Goal: Task Accomplishment & Management: Use online tool/utility

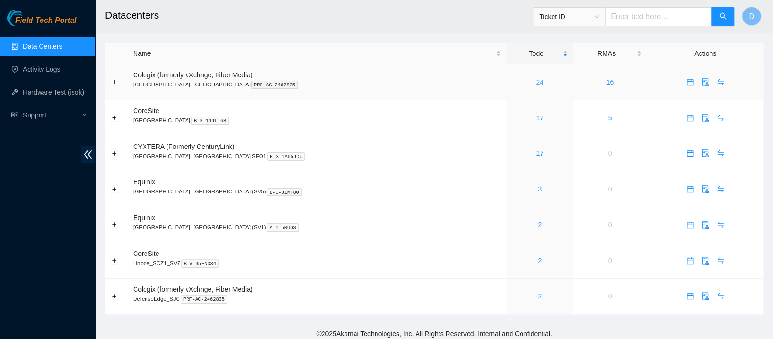
click at [536, 82] on link "24" at bounding box center [540, 82] width 8 height 8
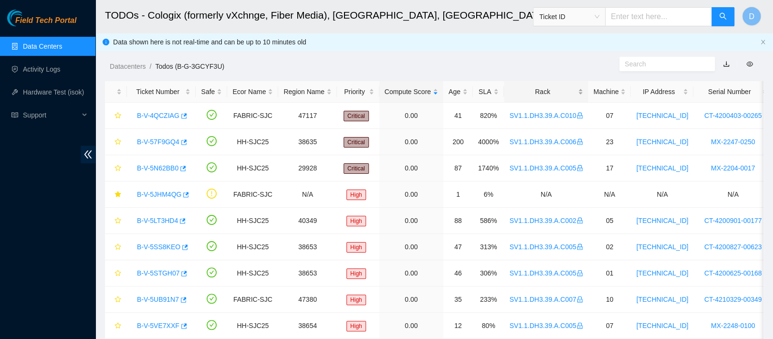
click at [530, 94] on div "Rack" at bounding box center [545, 91] width 73 height 10
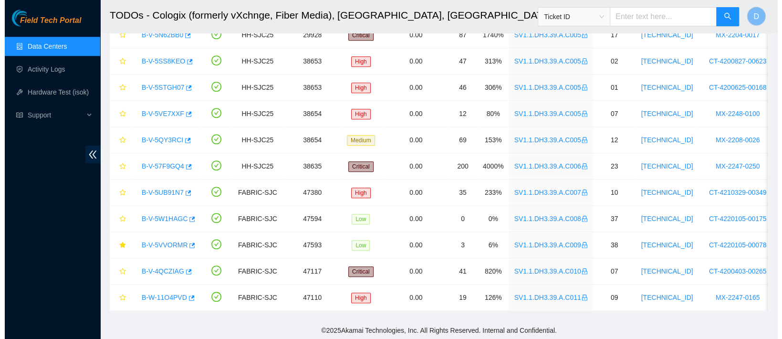
scroll to position [430, 0]
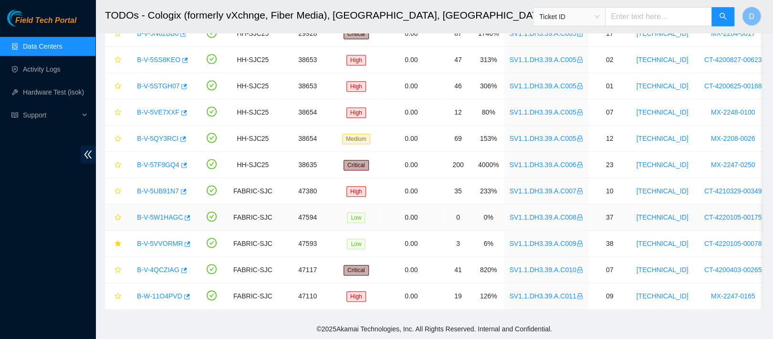
click at [165, 213] on link "B-V-5W1HAGC" at bounding box center [160, 217] width 46 height 8
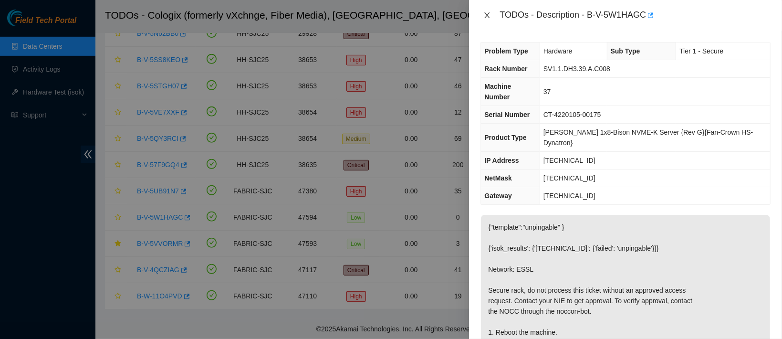
click at [492, 15] on button "Close" at bounding box center [486, 15] width 13 height 9
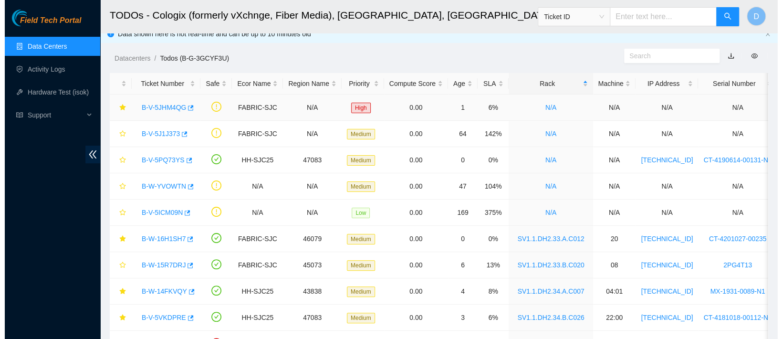
scroll to position [22, 0]
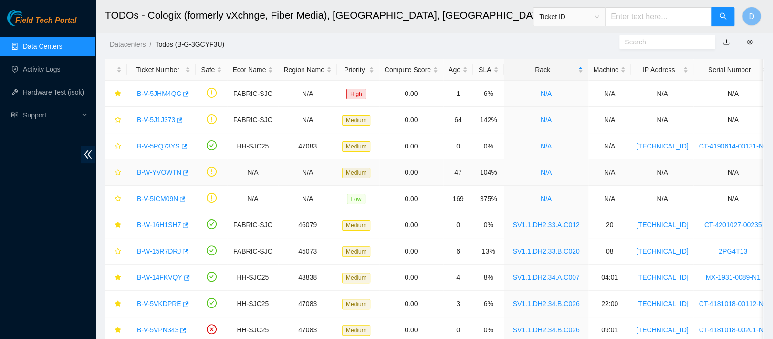
click at [169, 169] on link "B-W-YVOWTN" at bounding box center [159, 172] width 44 height 8
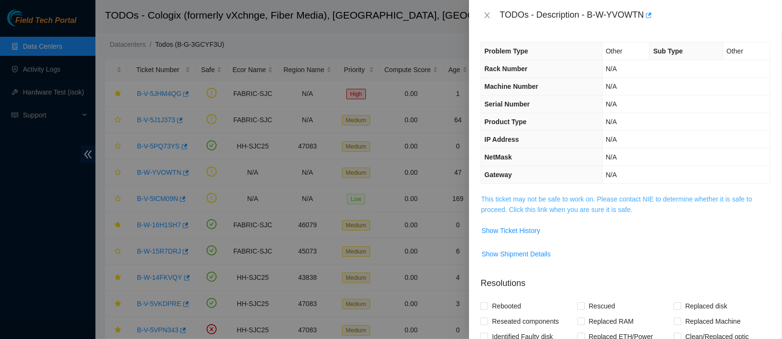
click at [559, 208] on link "This ticket may not be safe to work on. Please contact NIE to determine whether…" at bounding box center [616, 204] width 271 height 18
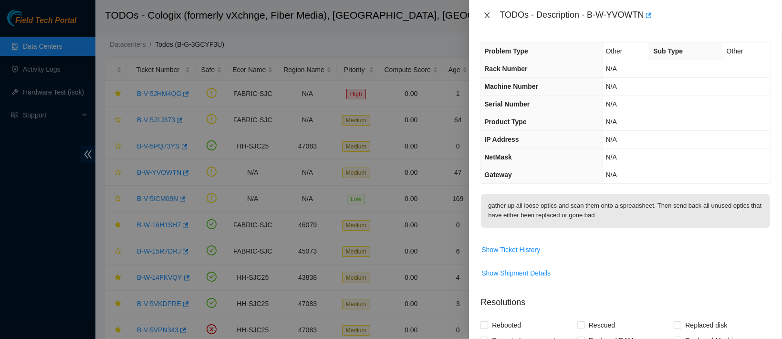
click at [487, 13] on icon "close" at bounding box center [487, 15] width 8 height 8
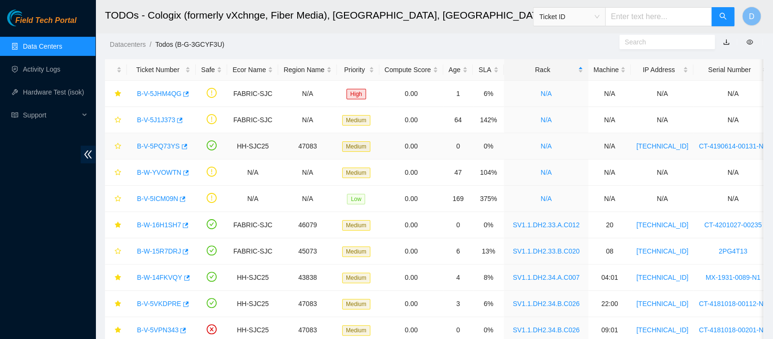
click at [158, 142] on link "B-V-5PQ73YS" at bounding box center [158, 146] width 43 height 8
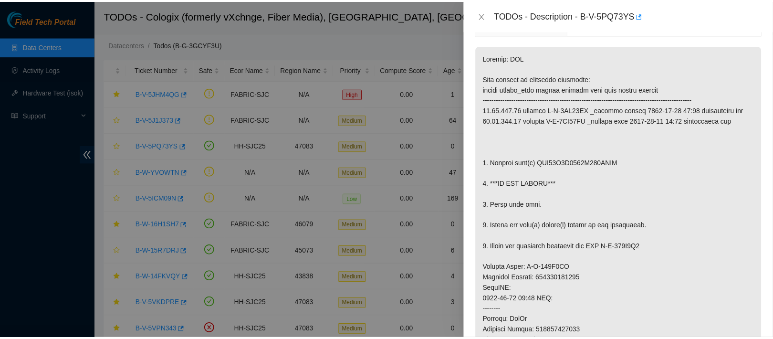
scroll to position [131, 0]
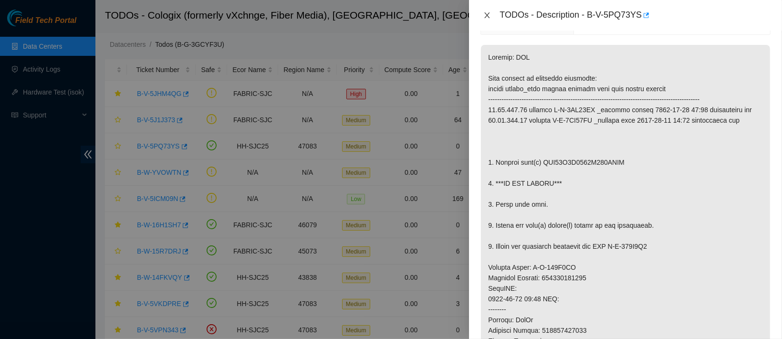
click at [487, 14] on icon "close" at bounding box center [487, 15] width 5 height 6
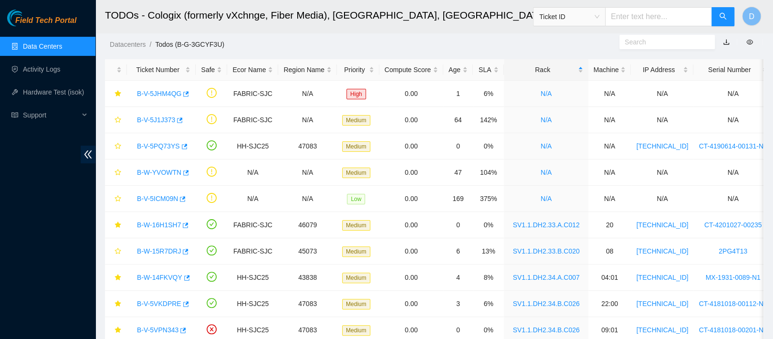
scroll to position [173, 0]
click at [117, 144] on icon "star" at bounding box center [117, 146] width 6 height 6
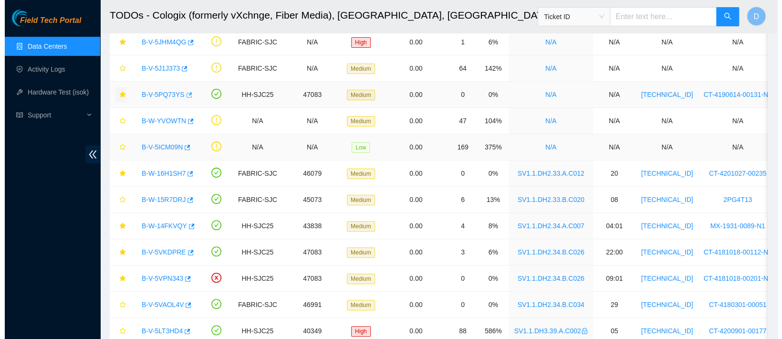
scroll to position [75, 0]
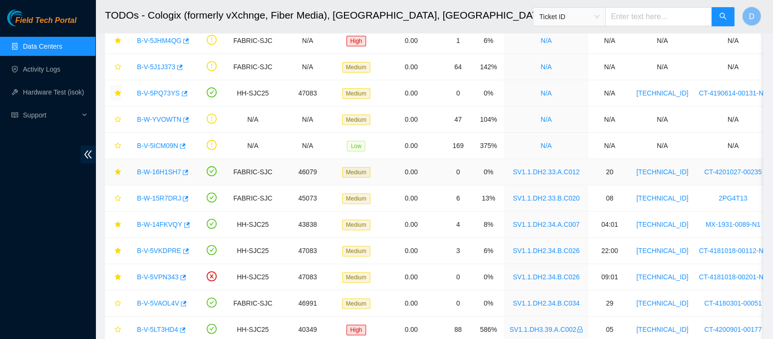
click at [152, 172] on link "B-W-16H1SH7" at bounding box center [159, 172] width 44 height 8
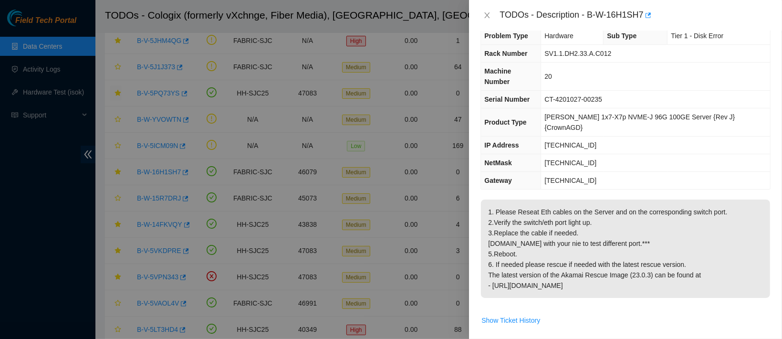
scroll to position [0, 0]
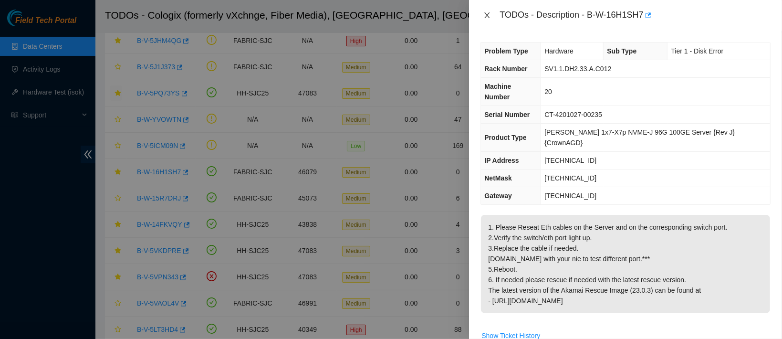
click at [487, 14] on icon "close" at bounding box center [487, 15] width 5 height 6
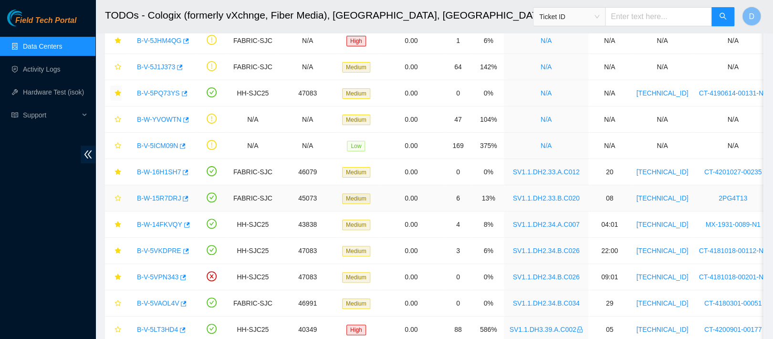
click at [156, 197] on link "B-W-15R7DRJ" at bounding box center [159, 198] width 44 height 8
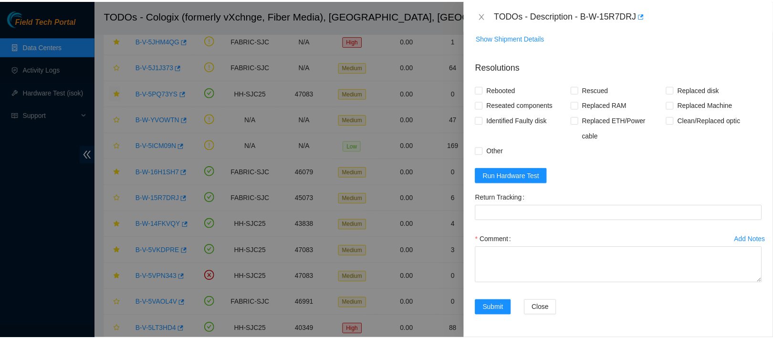
scroll to position [476, 0]
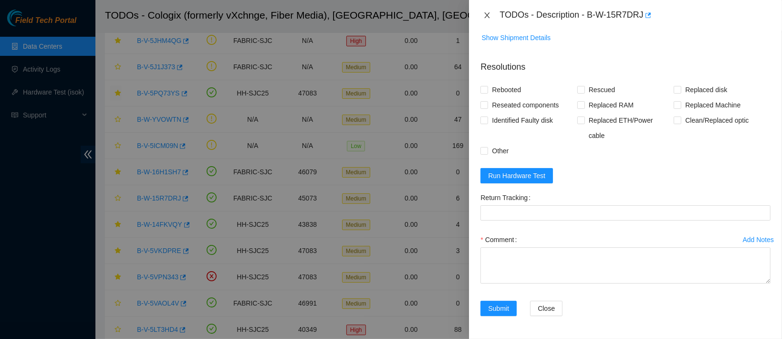
click at [485, 16] on icon "close" at bounding box center [487, 15] width 8 height 8
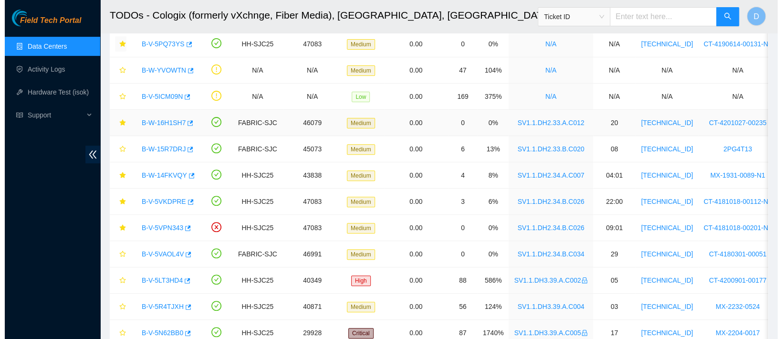
scroll to position [125, 0]
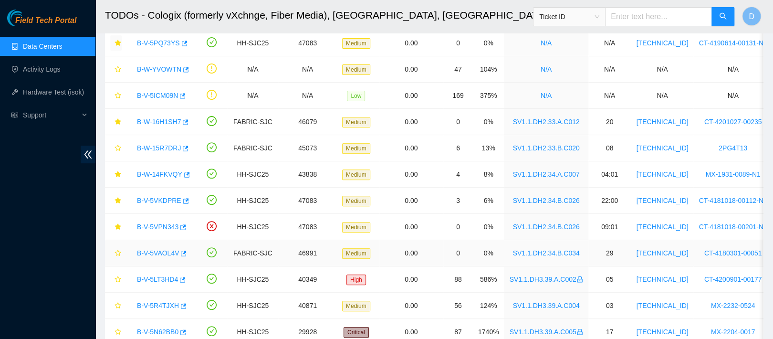
click at [150, 250] on link "B-V-5VAOL4V" at bounding box center [158, 253] width 42 height 8
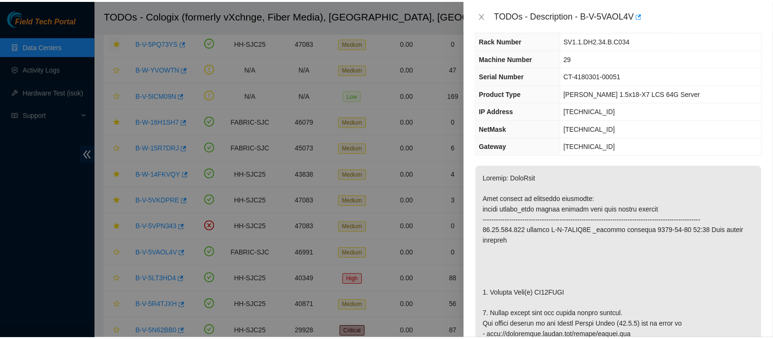
scroll to position [0, 0]
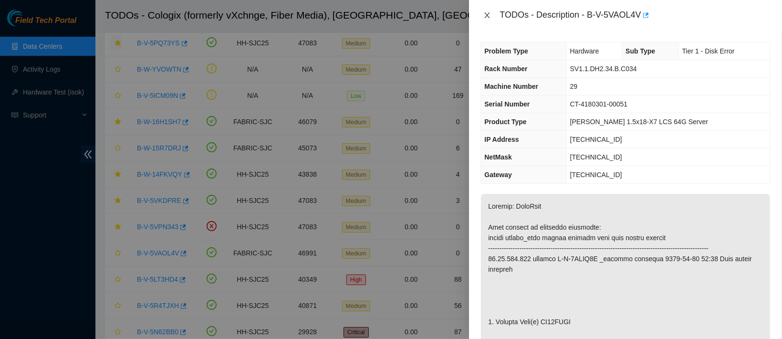
click at [487, 19] on button "Close" at bounding box center [486, 15] width 13 height 9
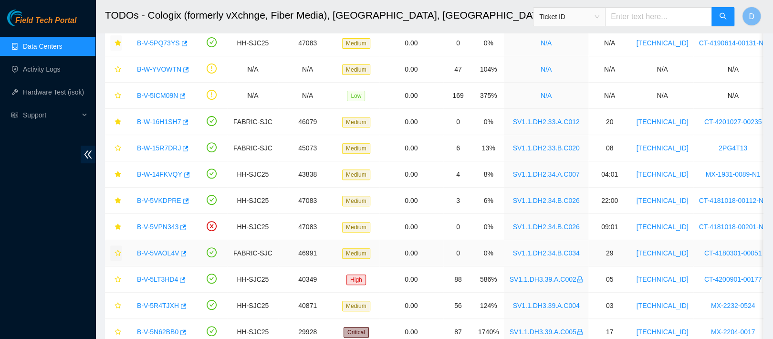
click at [116, 250] on icon "star" at bounding box center [117, 253] width 7 height 7
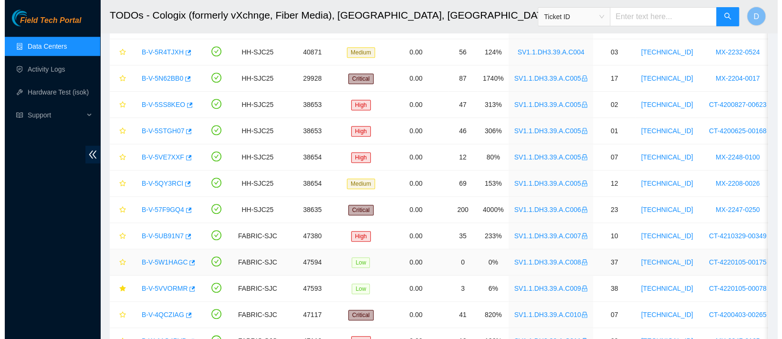
scroll to position [430, 0]
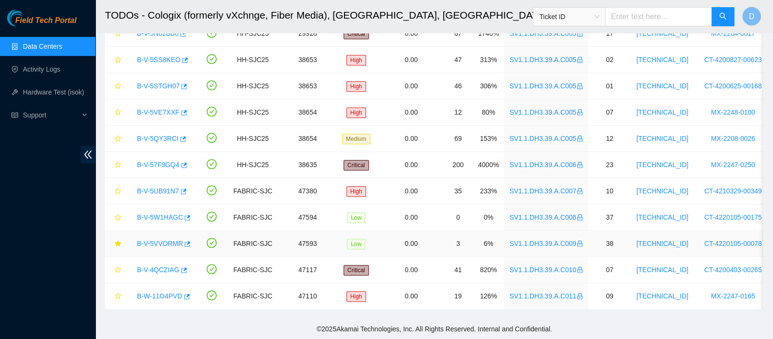
click at [160, 239] on link "B-V-5VVORMR" at bounding box center [160, 243] width 46 height 8
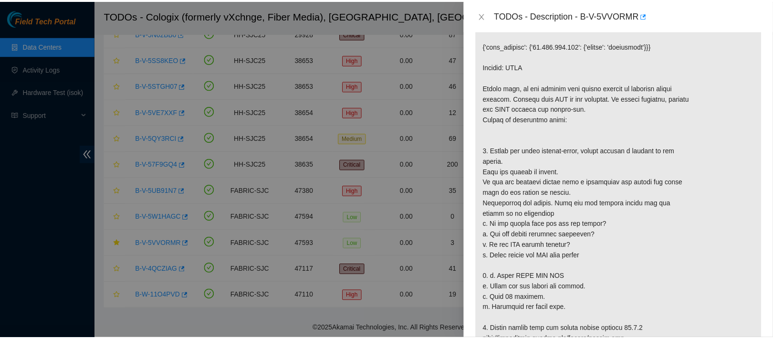
scroll to position [204, 0]
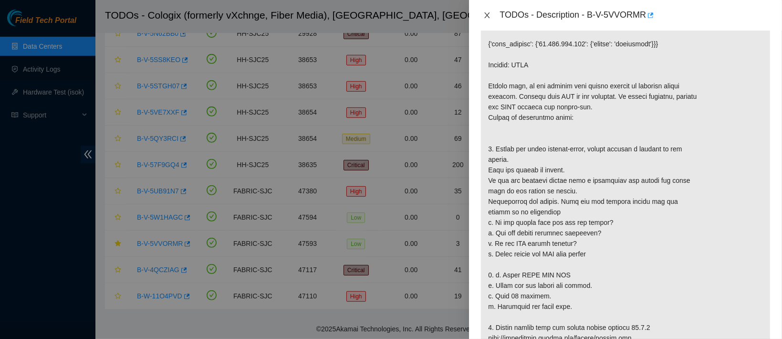
click at [490, 11] on button "Close" at bounding box center [486, 15] width 13 height 9
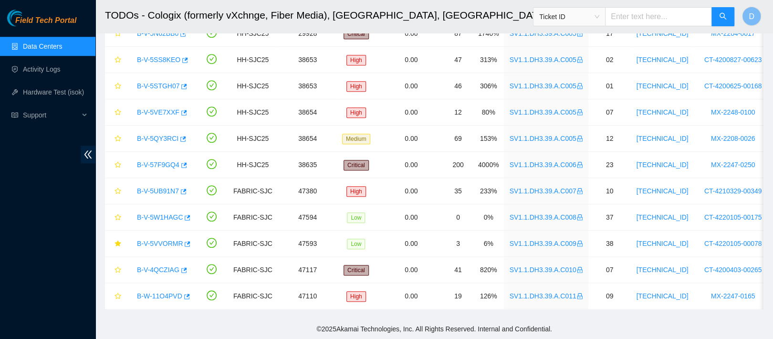
scroll to position [229, 0]
click at [23, 50] on link "Data Centers" at bounding box center [42, 46] width 39 height 8
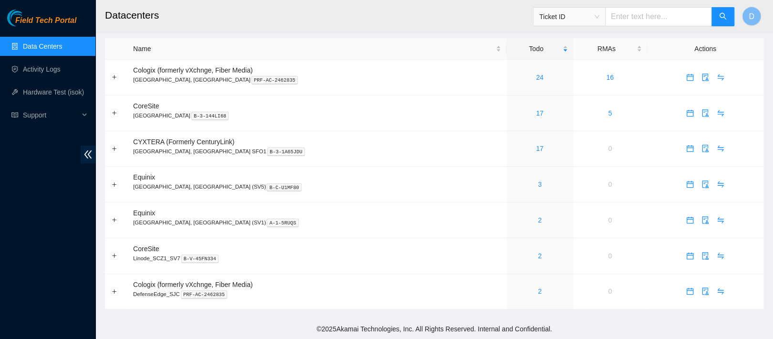
scroll to position [9, 0]
click at [682, 77] on button "button" at bounding box center [689, 77] width 15 height 15
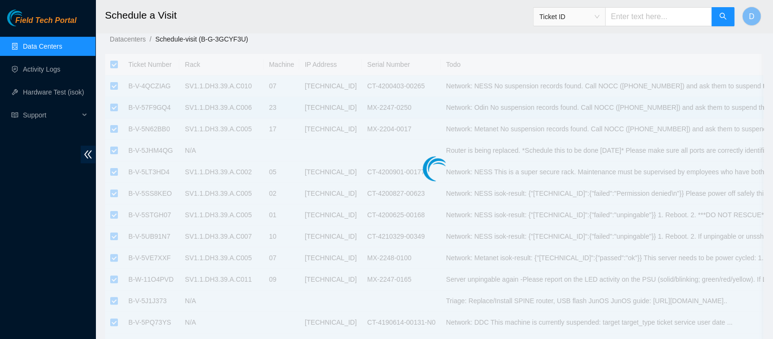
drag, startPoint x: 542, startPoint y: 59, endPoint x: 366, endPoint y: 111, distance: 183.4
click at [542, 59] on div at bounding box center [434, 149] width 658 height 191
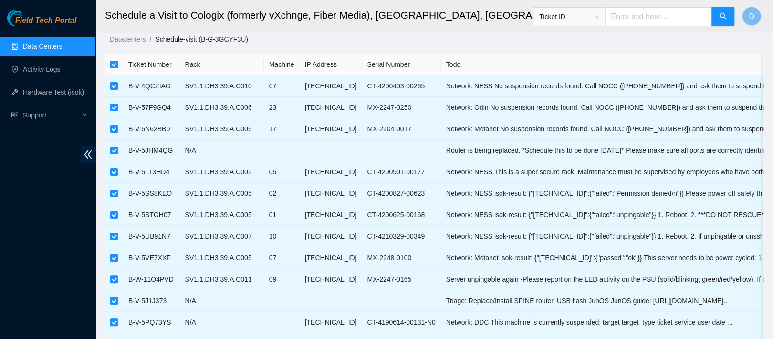
click at [114, 63] on input "checkbox" at bounding box center [114, 65] width 8 height 8
checkbox input "false"
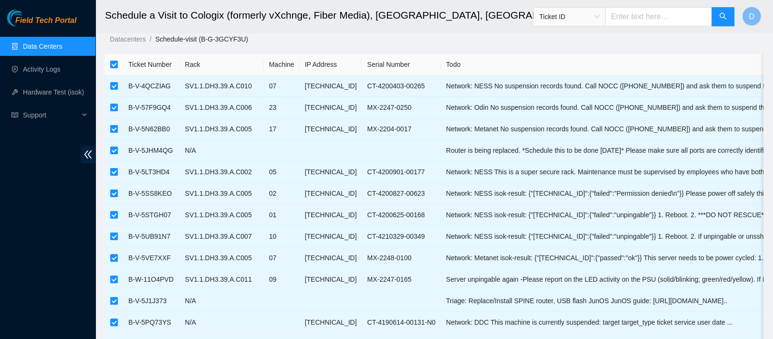
checkbox input "false"
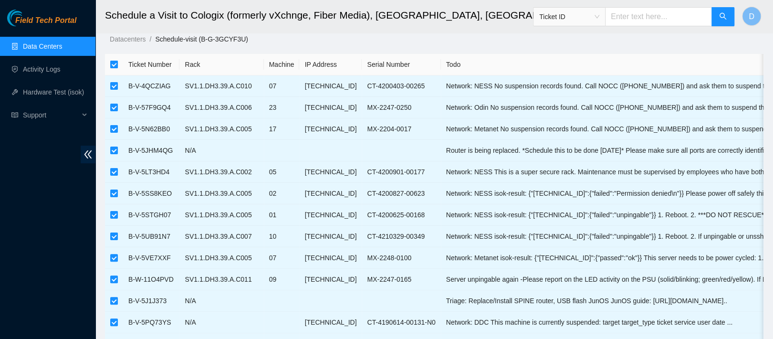
checkbox input "false"
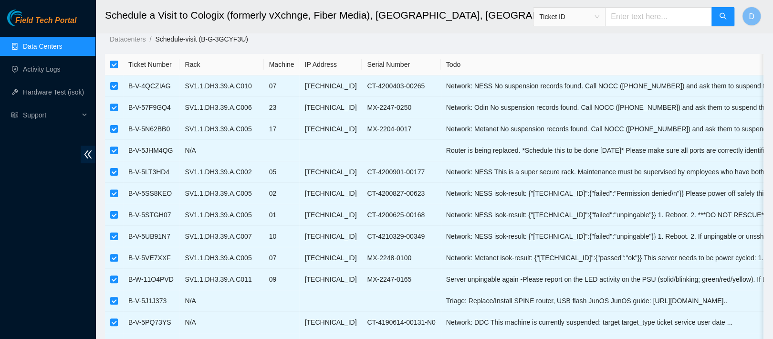
checkbox input "false"
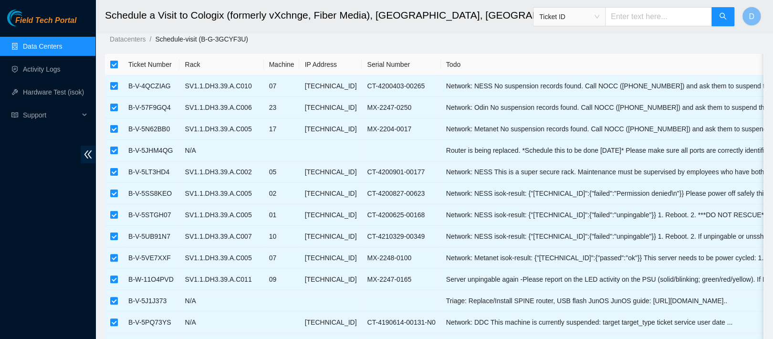
checkbox input "false"
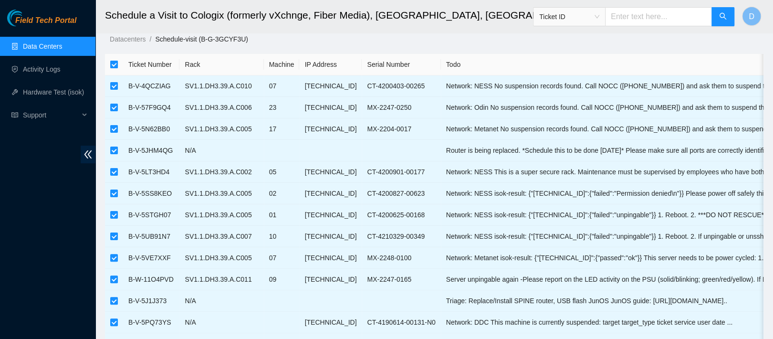
checkbox input "false"
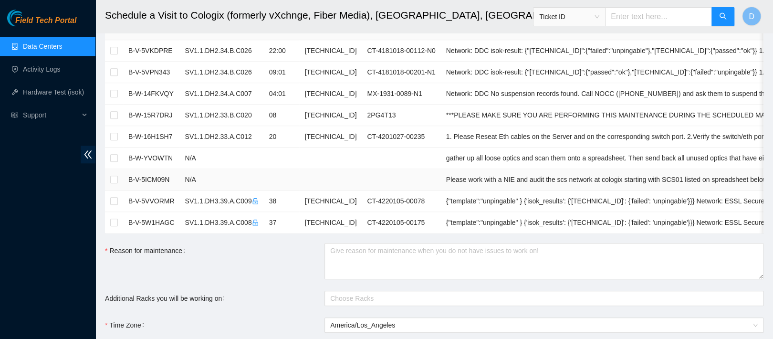
scroll to position [369, 0]
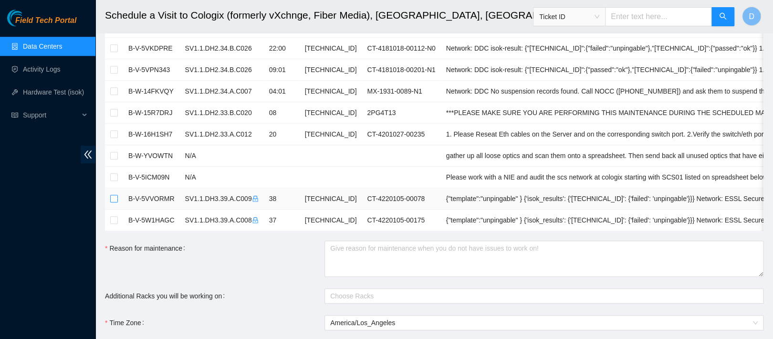
click at [113, 195] on input "checkbox" at bounding box center [114, 199] width 8 height 8
checkbox input "true"
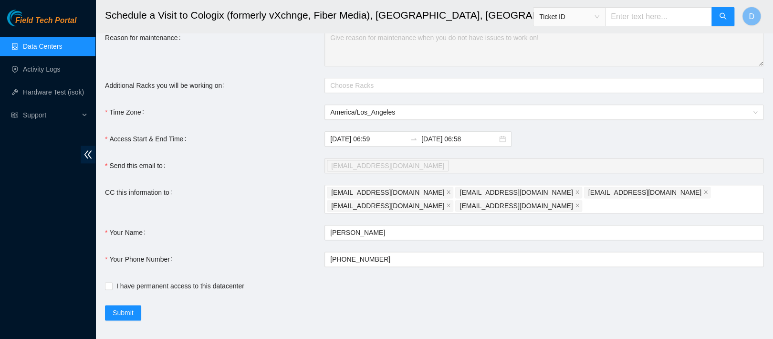
scroll to position [592, 0]
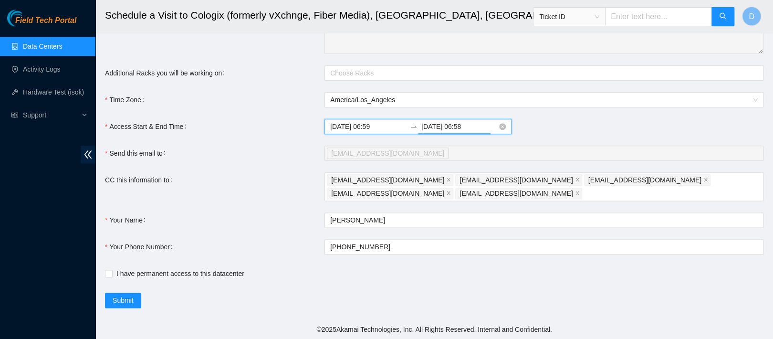
click at [441, 132] on input "2025-09-24 06:58" at bounding box center [459, 126] width 76 height 10
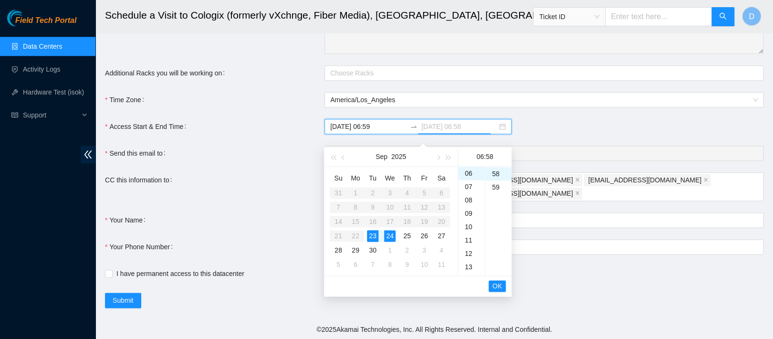
click at [376, 236] on div "23" at bounding box center [372, 235] width 11 height 11
click at [465, 225] on div "14" at bounding box center [471, 224] width 27 height 13
type input "2025-09-23 14:58"
click at [491, 285] on button "OK" at bounding box center [497, 285] width 17 height 11
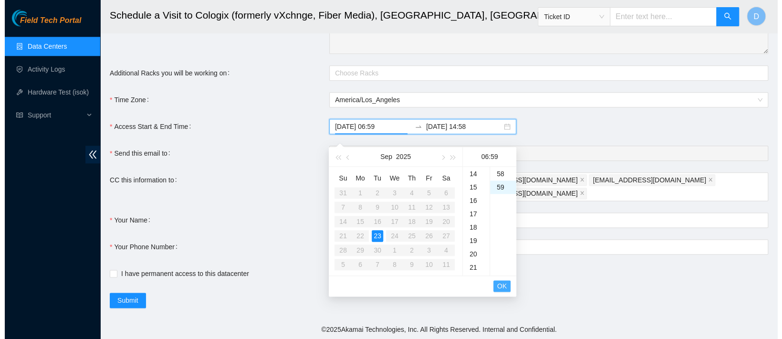
scroll to position [787, 0]
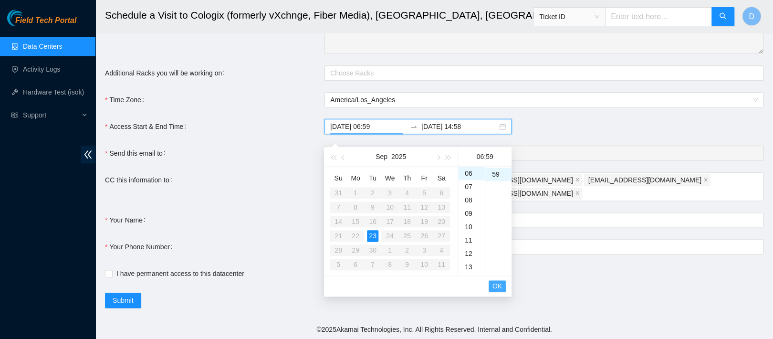
click at [493, 291] on button "OK" at bounding box center [497, 285] width 17 height 11
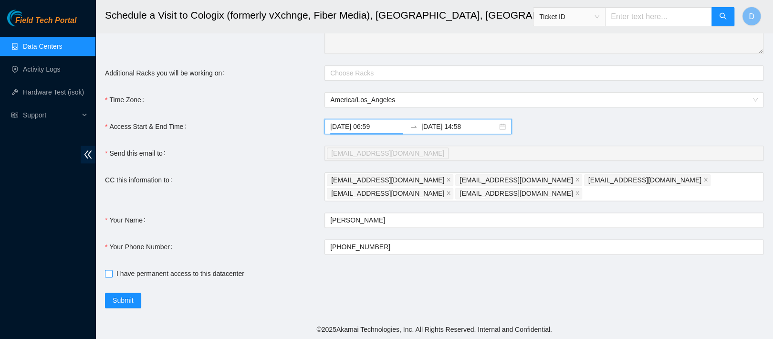
click at [108, 276] on input "I have permanent access to this datacenter" at bounding box center [108, 273] width 7 height 7
checkbox input "true"
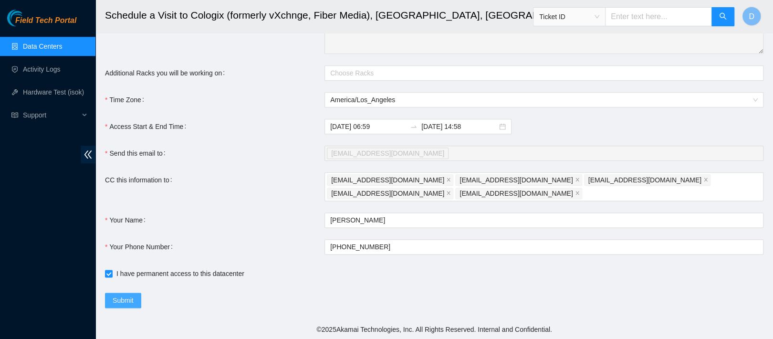
click at [125, 305] on span "Submit" at bounding box center [123, 300] width 21 height 10
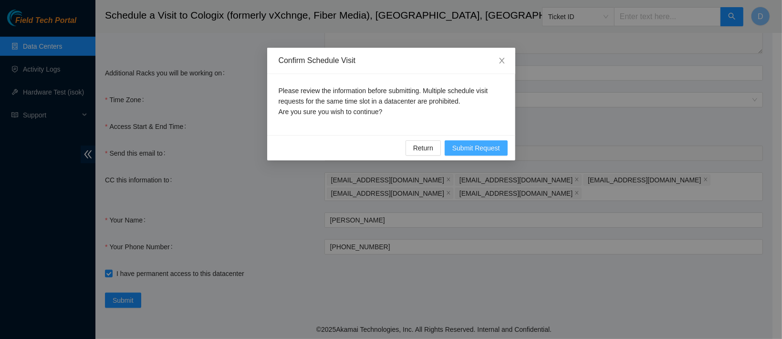
click at [478, 147] on span "Submit Request" at bounding box center [476, 148] width 48 height 10
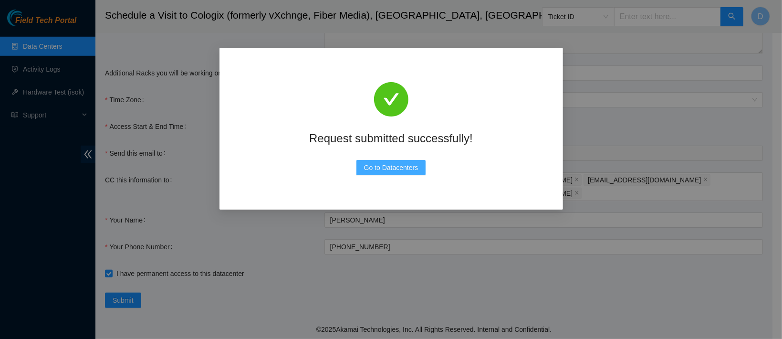
click at [390, 167] on span "Go to Datacenters" at bounding box center [391, 167] width 54 height 10
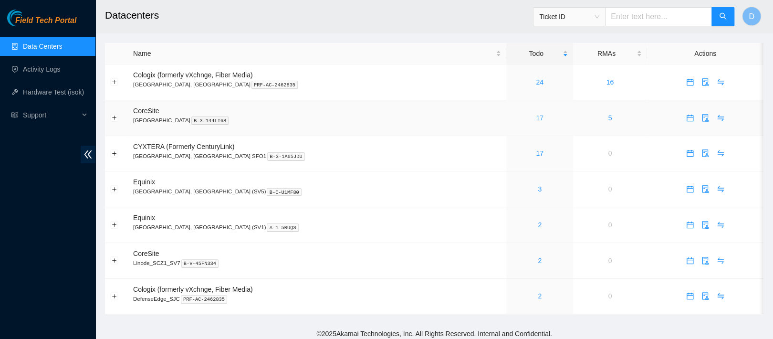
click at [536, 121] on link "17" at bounding box center [540, 118] width 8 height 8
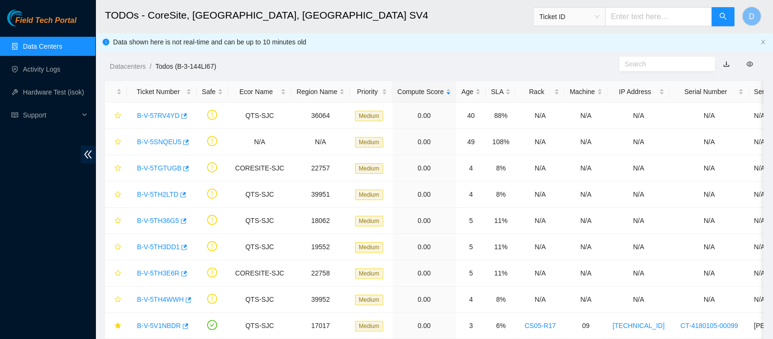
click at [59, 50] on link "Data Centers" at bounding box center [42, 46] width 39 height 8
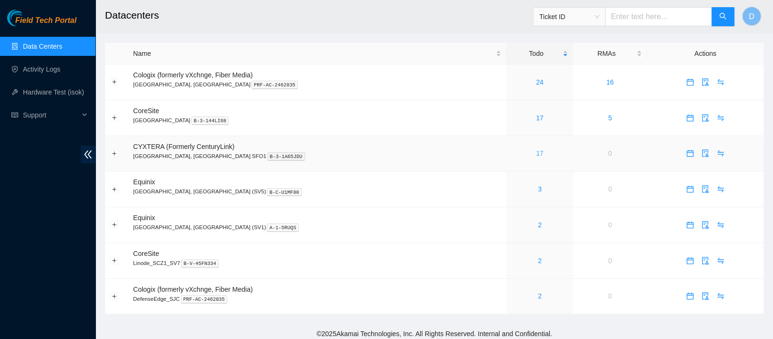
click at [536, 155] on link "17" at bounding box center [540, 153] width 8 height 8
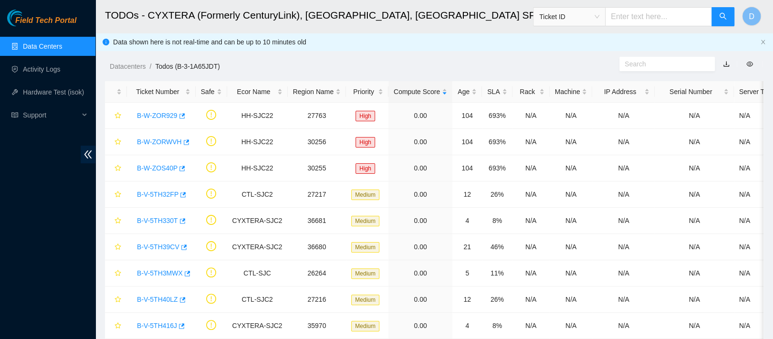
click at [62, 42] on link "Data Centers" at bounding box center [42, 46] width 39 height 8
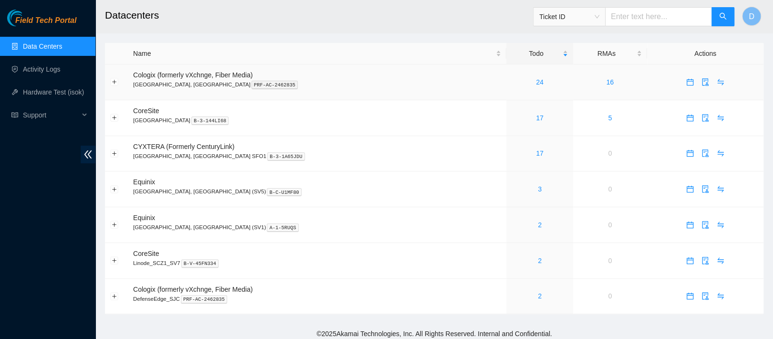
click at [511, 84] on div "24" at bounding box center [539, 82] width 56 height 10
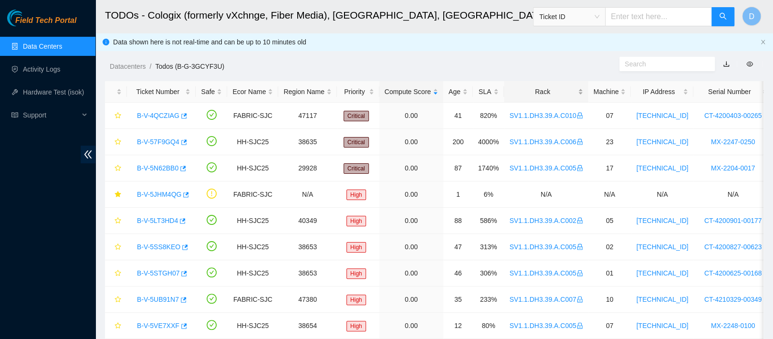
click at [545, 94] on div "Rack" at bounding box center [545, 91] width 73 height 10
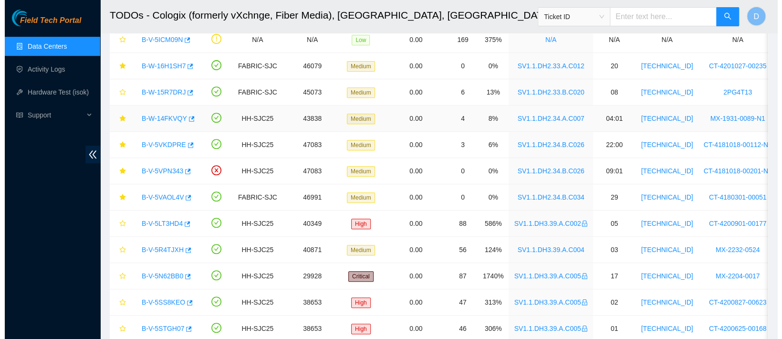
scroll to position [182, 0]
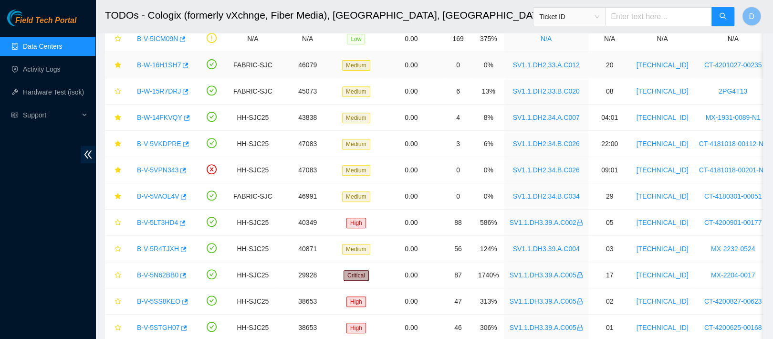
click at [156, 62] on link "B-W-16H1SH7" at bounding box center [159, 65] width 44 height 8
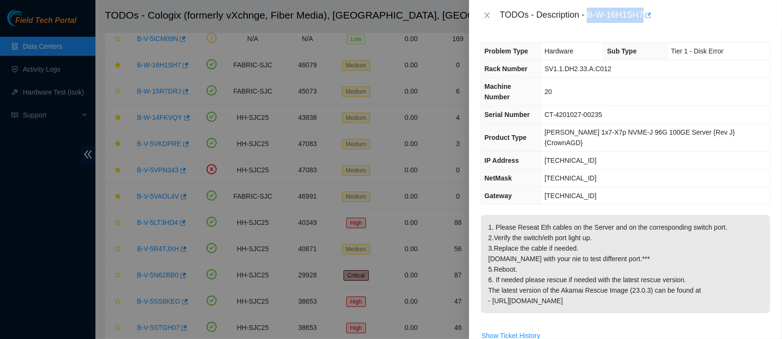
drag, startPoint x: 618, startPoint y: 14, endPoint x: 697, endPoint y: 14, distance: 78.7
click at [697, 14] on div "TODOs - Description - B-W-16H1SH7" at bounding box center [634, 15] width 271 height 15
copy div "B-W-16H1SH7"
click at [486, 15] on icon "close" at bounding box center [487, 15] width 8 height 8
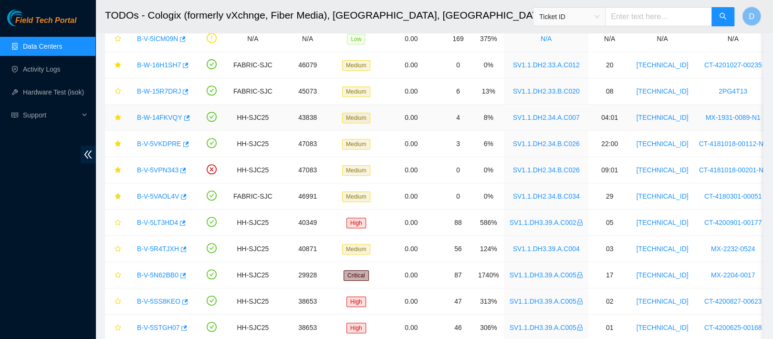
drag, startPoint x: 160, startPoint y: 117, endPoint x: 207, endPoint y: 111, distance: 47.6
click at [160, 117] on link "B-W-14FKVQY" at bounding box center [159, 118] width 45 height 8
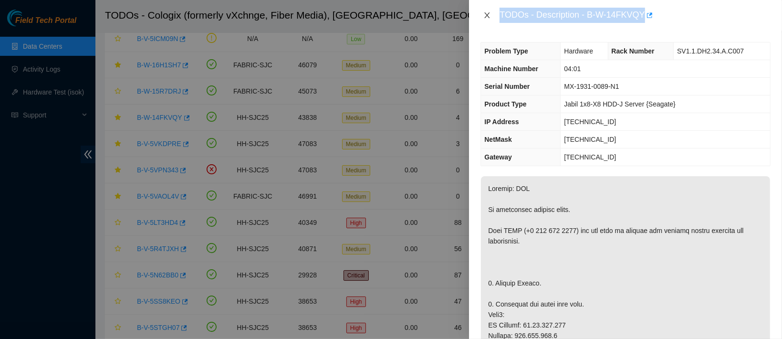
click at [489, 15] on icon "close" at bounding box center [487, 15] width 8 height 8
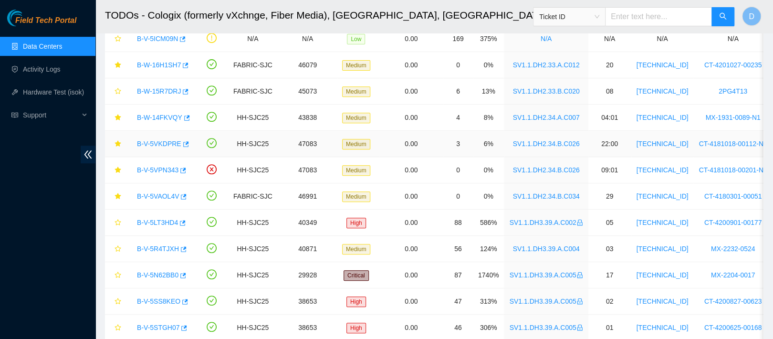
click at [159, 145] on link "B-V-5VKDPRE" at bounding box center [159, 144] width 44 height 8
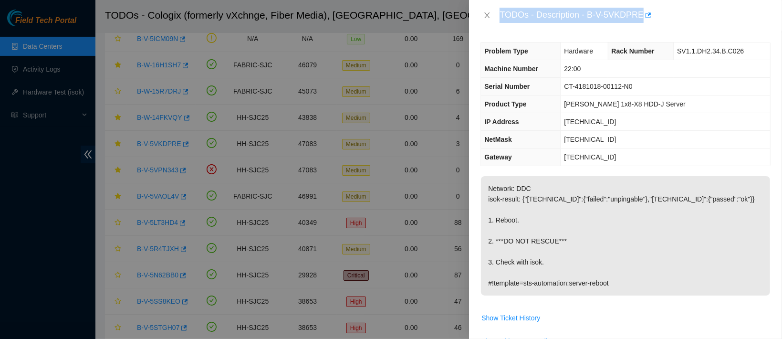
click at [610, 15] on div "TODOs - Description - B-V-5VKDPRE" at bounding box center [634, 15] width 271 height 15
click at [484, 15] on icon "close" at bounding box center [487, 15] width 8 height 8
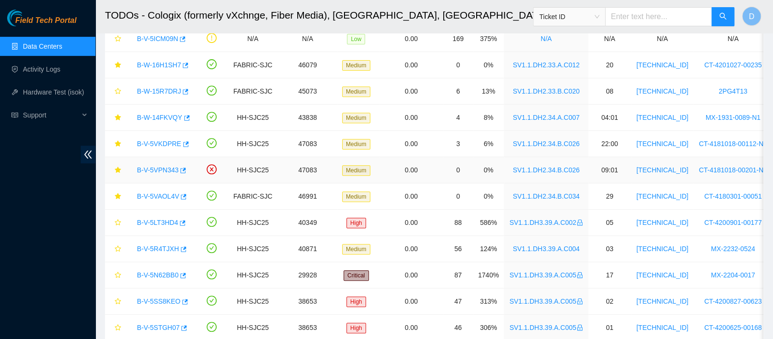
click at [163, 166] on link "B-V-5VPN343" at bounding box center [158, 170] width 42 height 8
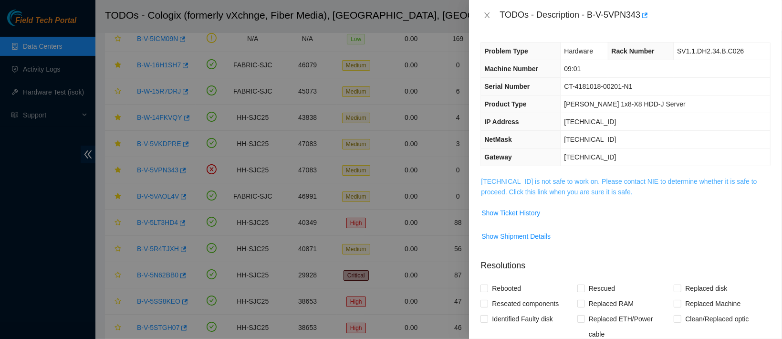
click at [572, 194] on link "[TECHNICAL_ID] is not safe to work on. Please contact NIE to determine whether …" at bounding box center [619, 186] width 276 height 18
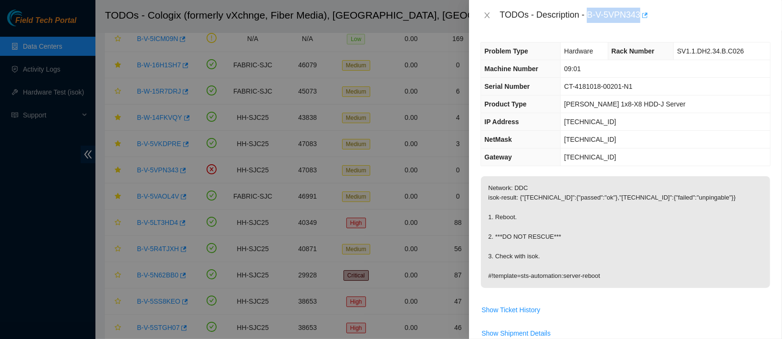
drag, startPoint x: 617, startPoint y: 12, endPoint x: 690, endPoint y: 14, distance: 73.5
click at [690, 14] on div "TODOs - Description - B-V-5VPN343" at bounding box center [634, 15] width 271 height 15
copy div "B-V-5VPN343"
click at [489, 11] on icon "close" at bounding box center [487, 15] width 8 height 8
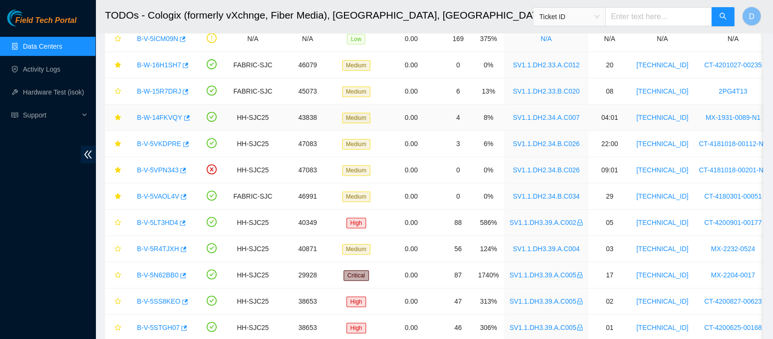
click at [158, 118] on link "B-W-14FKVQY" at bounding box center [159, 118] width 45 height 8
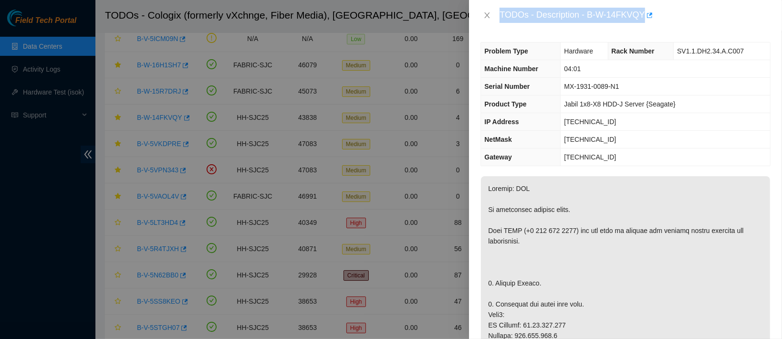
click at [618, 9] on div "TODOs - Description - B-W-14FKVQY" at bounding box center [634, 15] width 271 height 15
drag, startPoint x: 618, startPoint y: 13, endPoint x: 692, endPoint y: 11, distance: 73.5
click at [692, 11] on div "TODOs - Description - B-W-14FKVQY" at bounding box center [634, 15] width 271 height 15
copy div "B-W-14FKVQY"
click at [490, 11] on button "Close" at bounding box center [486, 15] width 13 height 9
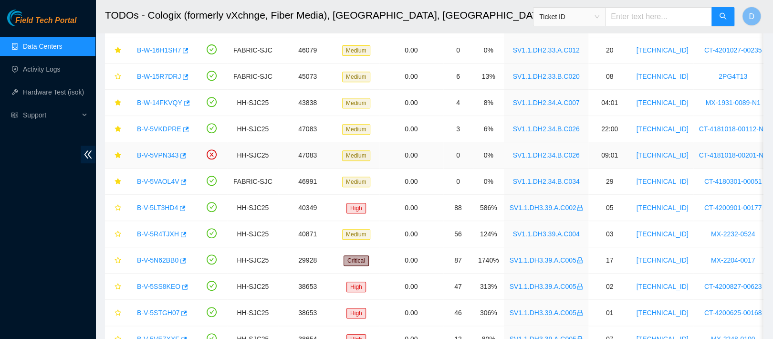
scroll to position [199, 0]
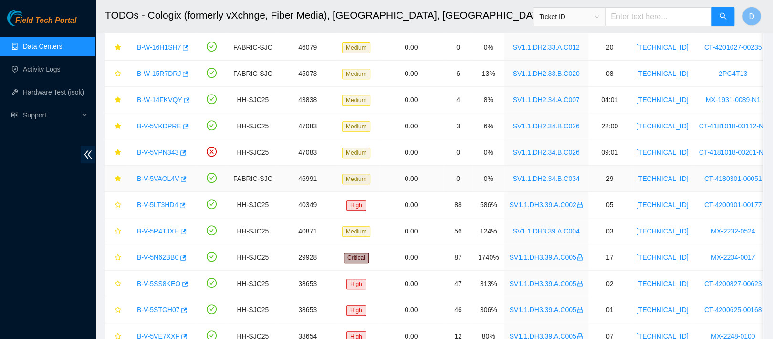
click at [147, 175] on link "B-V-5VAOL4V" at bounding box center [158, 179] width 42 height 8
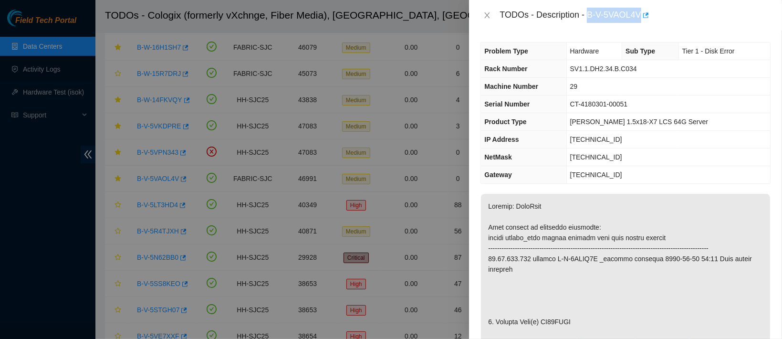
drag, startPoint x: 618, startPoint y: 14, endPoint x: 687, endPoint y: 12, distance: 69.7
click at [687, 12] on div "TODOs - Description - B-V-5VAOL4V" at bounding box center [634, 15] width 271 height 15
copy div "B-V-5VAOL4V"
click at [487, 13] on icon "close" at bounding box center [487, 15] width 8 height 8
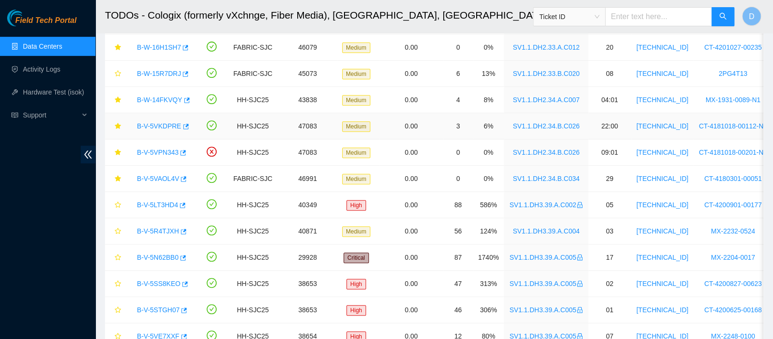
click at [169, 123] on link "B-V-5VKDPRE" at bounding box center [159, 126] width 44 height 8
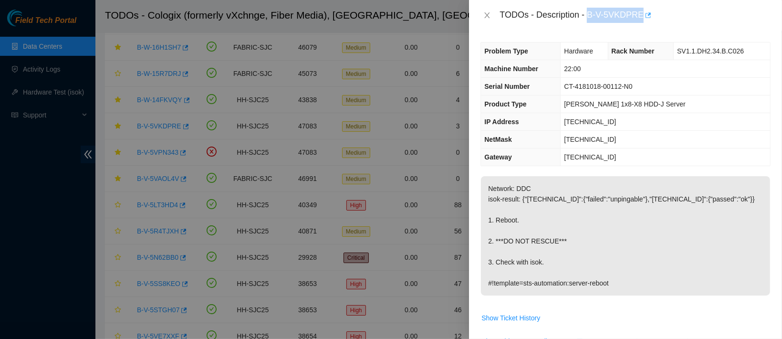
drag, startPoint x: 619, startPoint y: 13, endPoint x: 693, endPoint y: 13, distance: 74.4
click at [693, 13] on div "TODOs - Description - B-V-5VKDPRE" at bounding box center [634, 15] width 271 height 15
copy div "B-V-5VKDPRE"
click at [489, 16] on icon "close" at bounding box center [487, 15] width 8 height 8
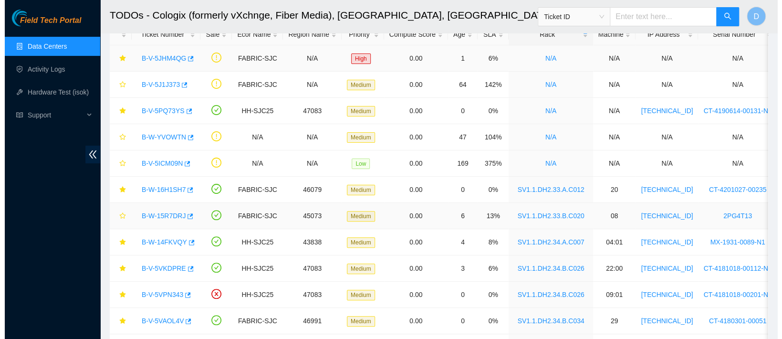
scroll to position [58, 0]
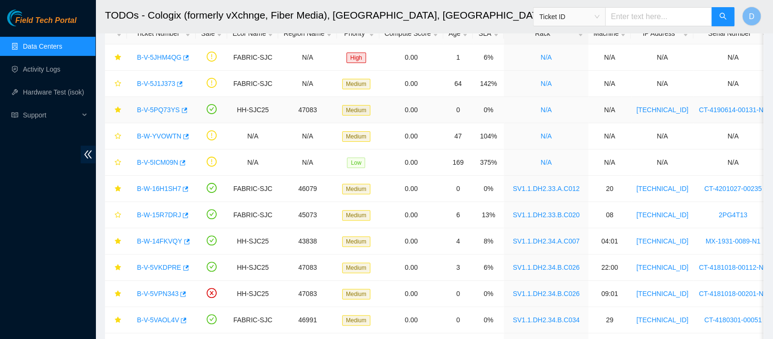
click at [152, 108] on link "B-V-5PQ73YS" at bounding box center [158, 110] width 43 height 8
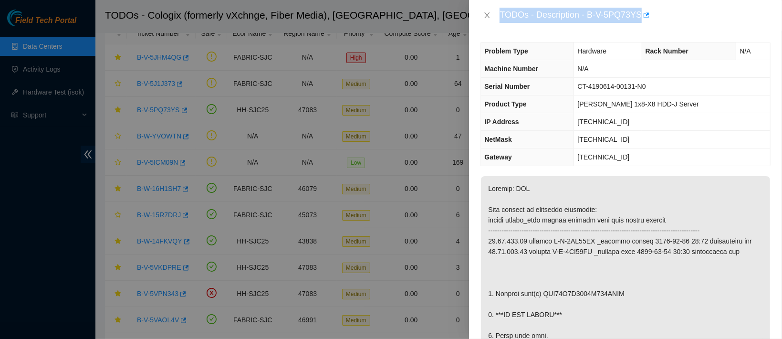
click at [624, 10] on div "TODOs - Description - B-V-5PQ73YS" at bounding box center [634, 15] width 271 height 15
drag, startPoint x: 617, startPoint y: 18, endPoint x: 693, endPoint y: 12, distance: 75.6
click at [693, 12] on div "TODOs - Description - B-V-5PQ73YS" at bounding box center [634, 15] width 271 height 15
copy div "B-V-5PQ73YS"
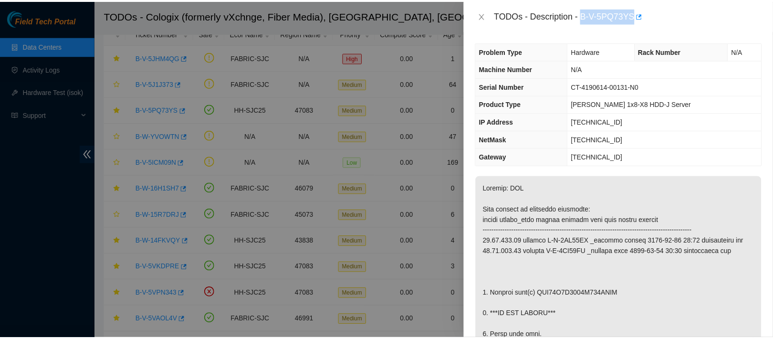
scroll to position [29, 0]
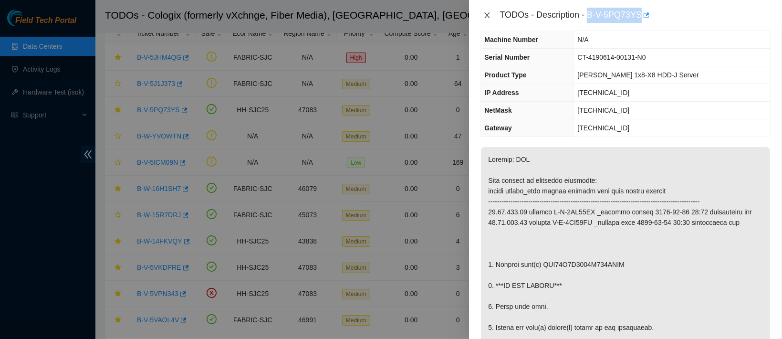
click at [489, 17] on icon "close" at bounding box center [487, 15] width 5 height 6
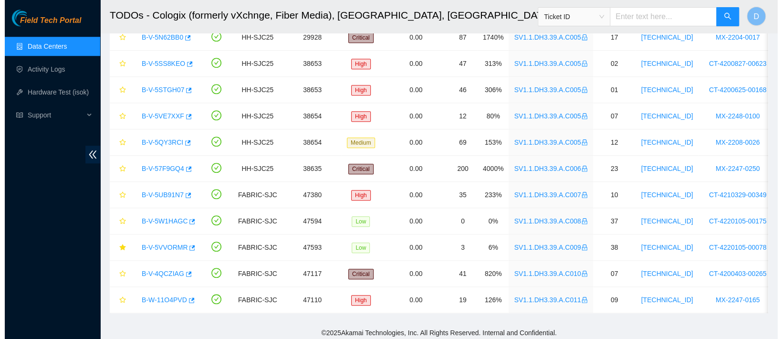
scroll to position [430, 0]
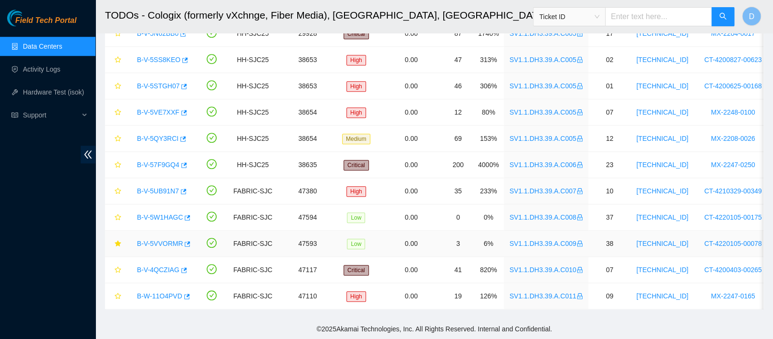
click at [148, 239] on link "B-V-5VVORMR" at bounding box center [160, 243] width 46 height 8
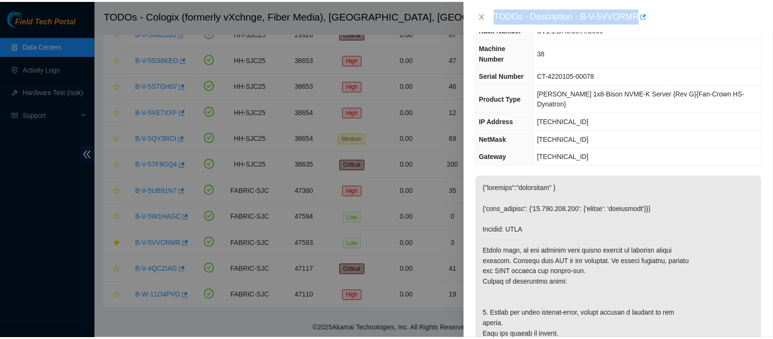
scroll to position [29, 0]
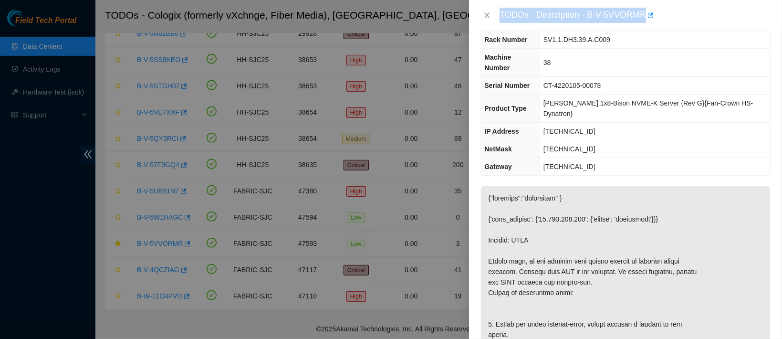
click at [617, 17] on div "TODOs - Description - B-V-5VVORMR" at bounding box center [634, 15] width 271 height 15
drag, startPoint x: 617, startPoint y: 17, endPoint x: 657, endPoint y: 15, distance: 39.7
click at [657, 15] on div "TODOs - Description - B-V-5VVORMR" at bounding box center [634, 15] width 271 height 15
click at [486, 14] on icon "close" at bounding box center [487, 15] width 5 height 6
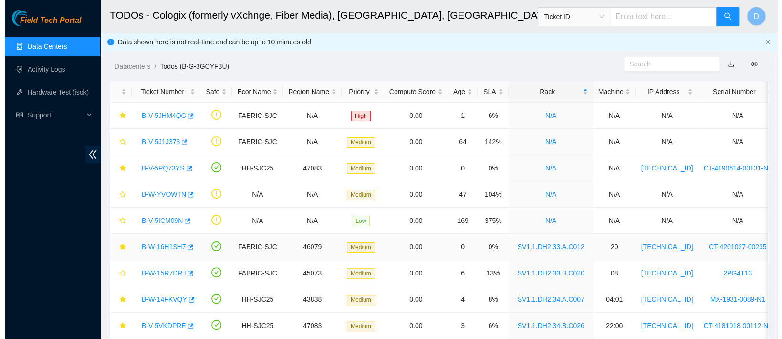
scroll to position [11, 0]
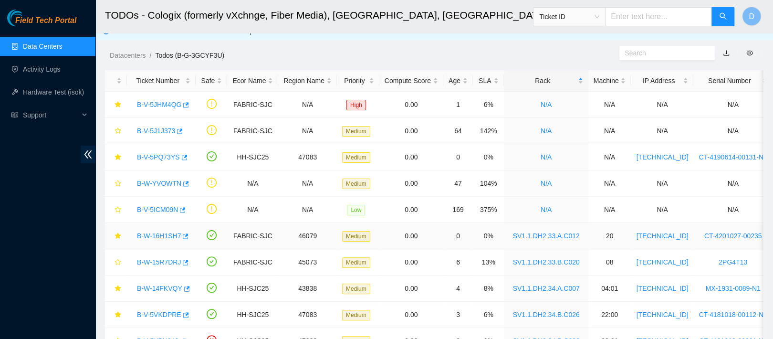
click at [167, 234] on link "B-W-16H1SH7" at bounding box center [159, 236] width 44 height 8
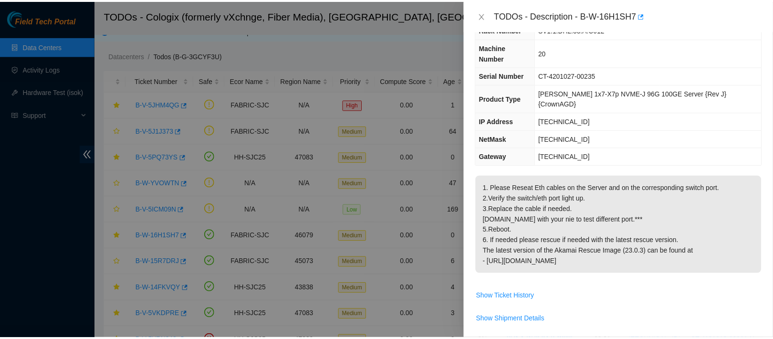
scroll to position [29, 0]
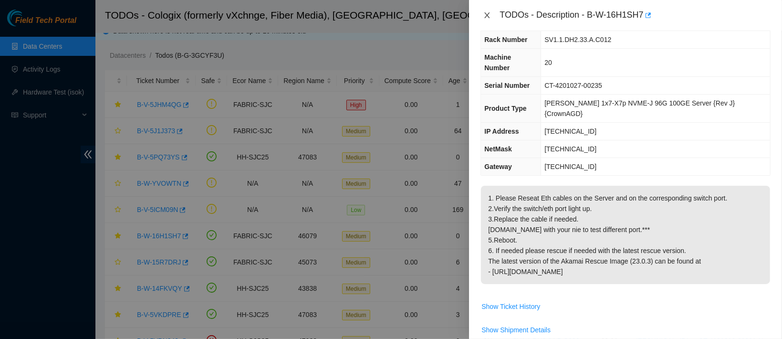
click at [483, 14] on icon "close" at bounding box center [487, 15] width 8 height 8
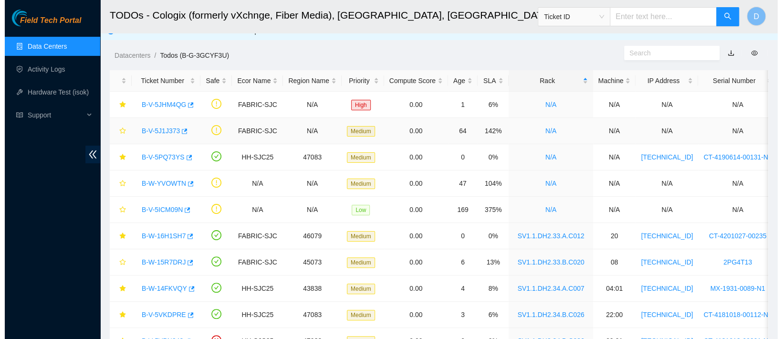
scroll to position [39, 0]
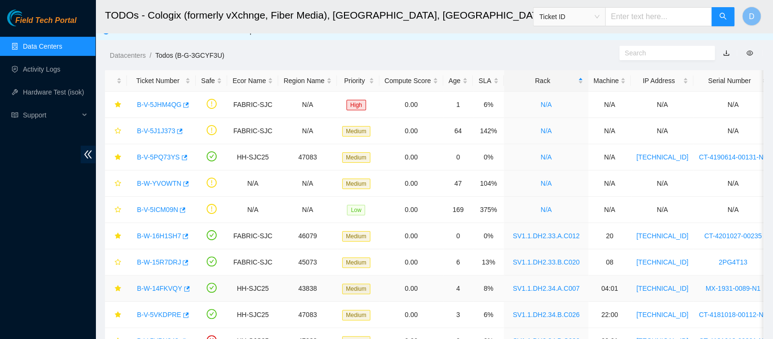
click at [155, 289] on link "B-W-14FKVQY" at bounding box center [159, 288] width 45 height 8
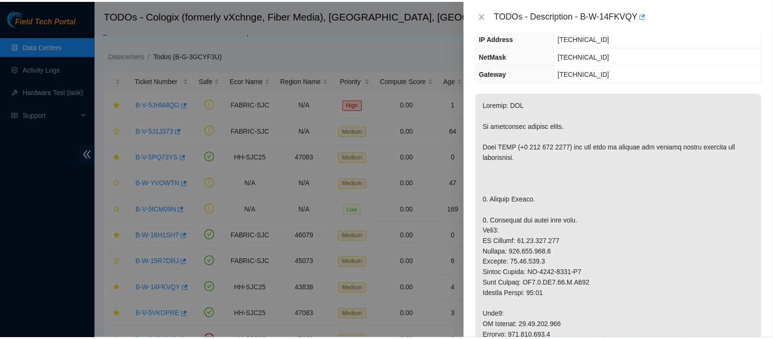
scroll to position [77, 0]
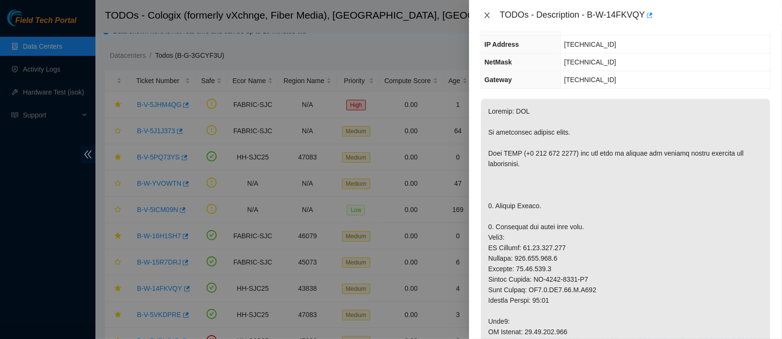
click at [491, 14] on button "Close" at bounding box center [486, 15] width 13 height 9
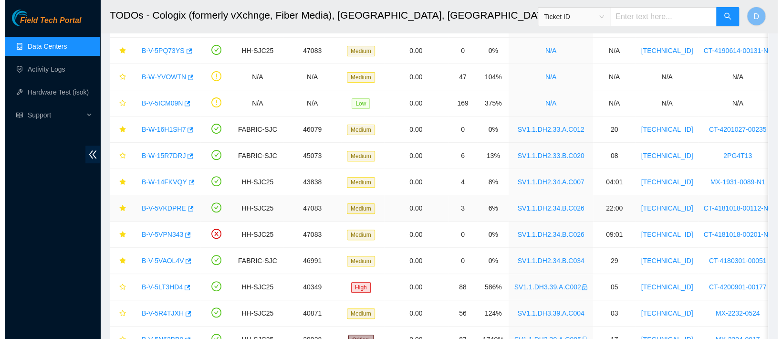
scroll to position [0, 0]
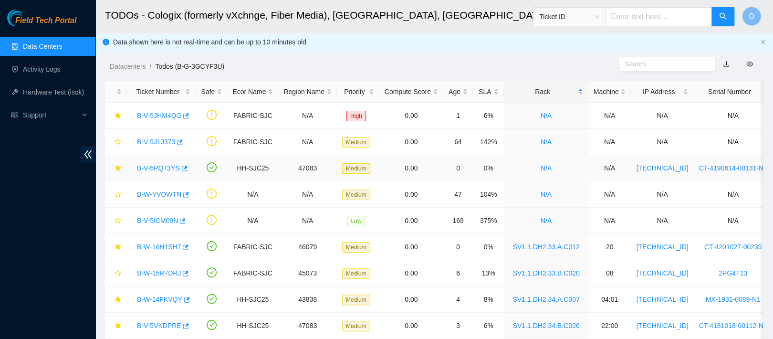
click at [165, 170] on link "B-V-5PQ73YS" at bounding box center [158, 168] width 43 height 8
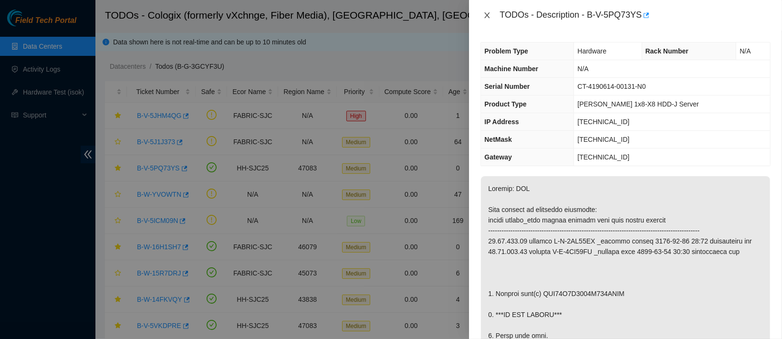
click at [484, 12] on icon "close" at bounding box center [487, 15] width 8 height 8
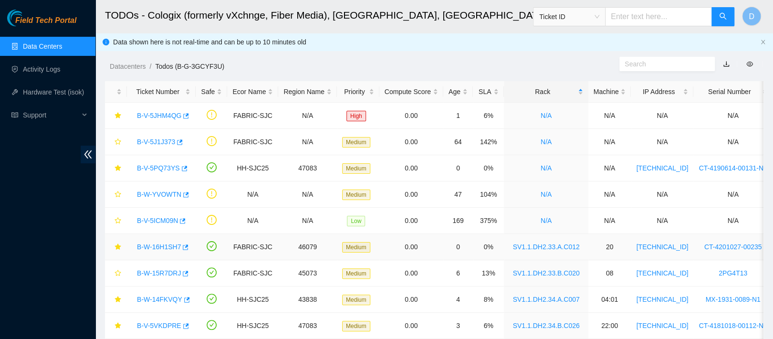
click at [155, 247] on link "B-W-16H1SH7" at bounding box center [159, 247] width 44 height 8
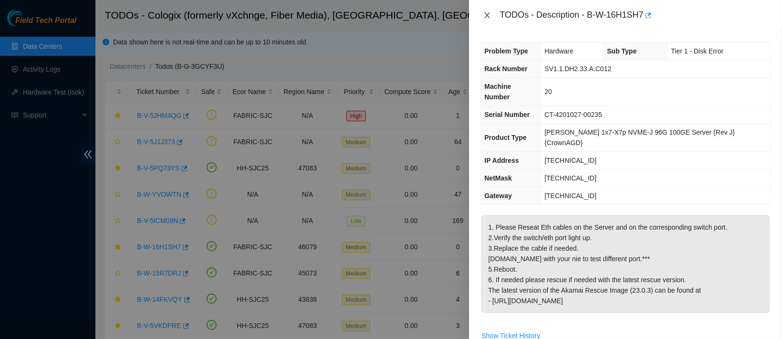
click at [489, 11] on icon "close" at bounding box center [487, 15] width 8 height 8
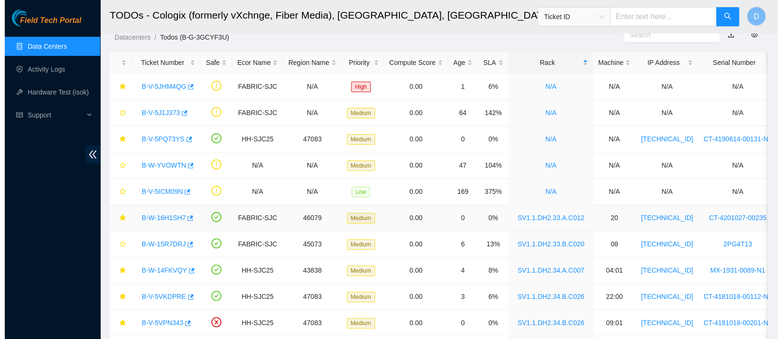
scroll to position [31, 0]
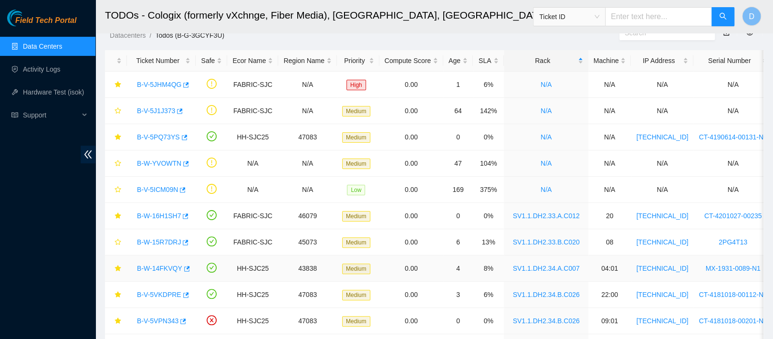
click at [156, 269] on link "B-W-14FKVQY" at bounding box center [159, 268] width 45 height 8
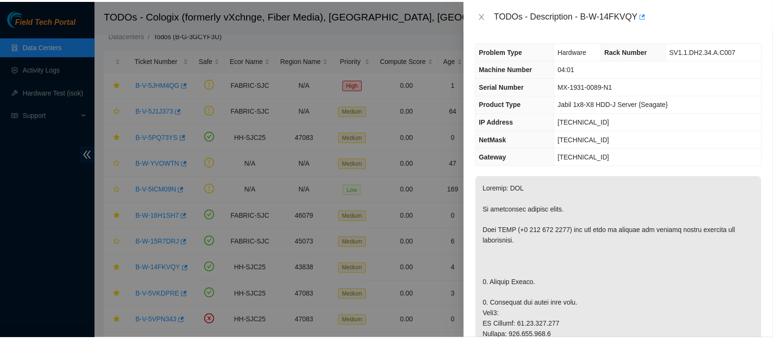
scroll to position [62, 0]
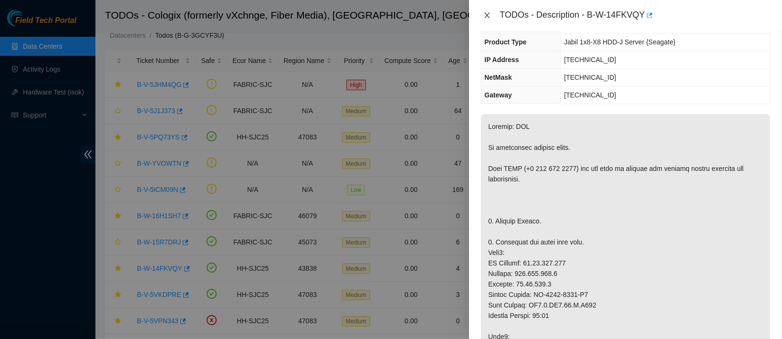
click at [490, 14] on icon "close" at bounding box center [487, 15] width 8 height 8
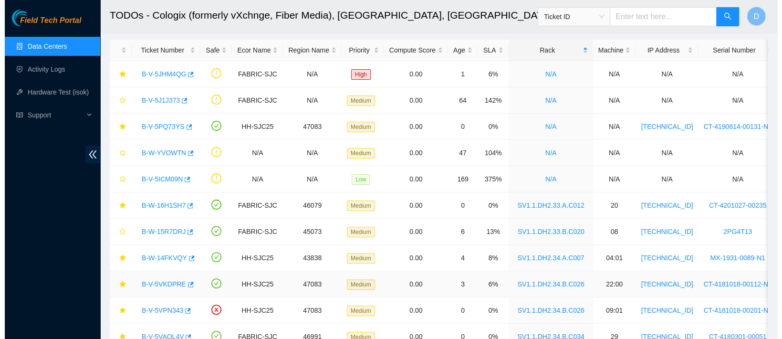
scroll to position [42, 0]
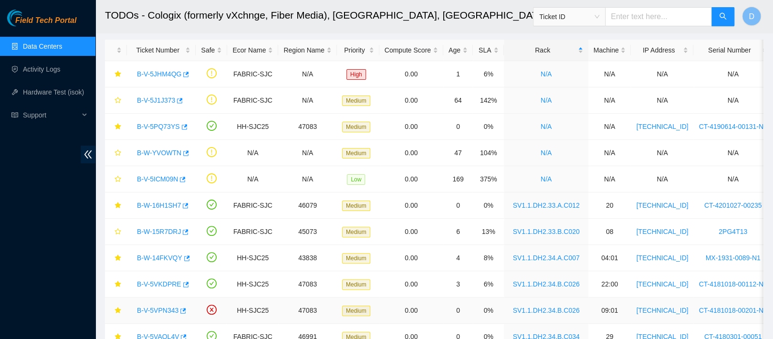
click at [147, 308] on link "B-V-5VPN343" at bounding box center [158, 310] width 42 height 8
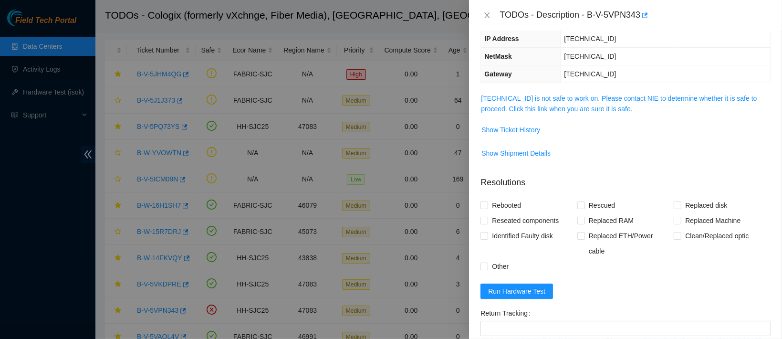
scroll to position [62, 0]
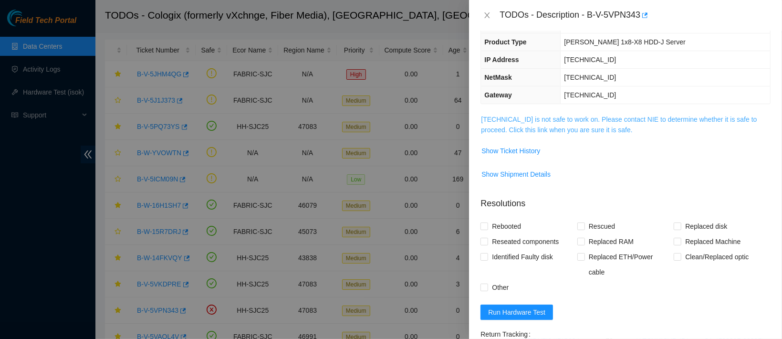
click at [557, 122] on link "23.40.191.21 is not safe to work on. Please contact NIE to determine whether it…" at bounding box center [619, 124] width 276 height 18
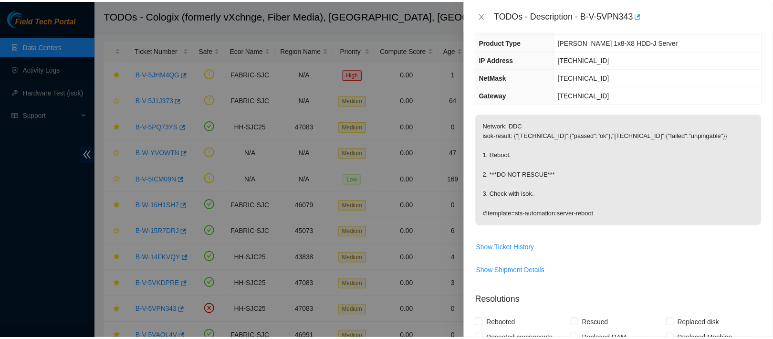
scroll to position [90, 0]
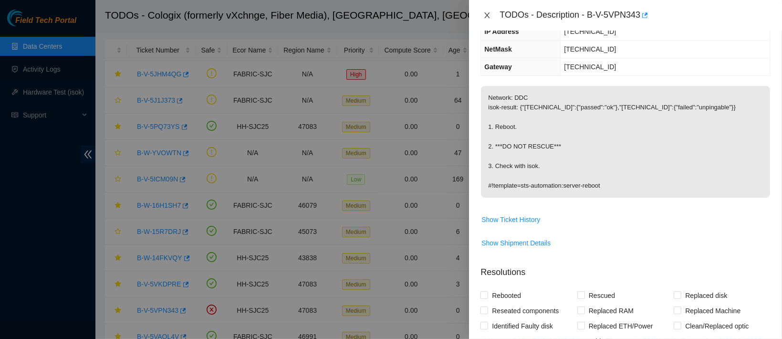
click at [486, 11] on icon "close" at bounding box center [487, 15] width 8 height 8
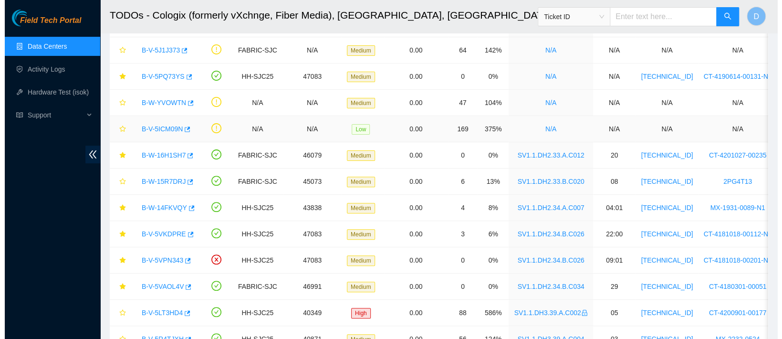
scroll to position [94, 0]
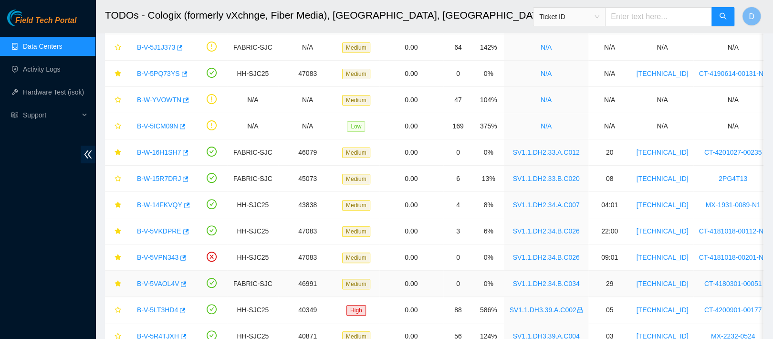
click at [151, 283] on link "B-V-5VAOL4V" at bounding box center [158, 284] width 42 height 8
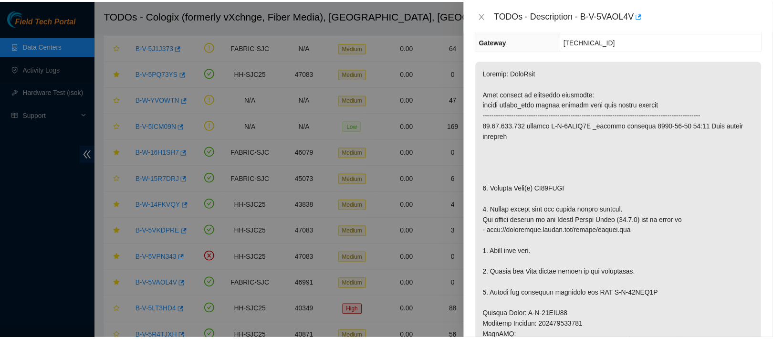
scroll to position [0, 0]
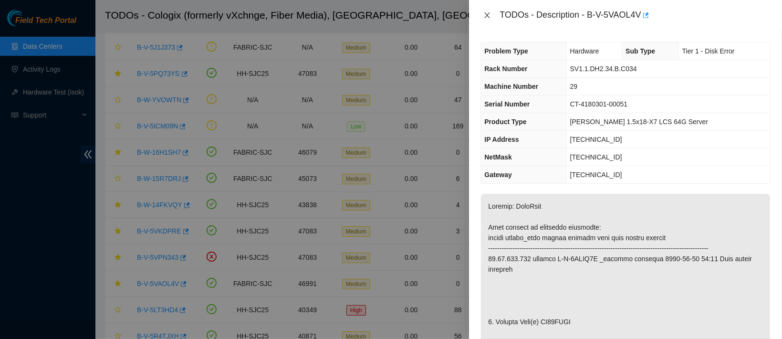
click at [482, 13] on button "Close" at bounding box center [486, 15] width 13 height 9
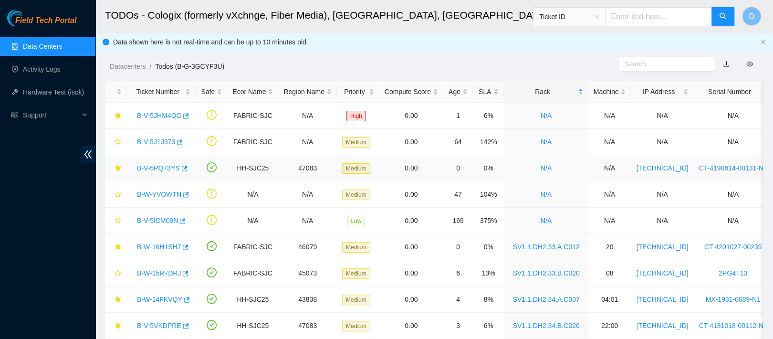
click at [157, 166] on link "B-V-5PQ73YS" at bounding box center [158, 168] width 43 height 8
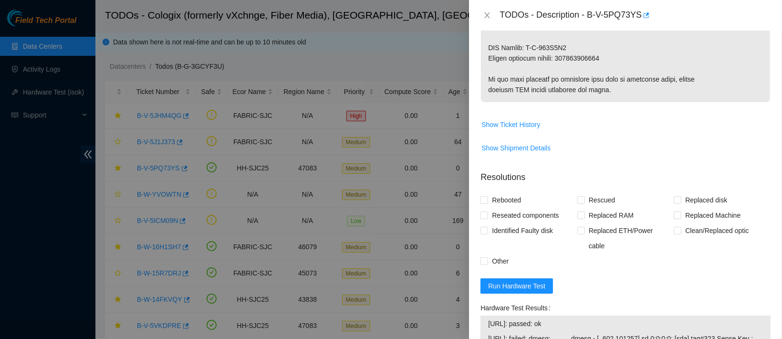
scroll to position [589, 0]
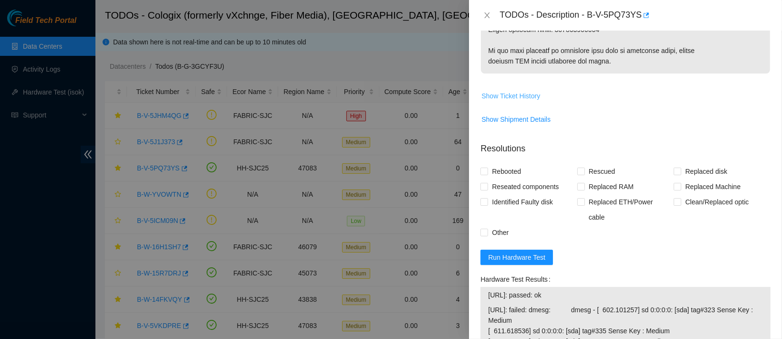
click at [514, 99] on span "Show Ticket History" at bounding box center [510, 96] width 59 height 10
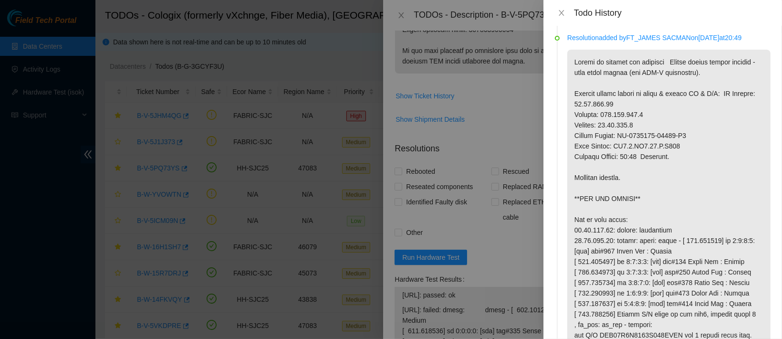
scroll to position [2260, 0]
click at [562, 13] on icon "close" at bounding box center [561, 13] width 5 height 6
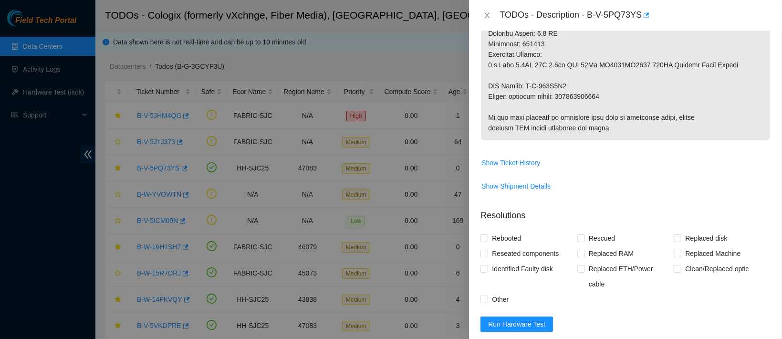
scroll to position [523, 0]
click at [522, 161] on span "Show Ticket History" at bounding box center [510, 161] width 59 height 10
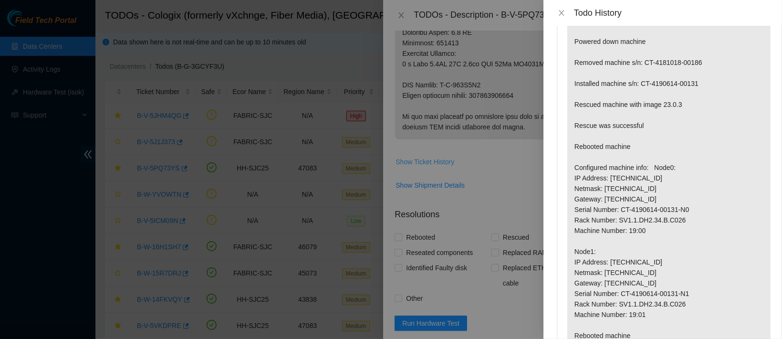
scroll to position [3758, 0]
click at [562, 15] on icon "close" at bounding box center [562, 13] width 8 height 8
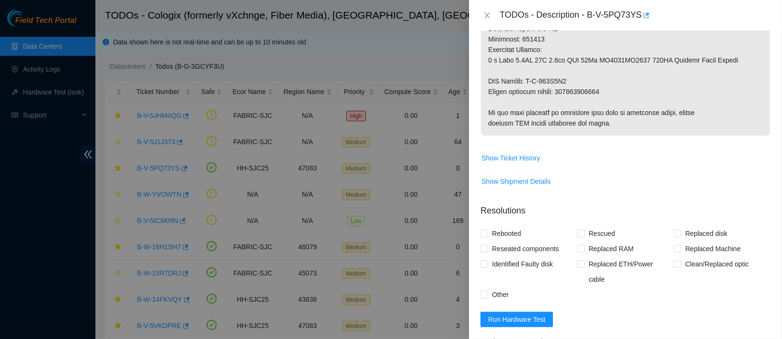
scroll to position [558, 0]
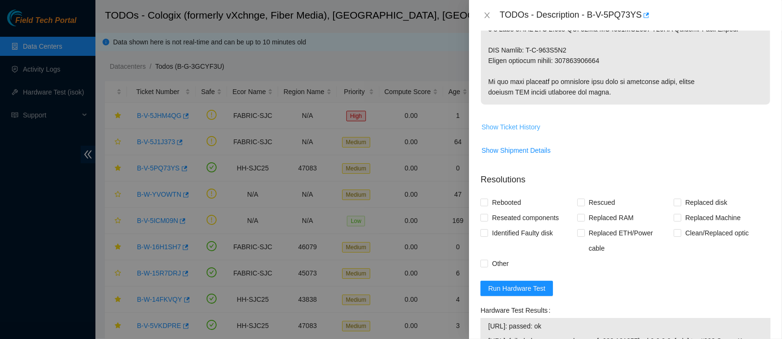
click at [520, 129] on span "Show Ticket History" at bounding box center [510, 127] width 59 height 10
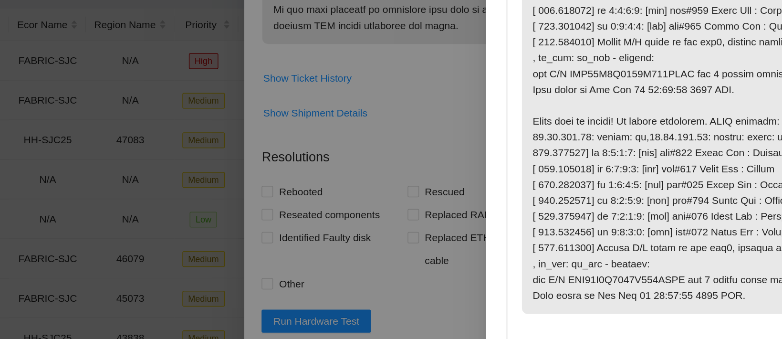
scroll to position [3058, 0]
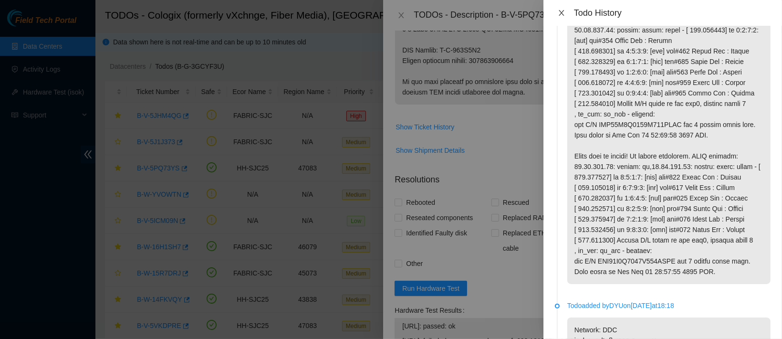
click at [564, 14] on icon "close" at bounding box center [562, 13] width 8 height 8
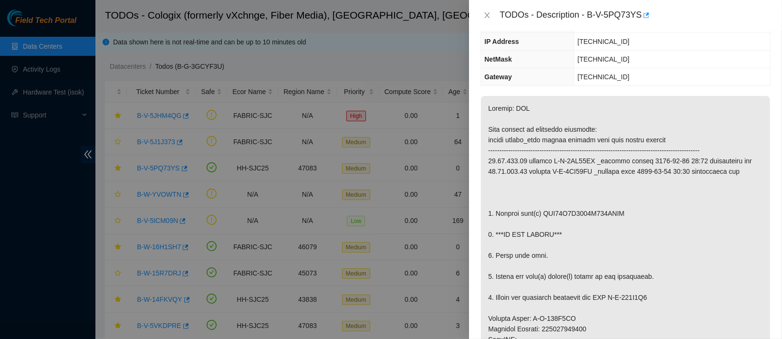
scroll to position [0, 0]
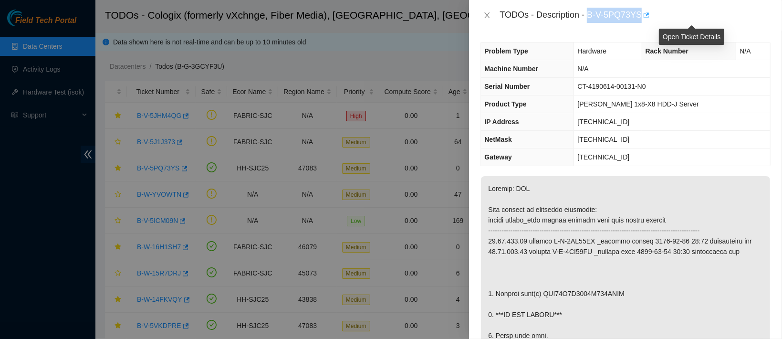
drag, startPoint x: 618, startPoint y: 11, endPoint x: 688, endPoint y: 16, distance: 70.3
click at [688, 16] on div "TODOs - Description - B-V-5PQ73YS" at bounding box center [634, 15] width 271 height 15
copy div "B-V-5PQ73YS"
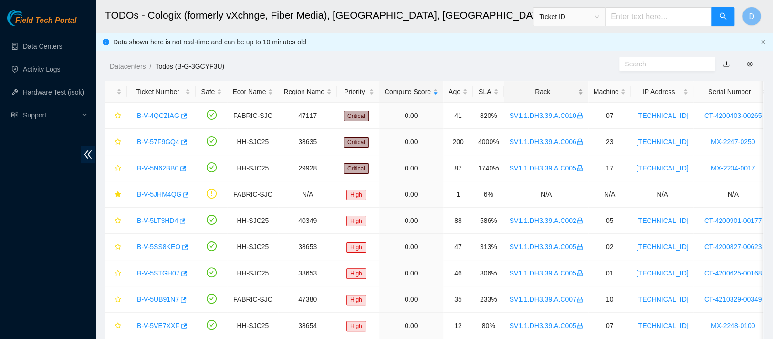
click at [523, 93] on div "Rack" at bounding box center [545, 91] width 73 height 10
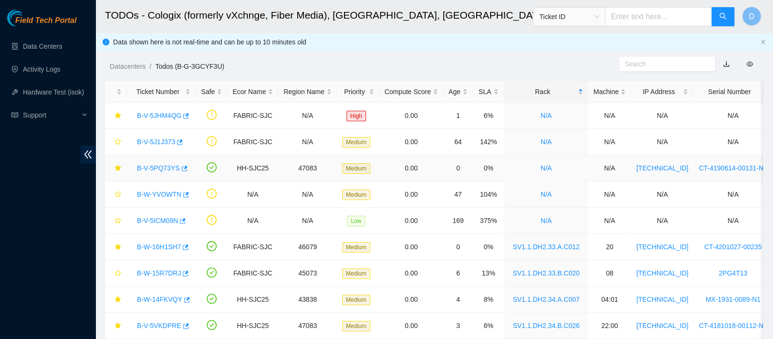
click at [144, 166] on link "B-V-5PQ73YS" at bounding box center [158, 168] width 43 height 8
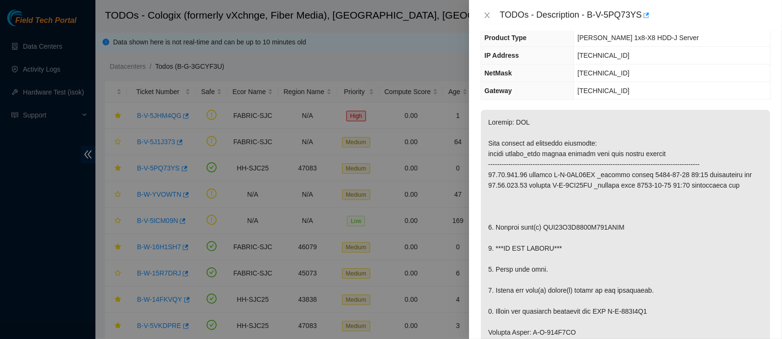
scroll to position [68, 0]
drag, startPoint x: 540, startPoint y: 227, endPoint x: 631, endPoint y: 223, distance: 91.7
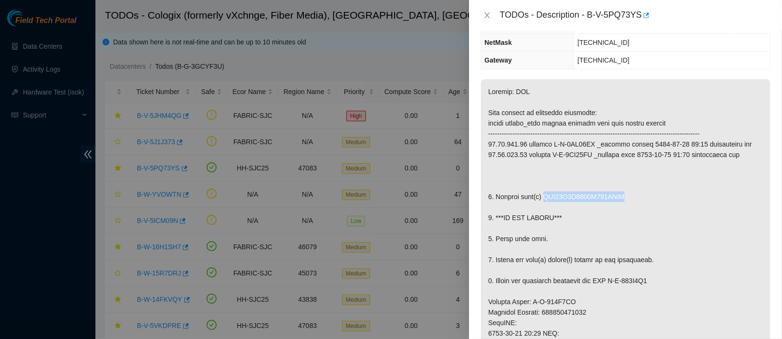
scroll to position [107, 0]
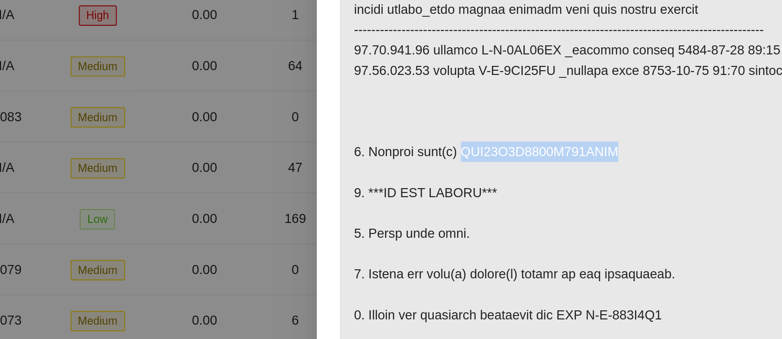
copy p "WFK11Y0S0000E845CFHL"
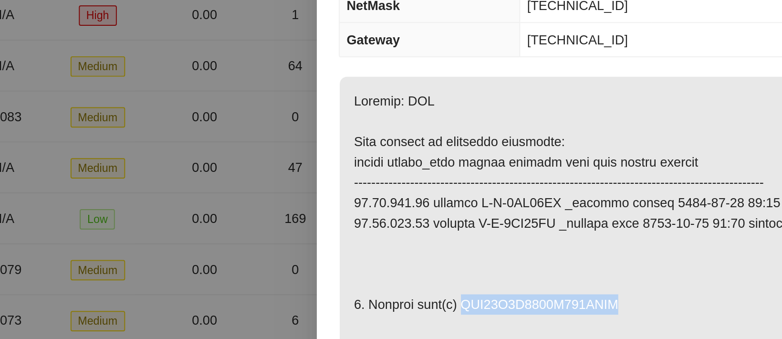
scroll to position [0, 0]
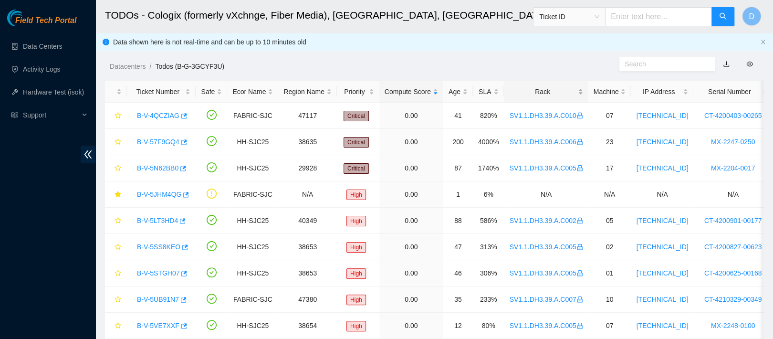
click at [540, 86] on div "Rack" at bounding box center [545, 91] width 73 height 10
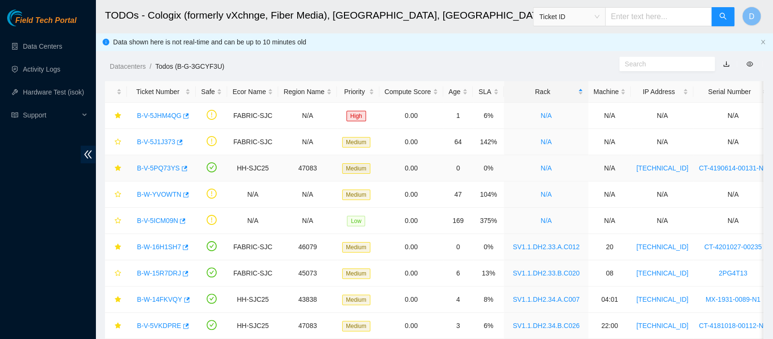
click at [150, 166] on link "B-V-5PQ73YS" at bounding box center [158, 168] width 43 height 8
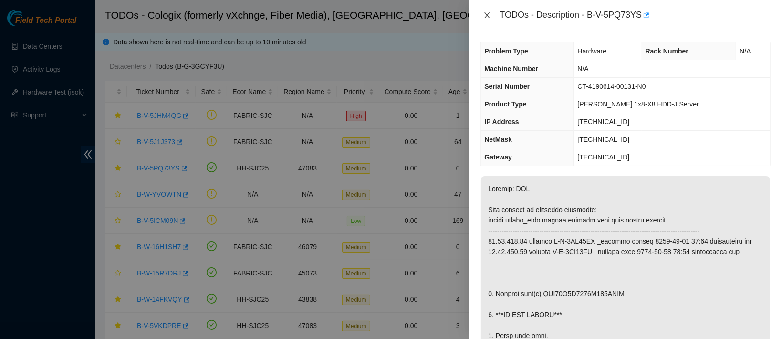
click at [488, 15] on icon "close" at bounding box center [487, 15] width 8 height 8
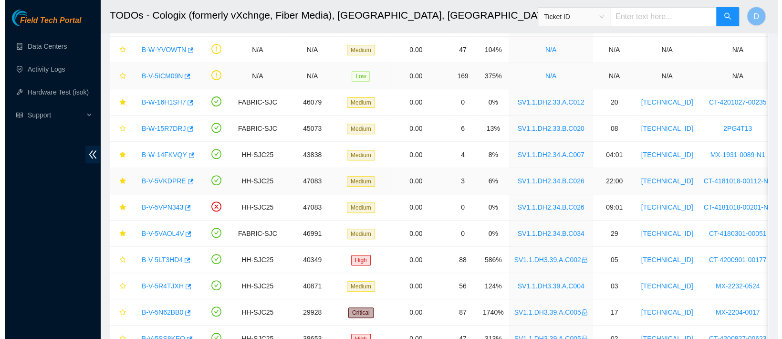
scroll to position [146, 0]
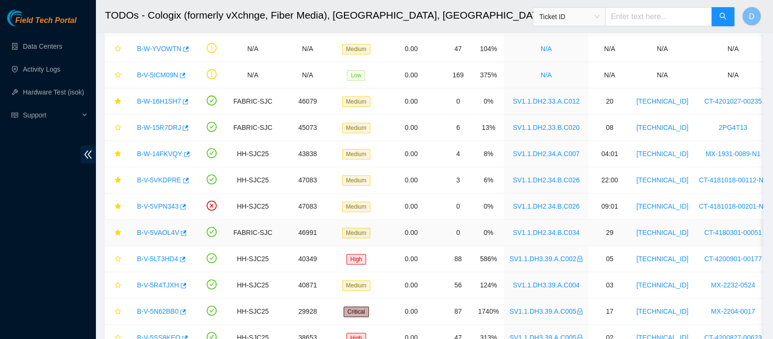
click at [143, 229] on link "B-V-5VAOL4V" at bounding box center [158, 233] width 42 height 8
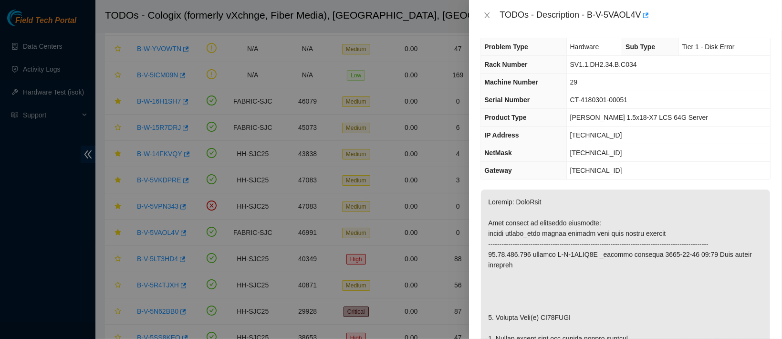
scroll to position [0, 0]
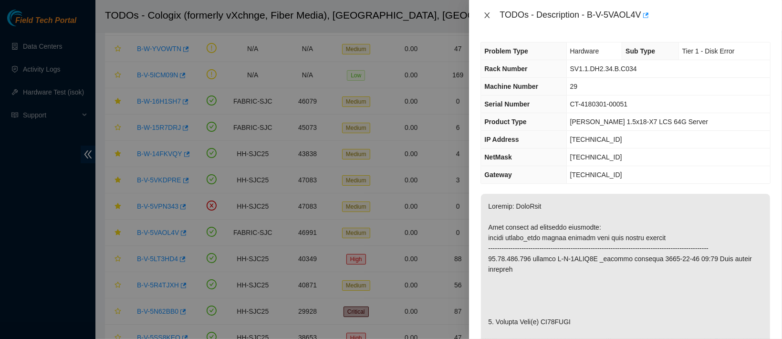
click at [487, 15] on icon "close" at bounding box center [487, 15] width 5 height 6
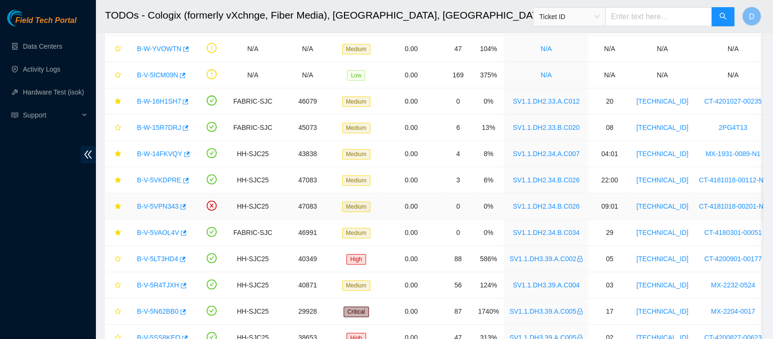
click at [156, 207] on link "B-V-5VPN343" at bounding box center [158, 206] width 42 height 8
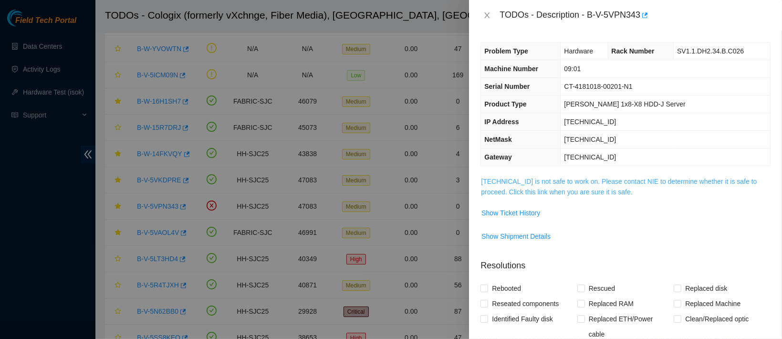
click at [558, 180] on link "[TECHNICAL_ID] is not safe to work on. Please contact NIE to determine whether …" at bounding box center [619, 186] width 276 height 18
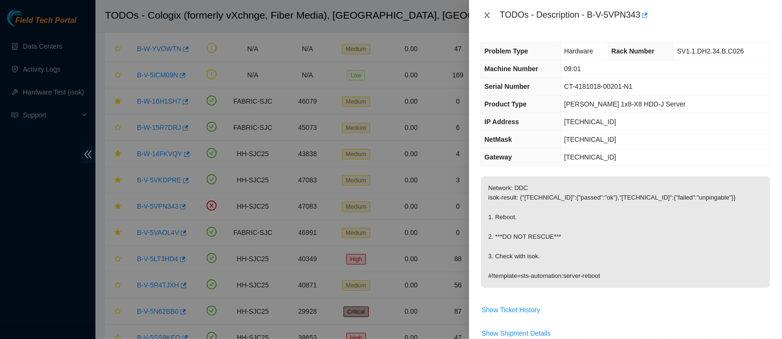
click at [485, 16] on icon "close" at bounding box center [487, 15] width 8 height 8
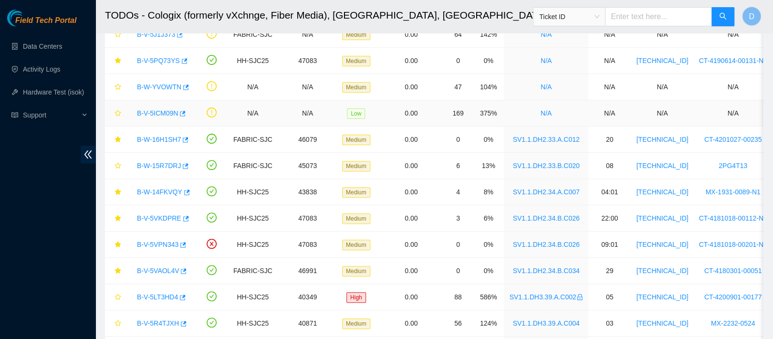
scroll to position [104, 0]
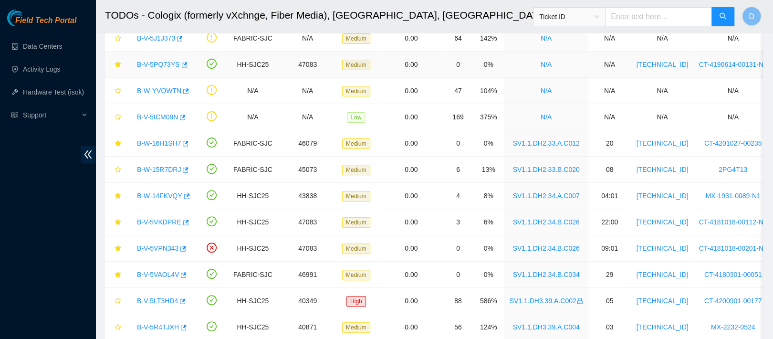
click at [170, 63] on link "B-V-5PQ73YS" at bounding box center [158, 65] width 43 height 8
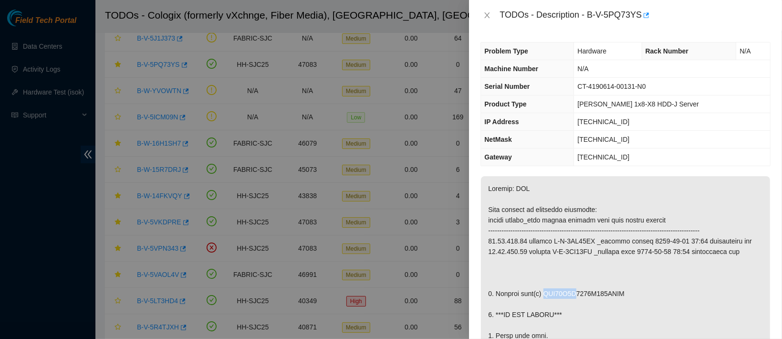
drag, startPoint x: 571, startPoint y: 291, endPoint x: 540, endPoint y: 293, distance: 31.6
copy p "WFK11Y0S"
click at [489, 15] on icon "close" at bounding box center [487, 15] width 8 height 8
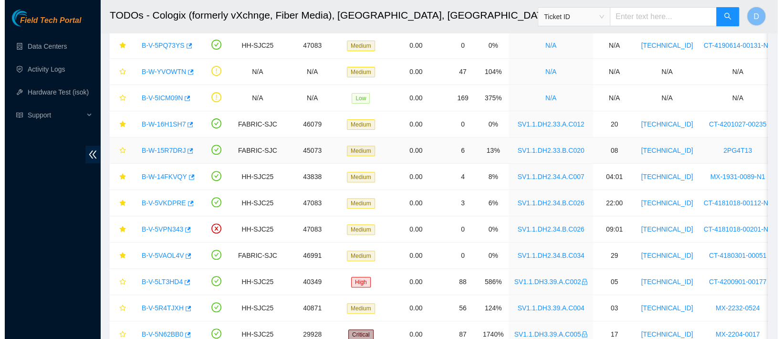
scroll to position [125, 0]
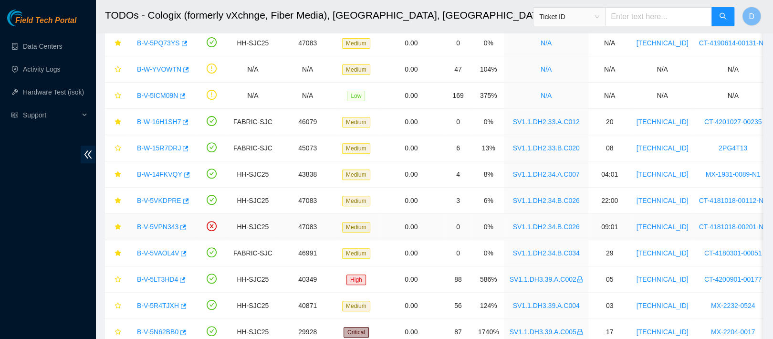
click at [161, 225] on link "B-V-5VPN343" at bounding box center [158, 227] width 42 height 8
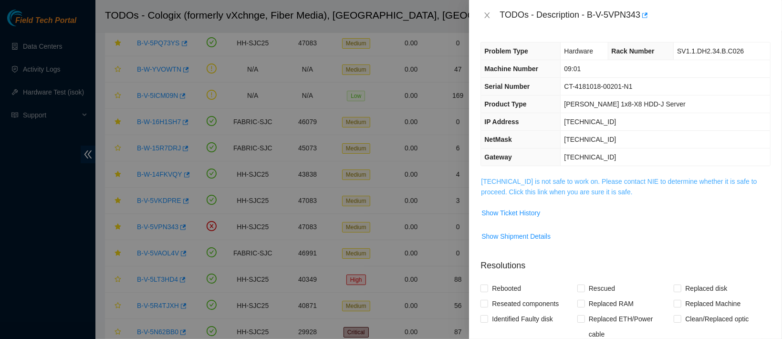
click at [537, 179] on link "23.40.191.21 is not safe to work on. Please contact NIE to determine whether it…" at bounding box center [619, 186] width 276 height 18
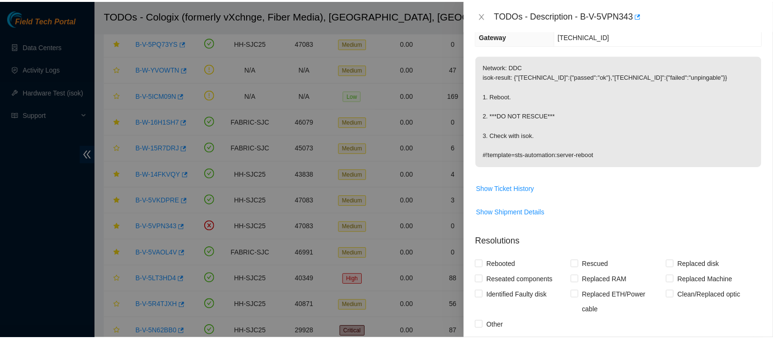
scroll to position [122, 0]
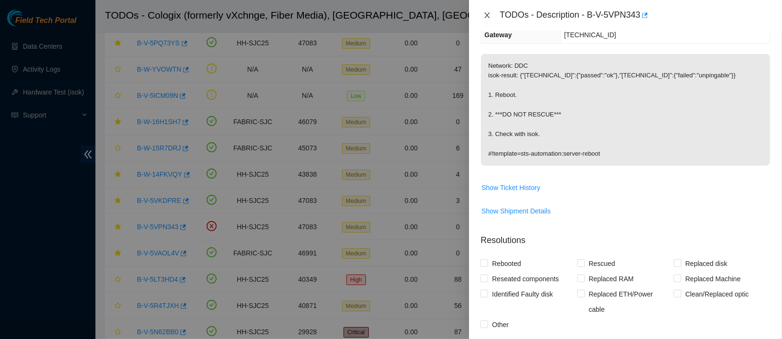
click at [487, 16] on icon "close" at bounding box center [487, 15] width 5 height 6
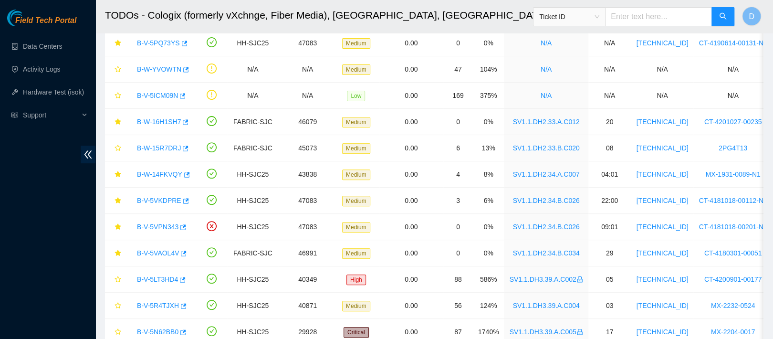
scroll to position [164, 0]
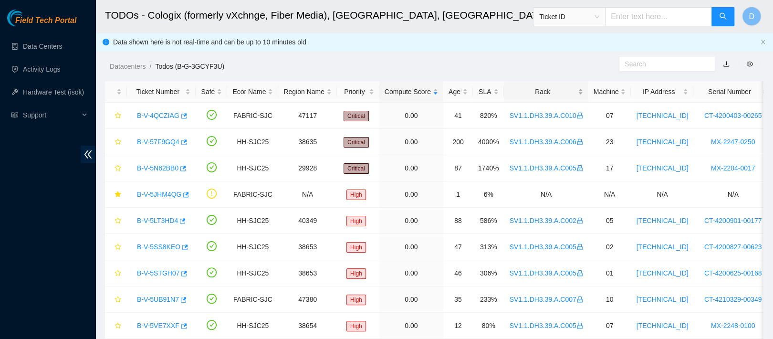
click at [528, 97] on div "Rack" at bounding box center [545, 91] width 73 height 10
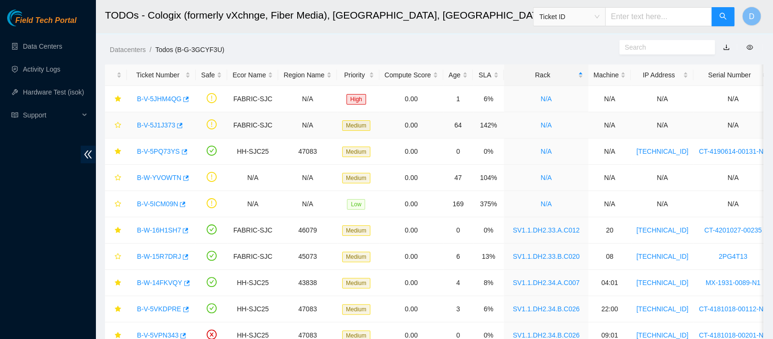
scroll to position [20, 0]
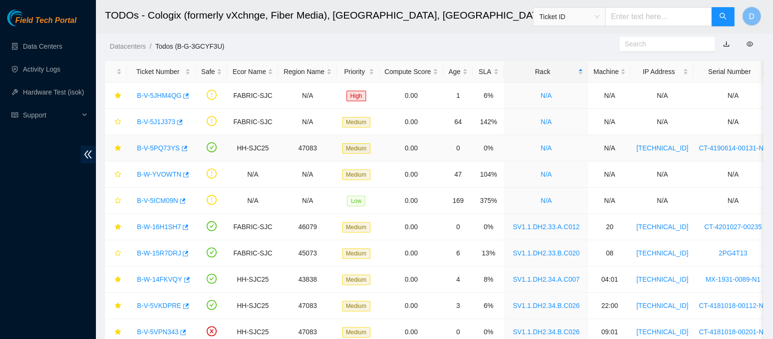
click at [150, 150] on link "B-V-5PQ73YS" at bounding box center [158, 148] width 43 height 8
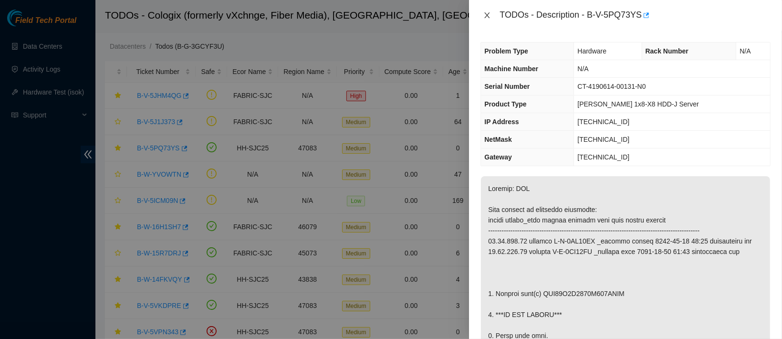
click at [486, 16] on icon "close" at bounding box center [487, 15] width 8 height 8
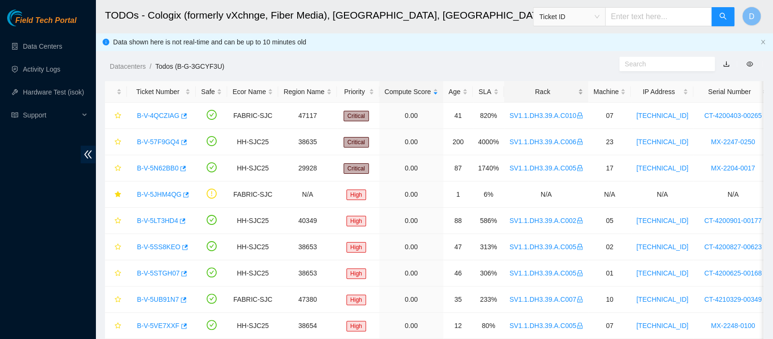
click at [536, 92] on div "Rack" at bounding box center [545, 91] width 73 height 10
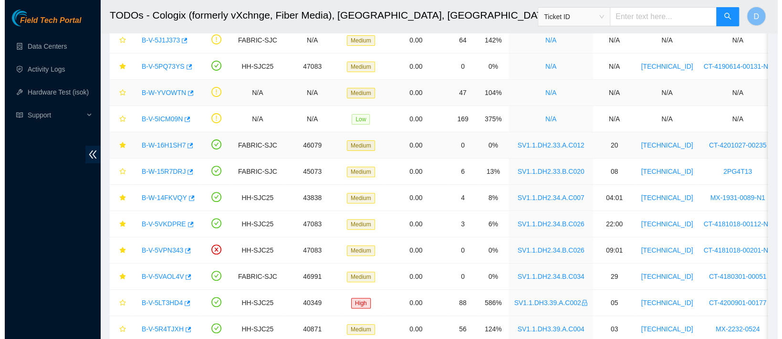
scroll to position [103, 0]
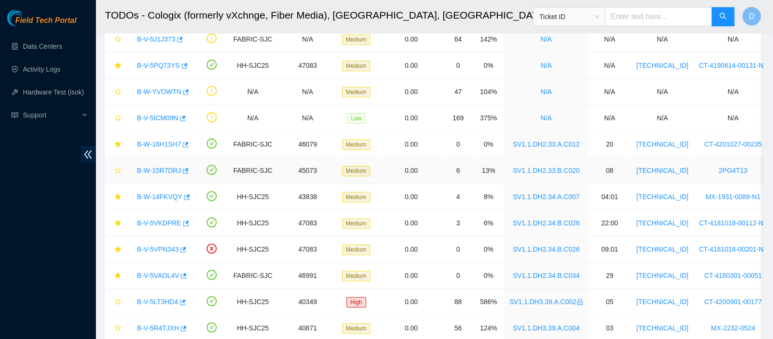
click at [160, 172] on link "B-W-15R7DRJ" at bounding box center [159, 170] width 44 height 8
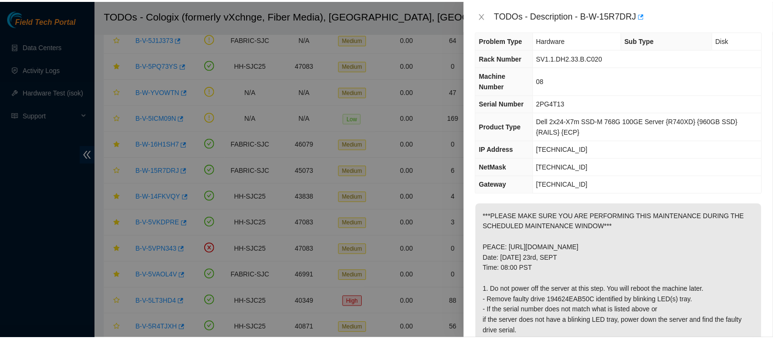
scroll to position [0, 0]
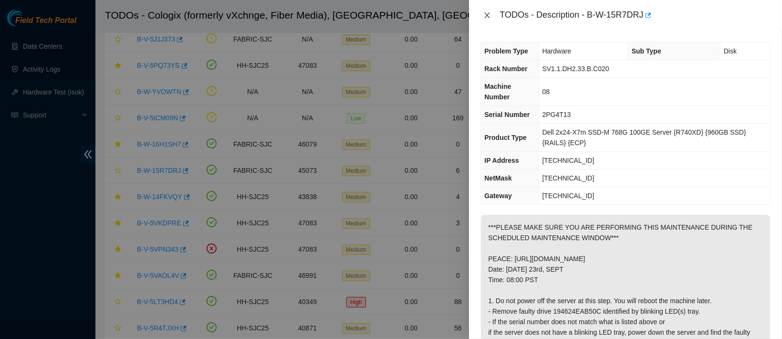
click at [487, 12] on icon "close" at bounding box center [487, 15] width 8 height 8
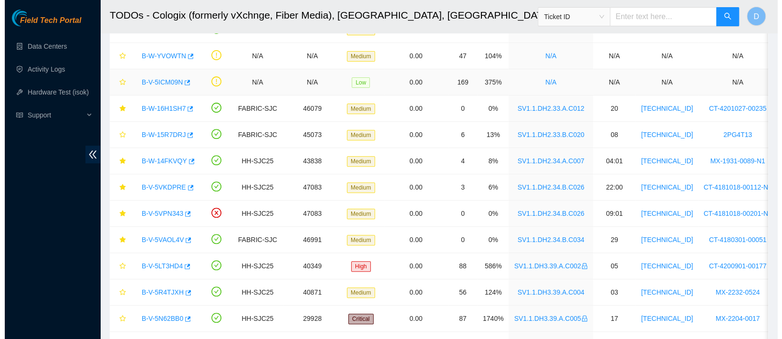
scroll to position [141, 0]
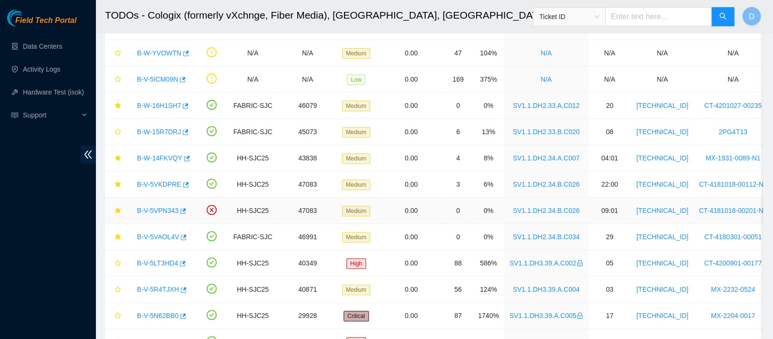
drag, startPoint x: 161, startPoint y: 213, endPoint x: 194, endPoint y: 202, distance: 35.3
click at [161, 213] on link "B-V-5VPN343" at bounding box center [158, 211] width 42 height 8
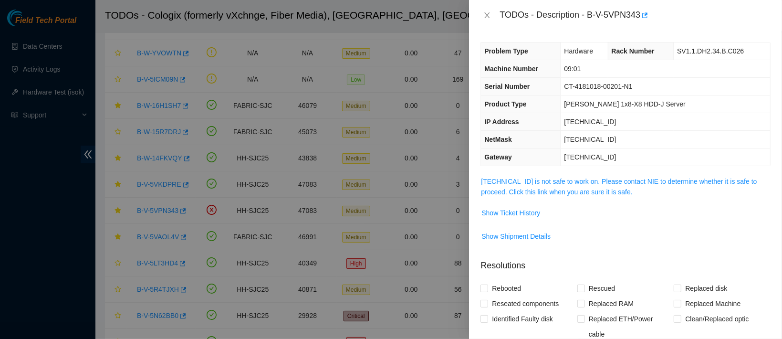
click at [507, 169] on div "Problem Type Hardware Rack Number SV1.1.DH2.34.B.C026 Machine Number 09:01 Seri…" at bounding box center [625, 185] width 313 height 308
click at [501, 183] on link "[TECHNICAL_ID] is not safe to work on. Please contact NIE to determine whether …" at bounding box center [619, 186] width 276 height 18
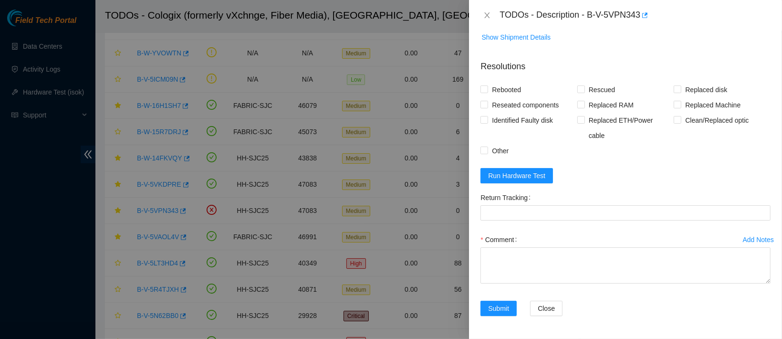
scroll to position [320, 0]
click at [520, 181] on span "Run Hardware Test" at bounding box center [516, 175] width 57 height 10
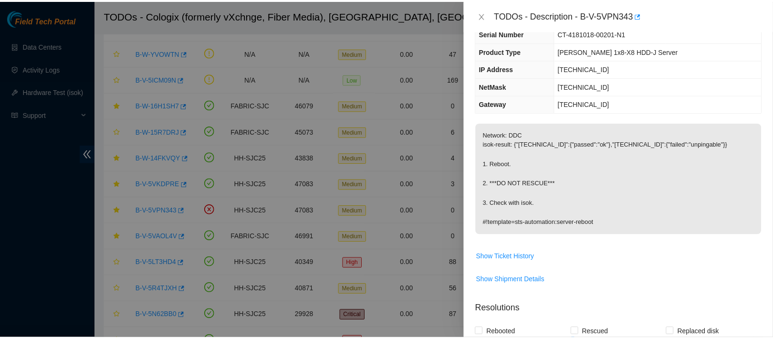
scroll to position [0, 0]
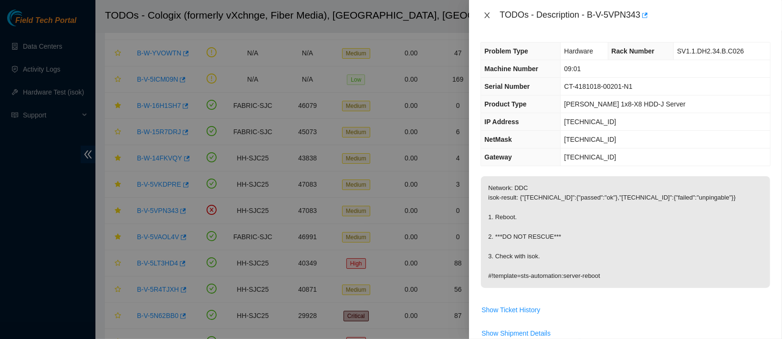
click at [488, 14] on icon "close" at bounding box center [487, 15] width 5 height 6
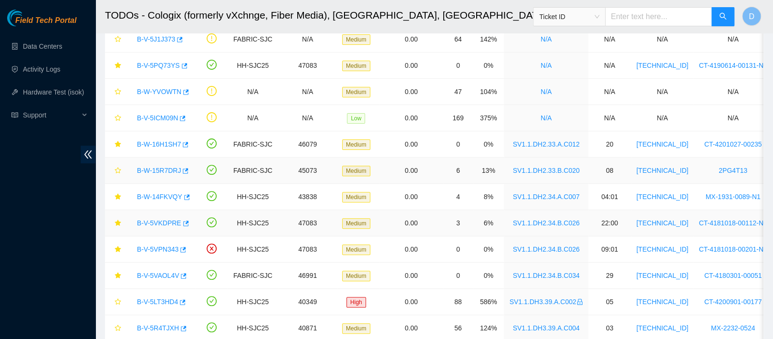
scroll to position [121, 0]
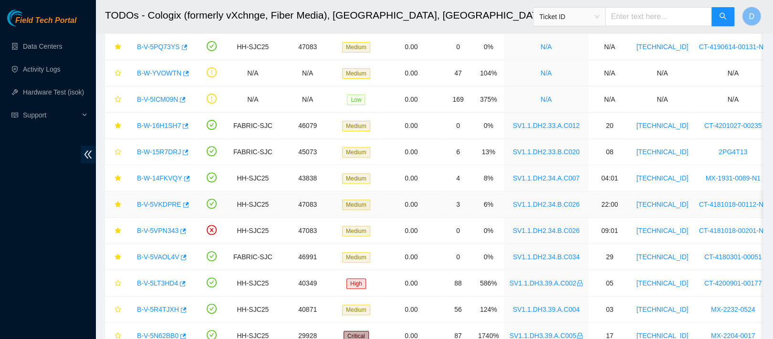
click at [159, 202] on link "B-V-5VKDPRE" at bounding box center [159, 204] width 44 height 8
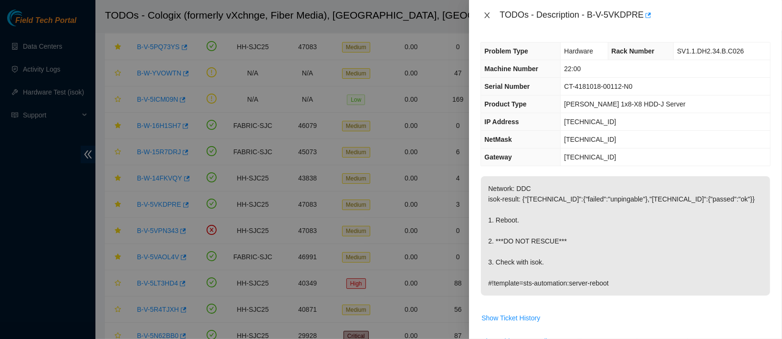
click at [489, 14] on icon "close" at bounding box center [487, 15] width 8 height 8
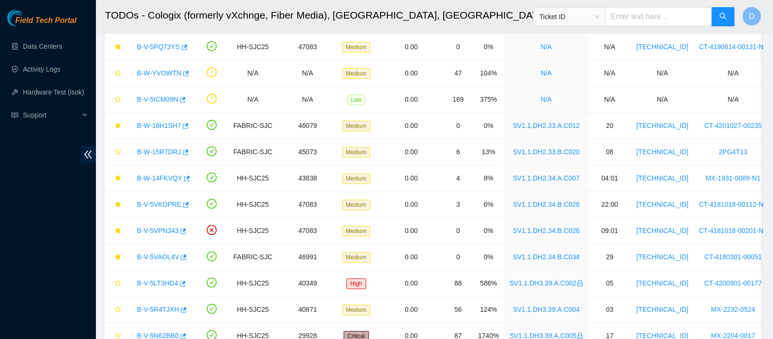
click at [413, 29] on h2 "TODOs - Cologix (formerly vXchnge, Fiber Media), [GEOGRAPHIC_DATA], [GEOGRAPHIC…" at bounding box center [369, 15] width 528 height 31
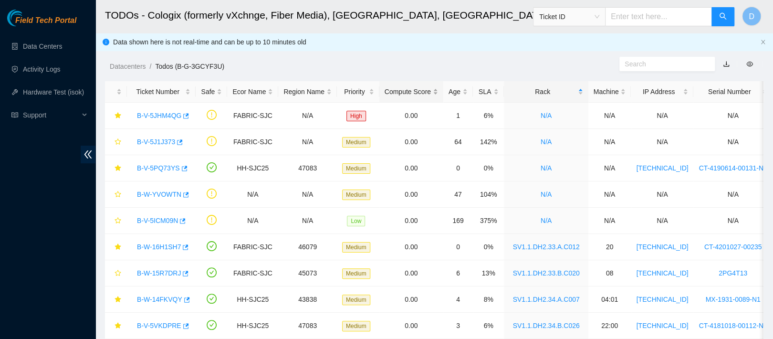
scroll to position [27, 0]
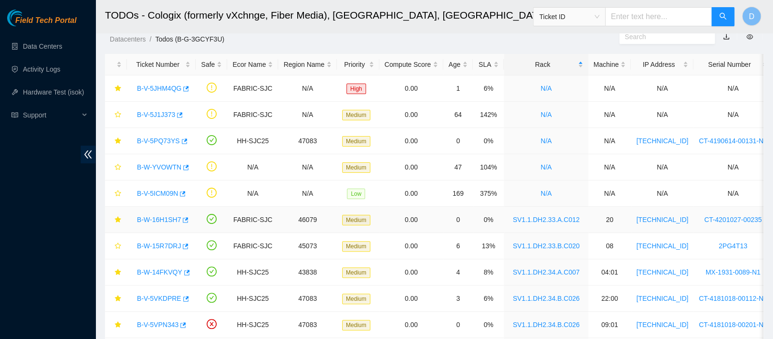
click at [161, 216] on link "B-W-16H1SH7" at bounding box center [159, 220] width 44 height 8
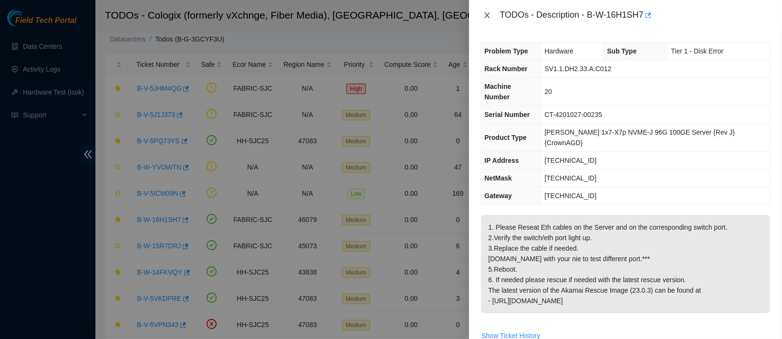
click at [489, 16] on icon "close" at bounding box center [487, 15] width 8 height 8
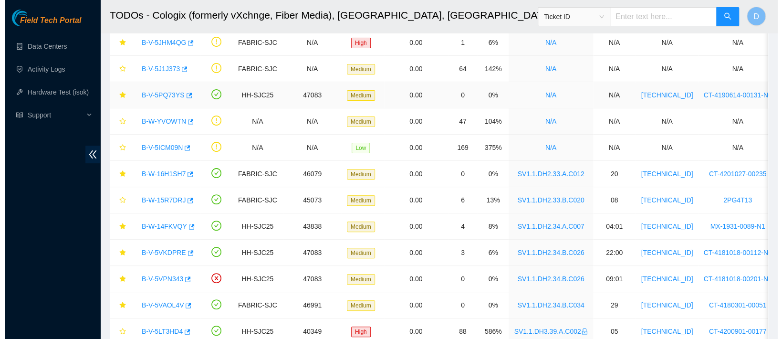
scroll to position [83, 0]
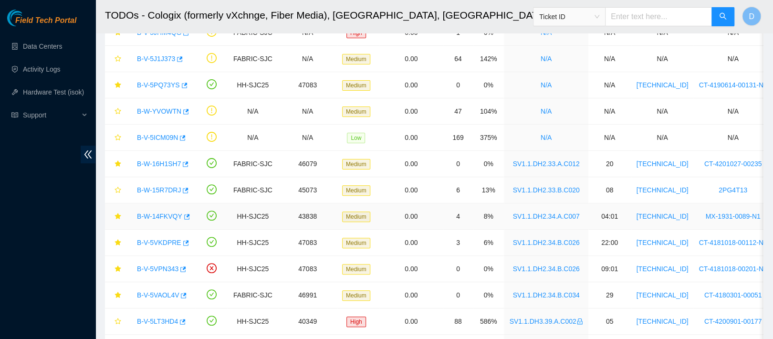
click at [161, 217] on link "B-W-14FKVQY" at bounding box center [159, 216] width 45 height 8
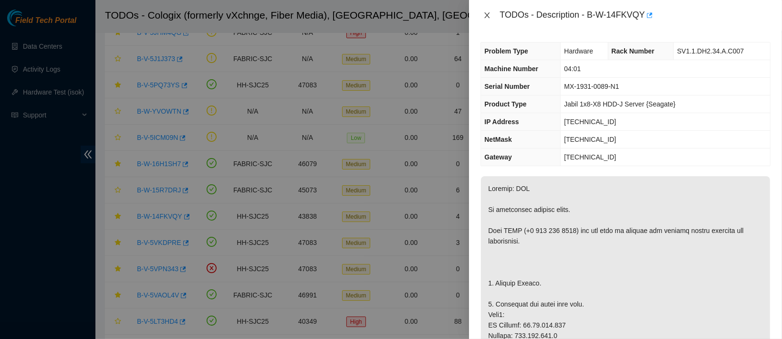
click at [487, 17] on icon "close" at bounding box center [487, 15] width 8 height 8
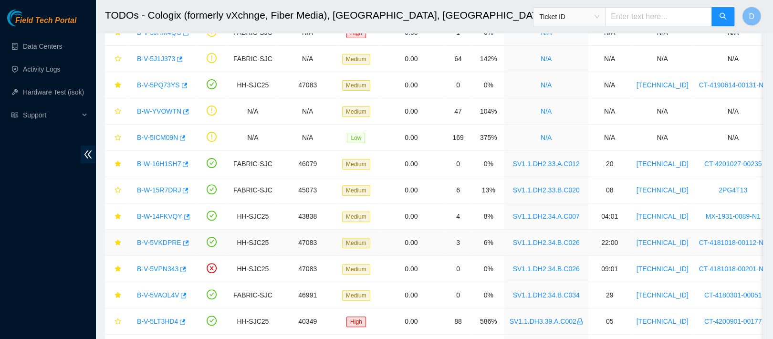
click at [161, 241] on link "B-V-5VKDPRE" at bounding box center [159, 243] width 44 height 8
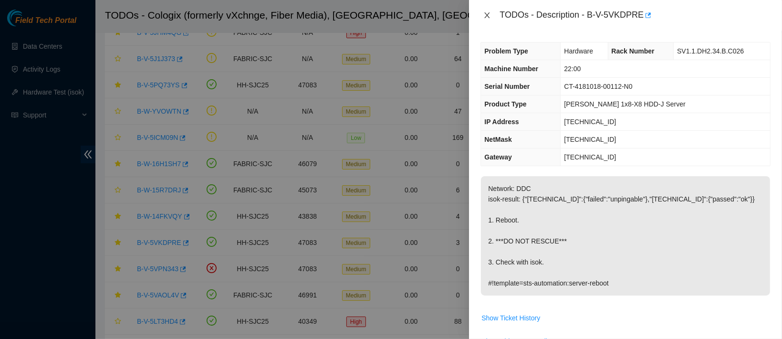
click at [489, 16] on icon "close" at bounding box center [487, 15] width 8 height 8
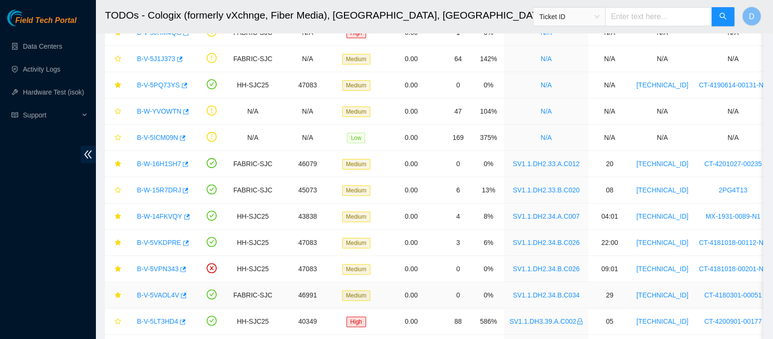
click at [155, 298] on div "B-V-5VAOL4V" at bounding box center [161, 294] width 58 height 15
click at [169, 295] on link "B-V-5VAOL4V" at bounding box center [158, 295] width 42 height 8
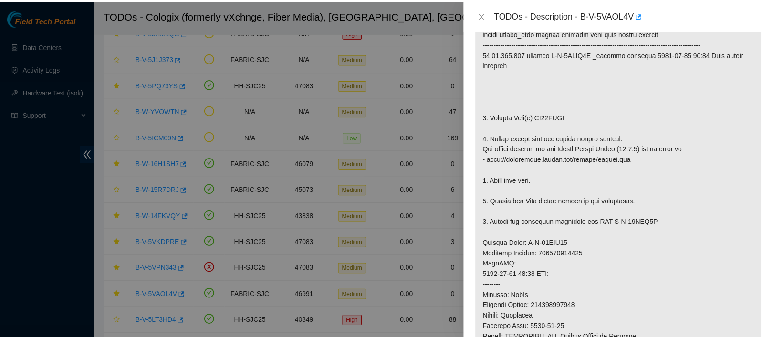
scroll to position [205, 0]
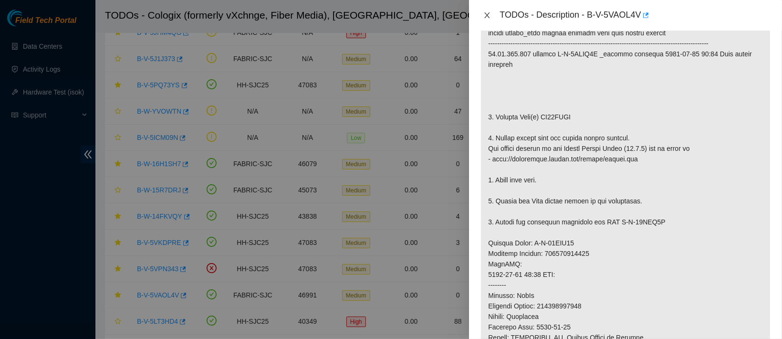
click at [489, 15] on icon "close" at bounding box center [487, 15] width 8 height 8
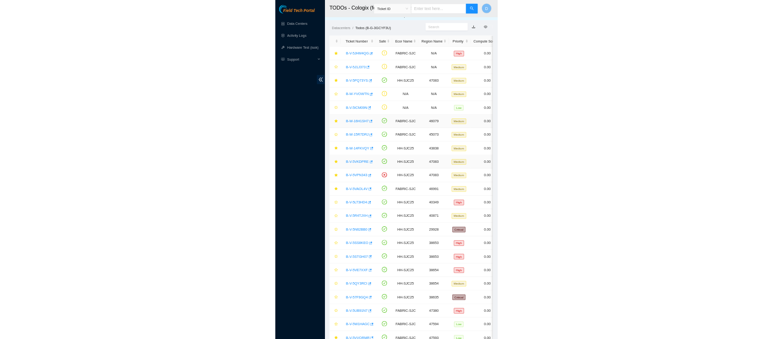
scroll to position [0, 0]
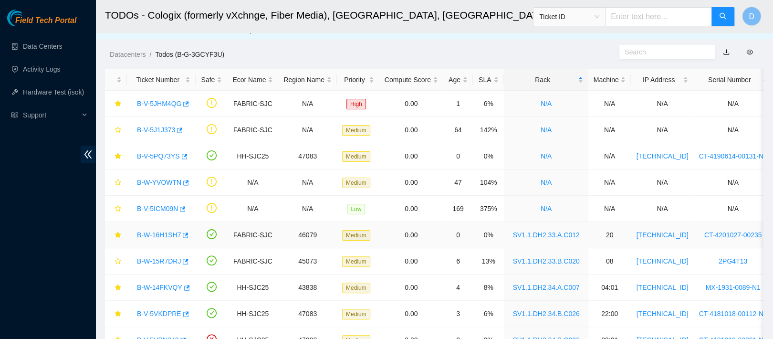
click at [165, 237] on link "B-W-16H1SH7" at bounding box center [159, 235] width 44 height 8
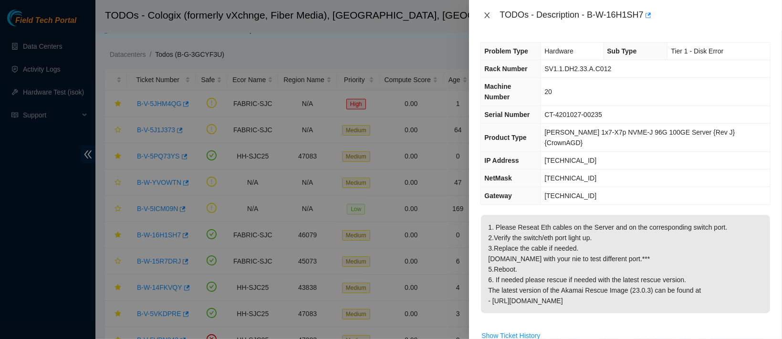
drag, startPoint x: 487, startPoint y: 18, endPoint x: 280, endPoint y: 145, distance: 242.4
click at [487, 18] on icon "close" at bounding box center [487, 15] width 8 height 8
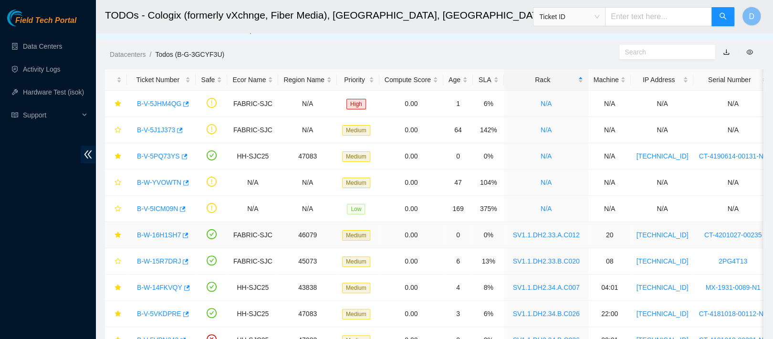
drag, startPoint x: 158, startPoint y: 232, endPoint x: 322, endPoint y: 178, distance: 172.3
click at [158, 232] on link "B-W-16H1SH7" at bounding box center [159, 235] width 44 height 8
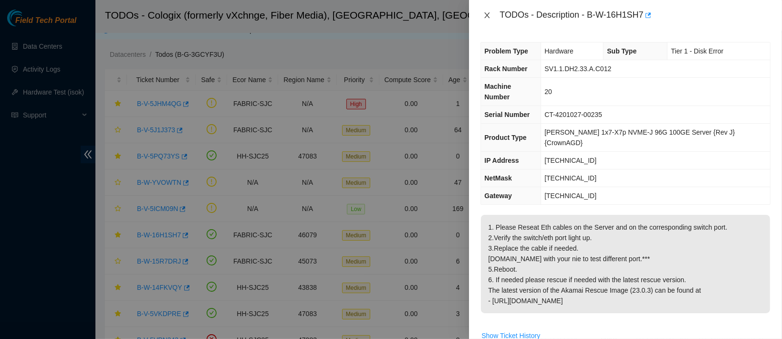
click at [483, 13] on icon "close" at bounding box center [487, 15] width 8 height 8
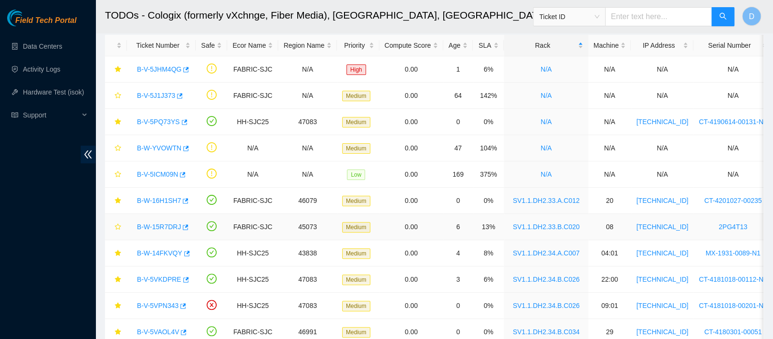
scroll to position [47, 0]
click at [157, 249] on link "B-W-14FKVQY" at bounding box center [159, 252] width 45 height 8
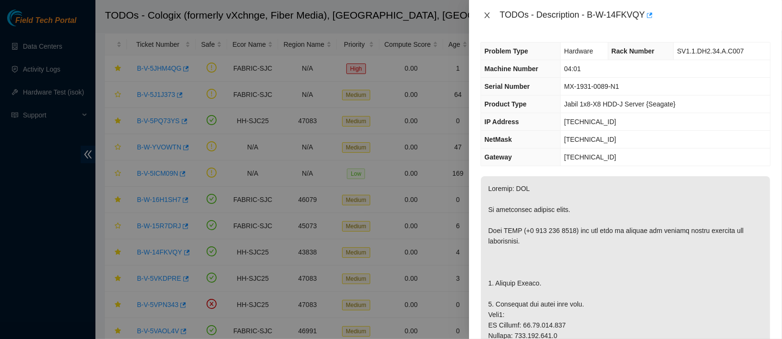
click at [489, 17] on icon "close" at bounding box center [487, 15] width 5 height 6
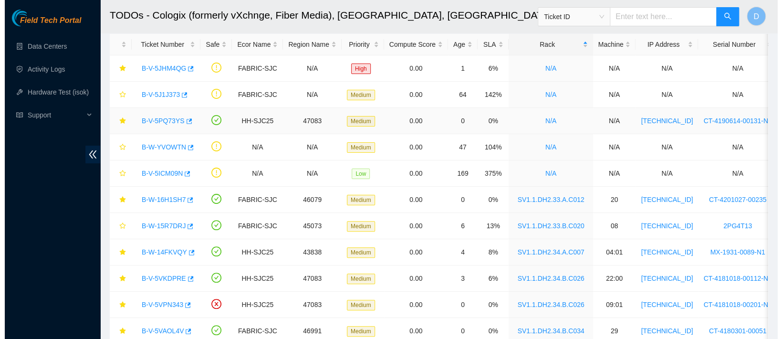
scroll to position [0, 0]
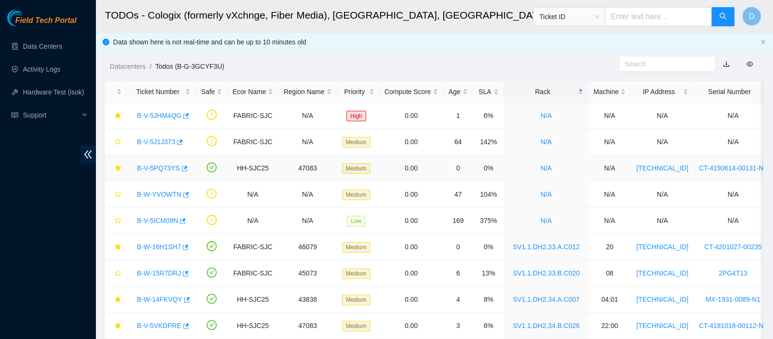
click at [153, 167] on link "B-V-5PQ73YS" at bounding box center [158, 168] width 43 height 8
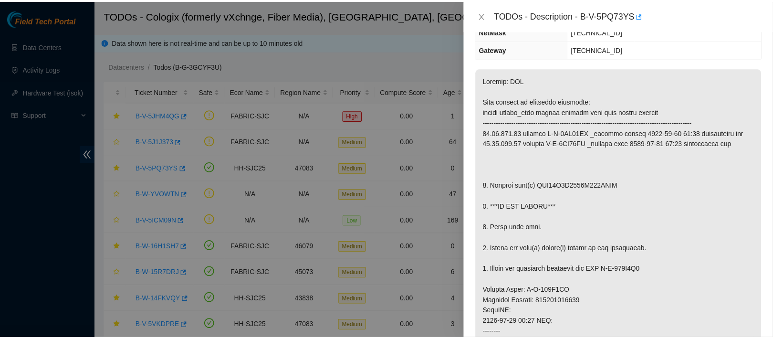
scroll to position [107, 0]
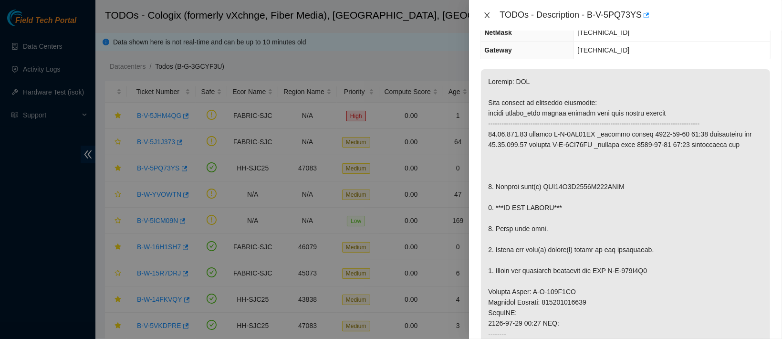
click at [489, 14] on icon "close" at bounding box center [487, 15] width 8 height 8
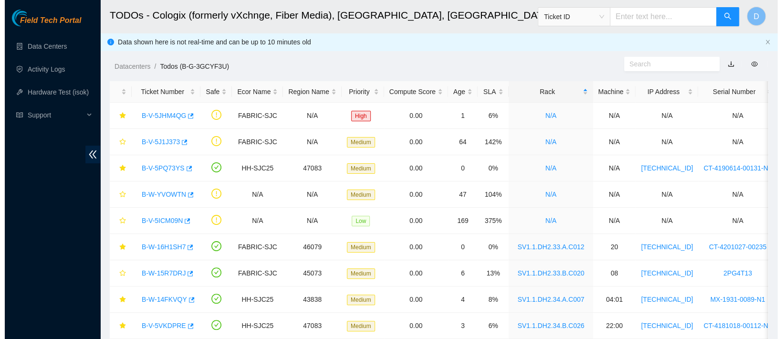
scroll to position [149, 0]
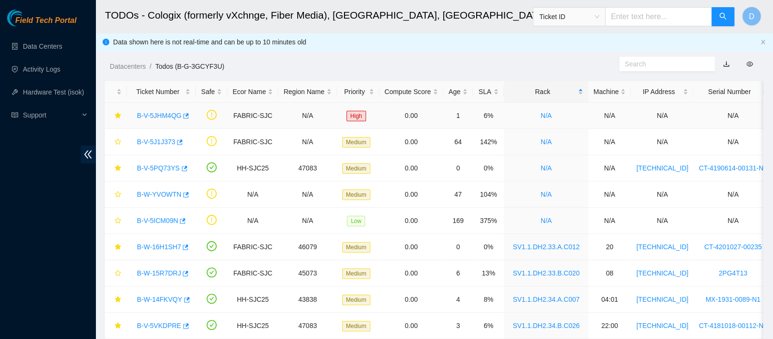
click at [161, 114] on link "B-V-5JHM4QG" at bounding box center [159, 116] width 44 height 8
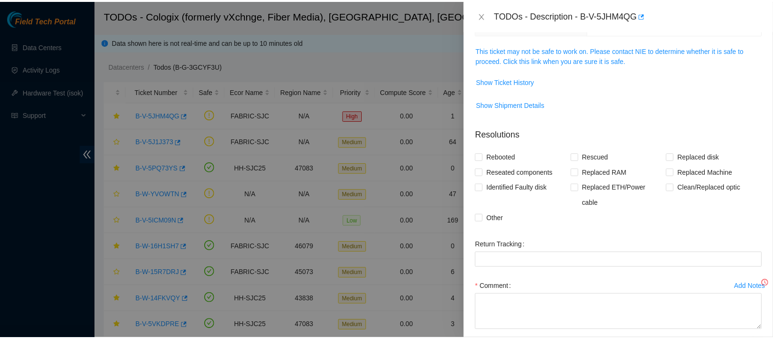
scroll to position [107, 0]
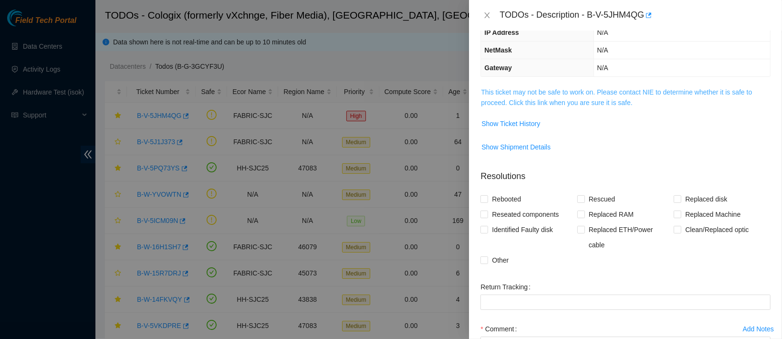
click at [521, 94] on link "This ticket may not be safe to work on. Please contact NIE to determine whether…" at bounding box center [616, 97] width 271 height 18
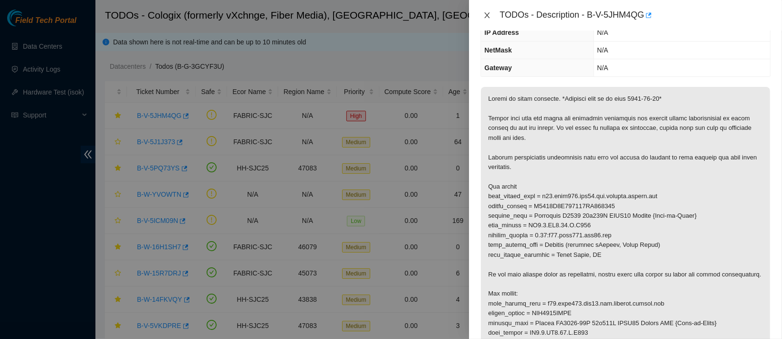
click at [485, 14] on icon "close" at bounding box center [487, 15] width 8 height 8
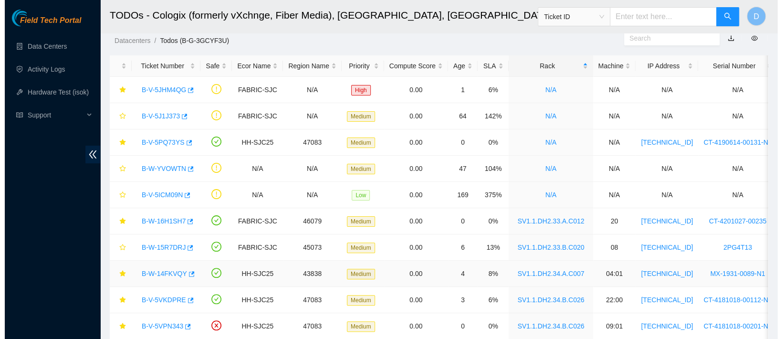
scroll to position [30, 0]
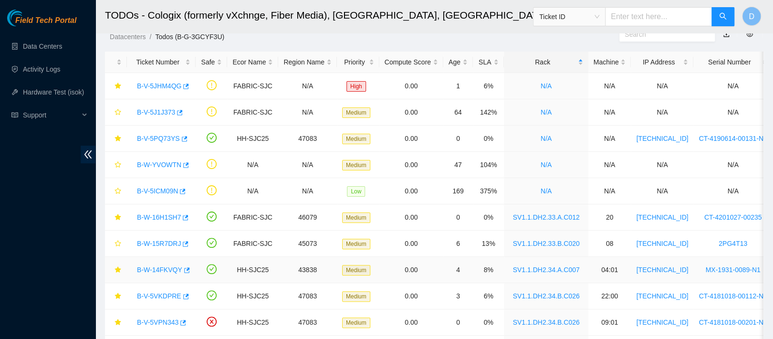
click at [158, 270] on link "B-W-14FKVQY" at bounding box center [159, 270] width 45 height 8
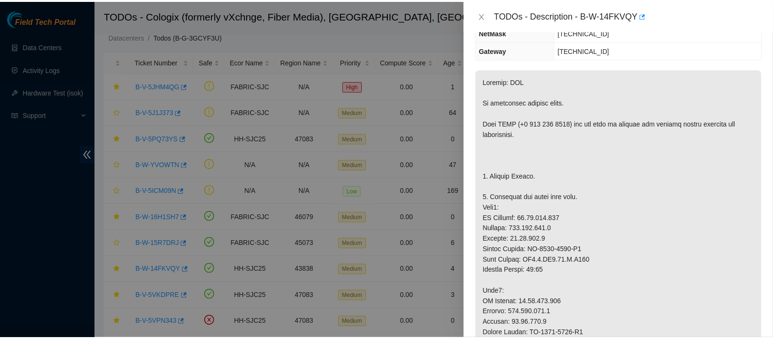
scroll to position [0, 0]
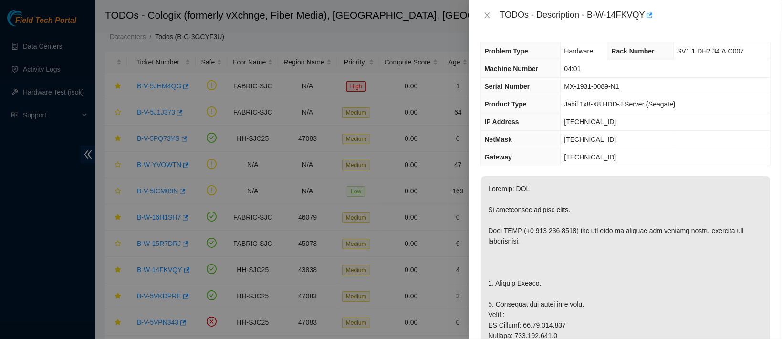
click at [442, 220] on div at bounding box center [391, 169] width 782 height 339
click at [492, 13] on button "Close" at bounding box center [486, 15] width 13 height 9
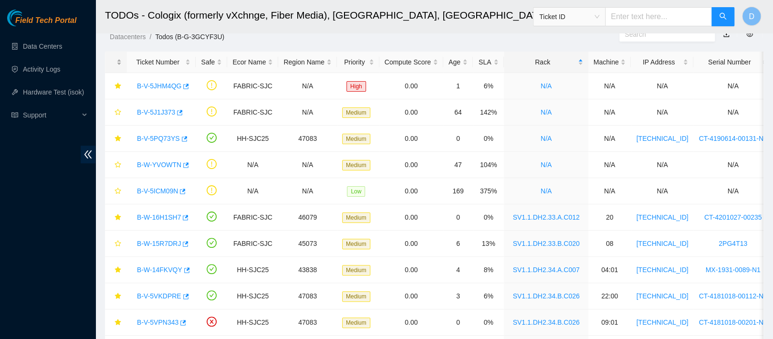
click at [117, 63] on div at bounding box center [115, 62] width 11 height 9
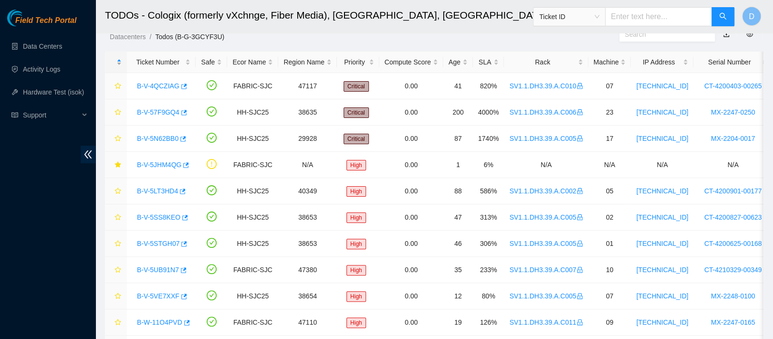
click at [117, 63] on div at bounding box center [115, 62] width 11 height 9
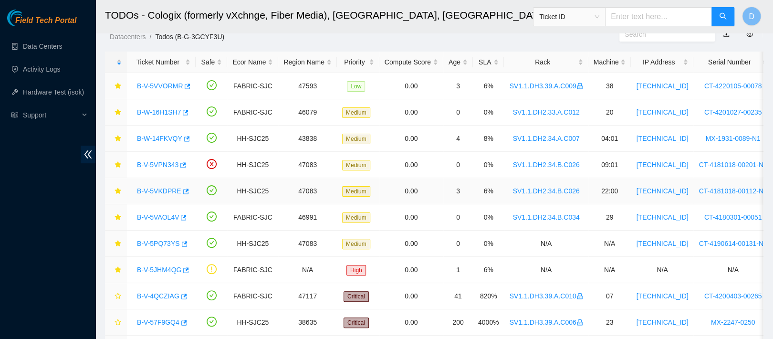
click at [157, 189] on link "B-V-5VKDPRE" at bounding box center [159, 191] width 44 height 8
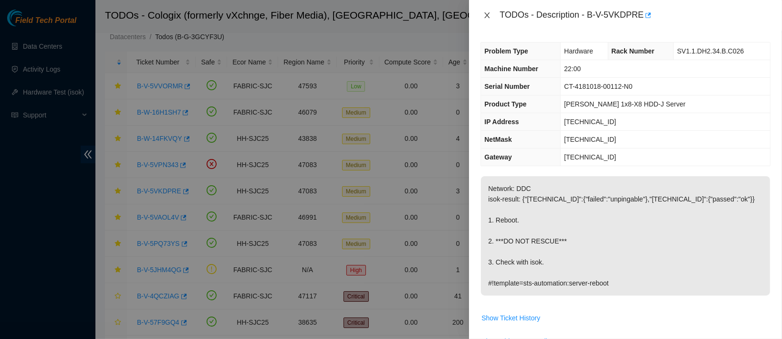
click at [489, 16] on icon "close" at bounding box center [487, 15] width 5 height 6
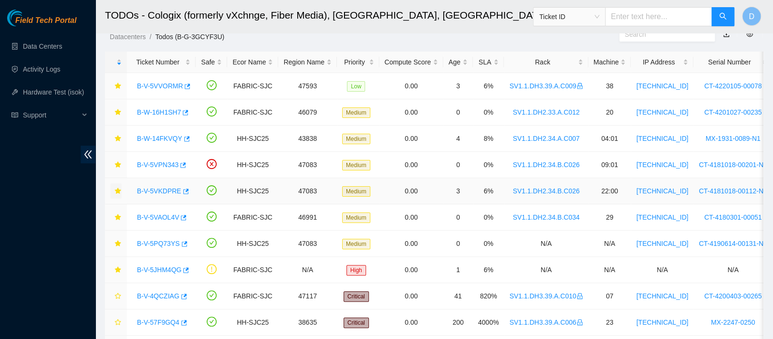
click at [114, 191] on icon "star" at bounding box center [117, 190] width 7 height 7
click at [114, 63] on div at bounding box center [115, 62] width 11 height 9
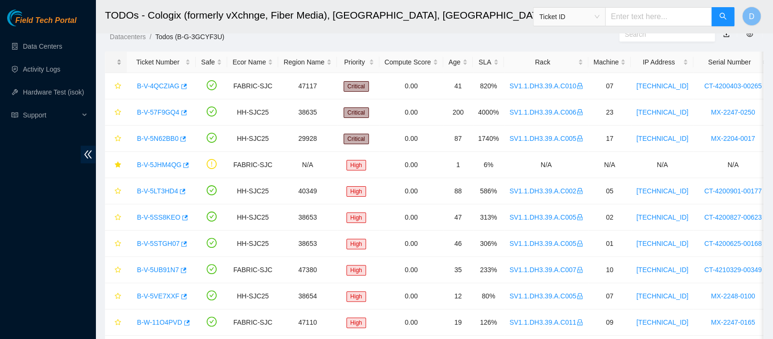
click at [114, 63] on div at bounding box center [115, 62] width 11 height 9
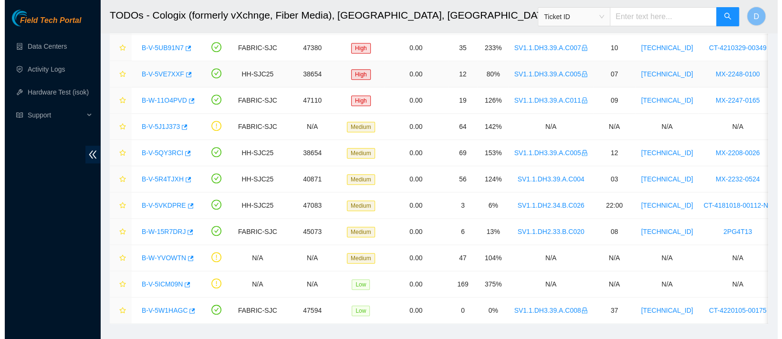
scroll to position [430, 0]
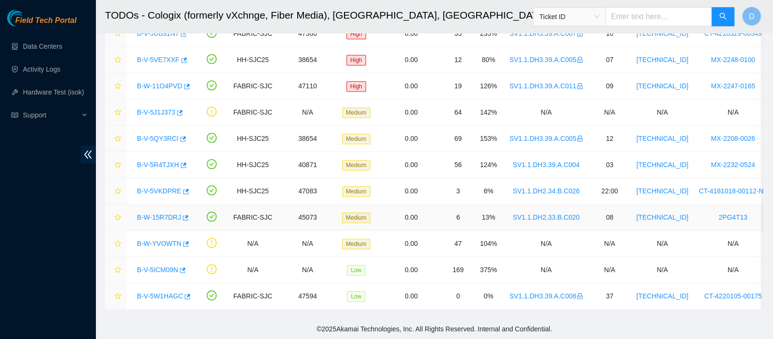
click at [158, 213] on link "B-W-15R7DRJ" at bounding box center [159, 217] width 44 height 8
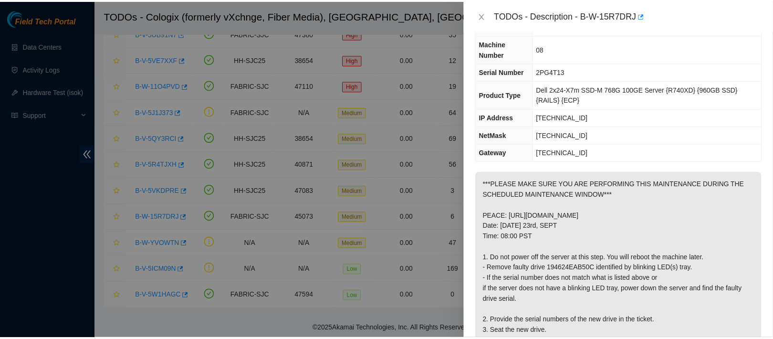
scroll to position [0, 0]
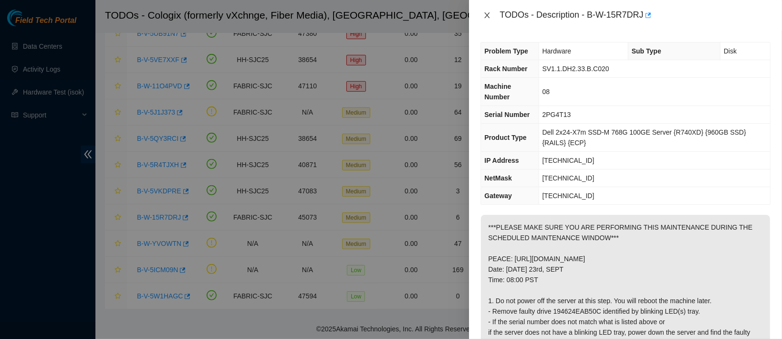
click at [487, 15] on icon "close" at bounding box center [487, 15] width 5 height 6
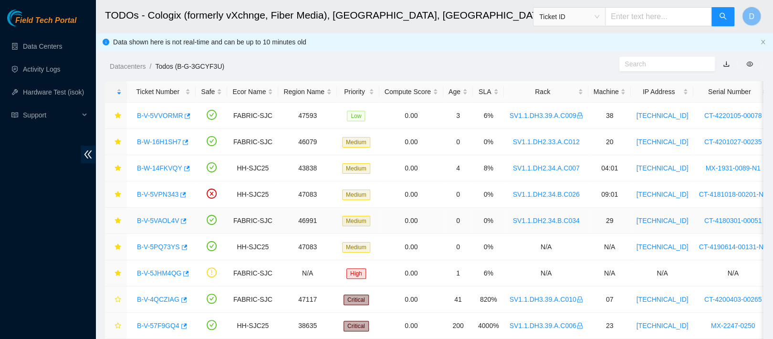
click at [156, 226] on div "B-V-5VAOL4V" at bounding box center [161, 220] width 58 height 15
click at [158, 224] on link "B-V-5VAOL4V" at bounding box center [158, 221] width 42 height 8
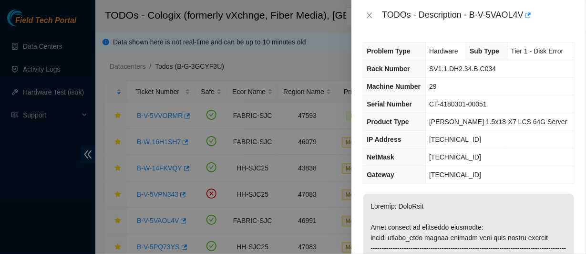
drag, startPoint x: 639, startPoint y: 0, endPoint x: 340, endPoint y: 87, distance: 311.6
click at [340, 87] on div at bounding box center [293, 127] width 586 height 254
click at [367, 18] on icon "close" at bounding box center [369, 15] width 5 height 6
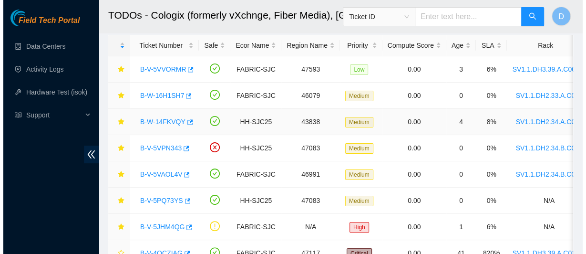
scroll to position [56, 0]
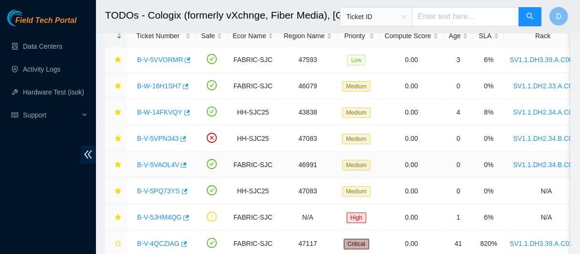
click at [164, 162] on link "B-V-5VAOL4V" at bounding box center [158, 165] width 42 height 8
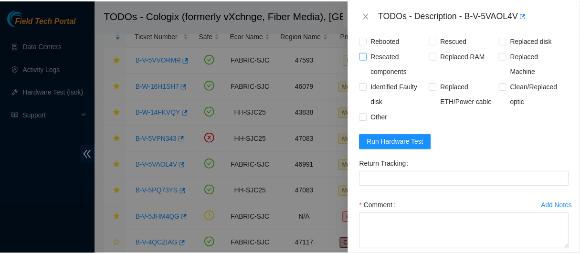
scroll to position [808, 0]
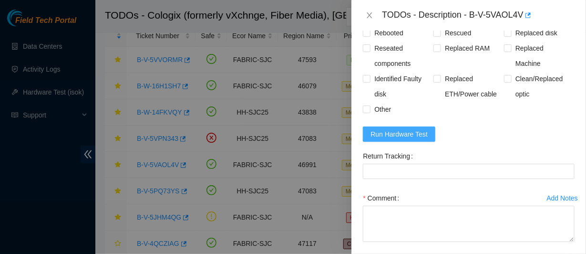
click at [414, 139] on span "Run Hardware Test" at bounding box center [399, 134] width 57 height 10
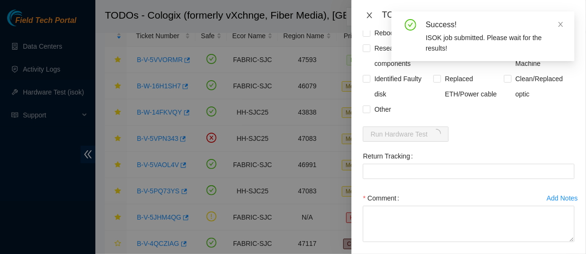
click at [371, 18] on icon "close" at bounding box center [370, 15] width 8 height 8
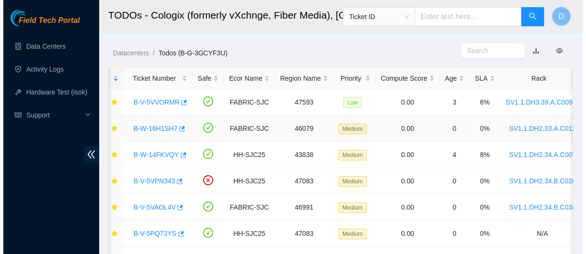
scroll to position [0, 6]
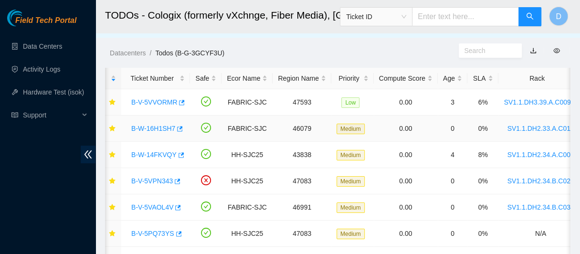
click at [145, 133] on div "B-W-16H1SH7" at bounding box center [155, 128] width 58 height 15
click at [165, 126] on link "B-W-16H1SH7" at bounding box center [153, 129] width 44 height 8
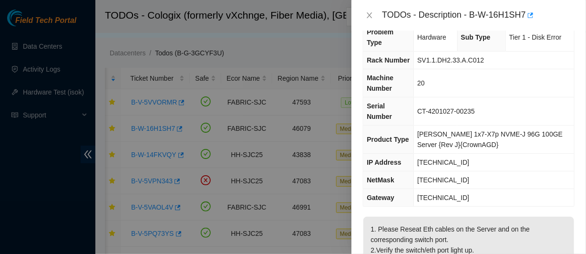
scroll to position [0, 0]
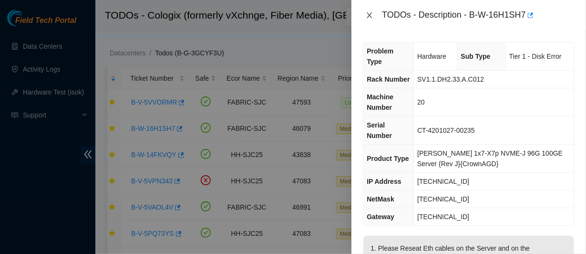
click at [372, 18] on icon "close" at bounding box center [369, 15] width 5 height 6
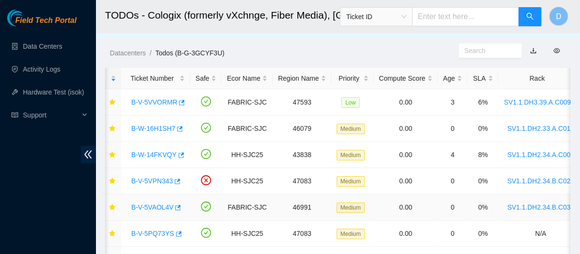
drag, startPoint x: 155, startPoint y: 205, endPoint x: 229, endPoint y: 183, distance: 77.6
click at [155, 205] on link "B-V-5VAOL4V" at bounding box center [152, 207] width 42 height 8
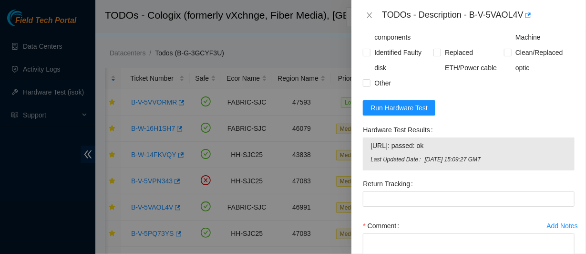
scroll to position [921, 0]
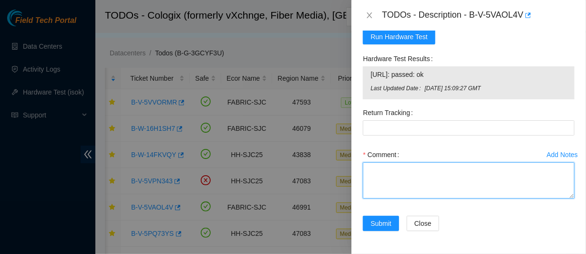
click at [406, 187] on textarea "Comment" at bounding box center [469, 180] width 212 height 36
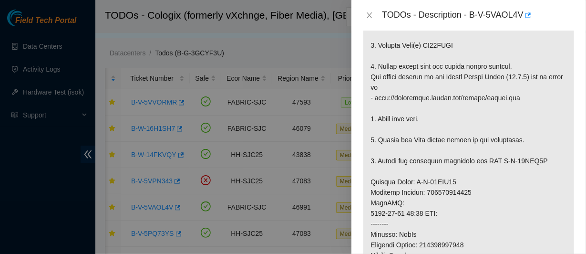
scroll to position [275, 0]
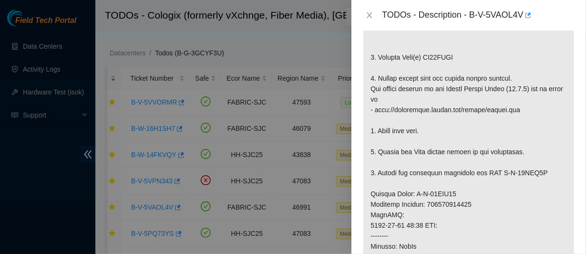
click at [437, 64] on p at bounding box center [469, 194] width 211 height 550
copy p "ZC14XNYT"
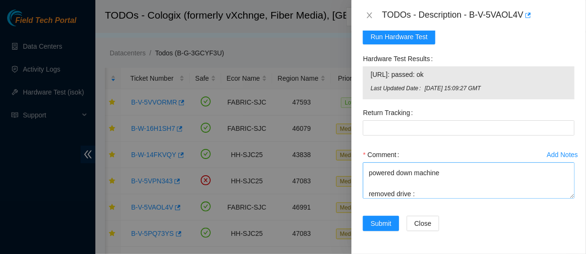
scroll to position [921, 0]
click at [421, 193] on textarea "contacted nocc to confirm that ticket was safe verified sn on machine connected…" at bounding box center [469, 180] width 212 height 36
paste textarea "ZC14XNYT"
paste textarea "2128WE74"
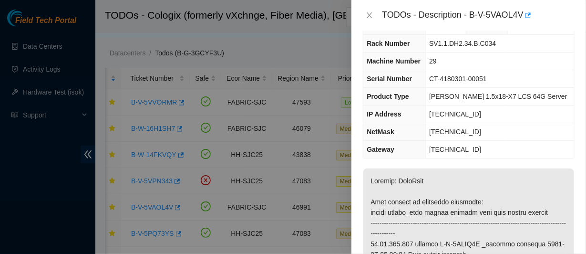
scroll to position [0, 0]
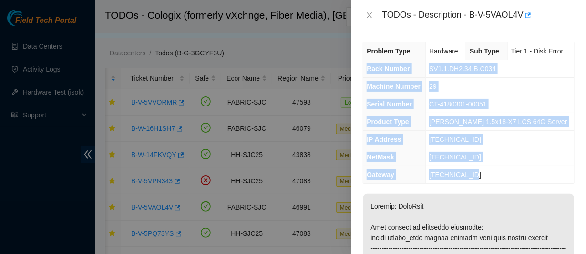
drag, startPoint x: 367, startPoint y: 79, endPoint x: 486, endPoint y: 180, distance: 156.3
click at [486, 180] on tbody "Problem Type Hardware Sub Type Tier 1 - Disk Error Rack Number SV1.1.DH2.34.B.C…" at bounding box center [469, 112] width 211 height 141
copy tbody "Rack Number SV1.1.DH2.34.B.C034 Machine Number 29 Serial Number CT-4180301-0005…"
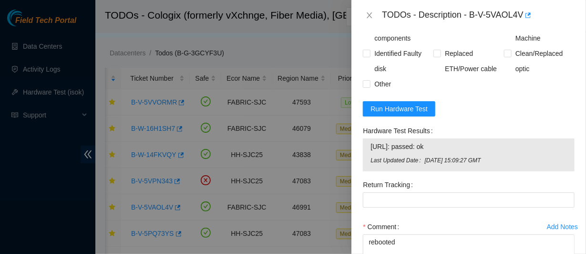
scroll to position [921, 0]
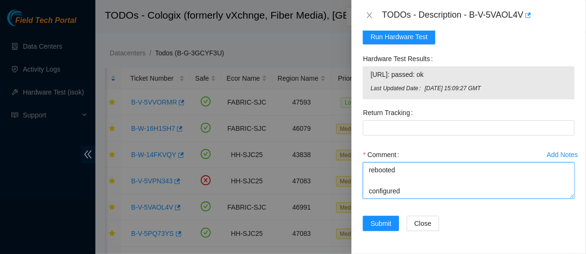
click at [387, 195] on textarea "contacted nocc to confirm that ticket was safe verified sn on machine connected…" at bounding box center [469, 180] width 212 height 36
paste textarea "Rack Number SV1.1.DH2.34.B.C034 Machine Number 29 Serial Number CT-4180301-0005…"
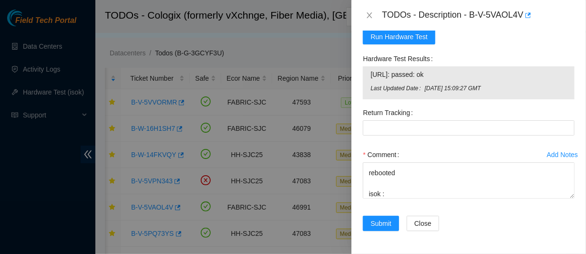
click at [406, 75] on span "23.40.199.197: passed: ok" at bounding box center [469, 74] width 197 height 10
copy span "23.40.199.197: passed: ok"
click at [399, 188] on textarea "contacted nocc to confirm that ticket was safe verified sn on machine connected…" at bounding box center [469, 180] width 212 height 36
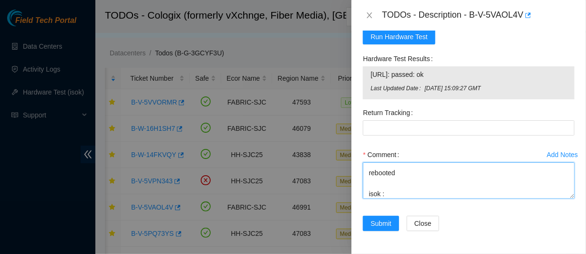
click at [393, 196] on textarea "contacted nocc to confirm that ticket was safe verified sn on machine connected…" at bounding box center [469, 180] width 212 height 36
paste textarea "23.40.199.197: passed: ok"
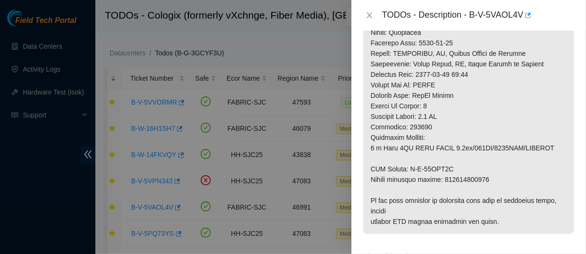
scroll to position [503, 0]
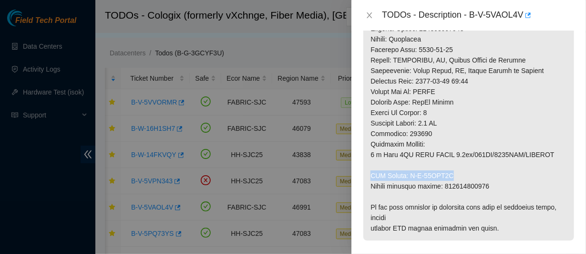
drag, startPoint x: 456, startPoint y: 186, endPoint x: 370, endPoint y: 182, distance: 86.0
copy p "RMA Return: B-W-15WCY4C"
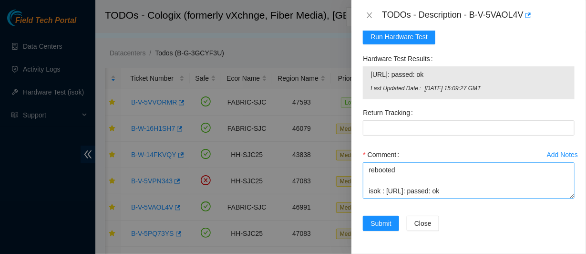
scroll to position [303, 0]
click at [387, 195] on textarea "contacted nocc to confirm that ticket was safe verified sn on machine connected…" at bounding box center [469, 180] width 212 height 36
paste textarea "RMA Return: B-W-15WCY4C"
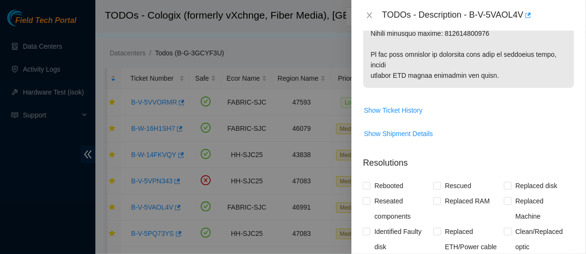
scroll to position [622, 0]
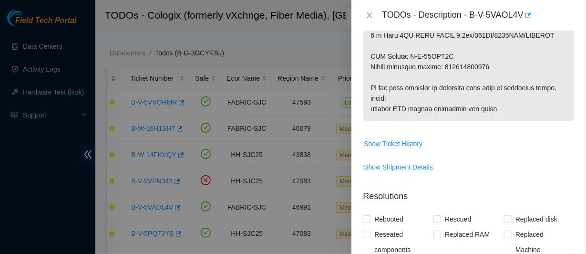
type textarea "contacted nocc to confirm that ticket was safe verified sn on machine connected…"
copy p "463470055396"
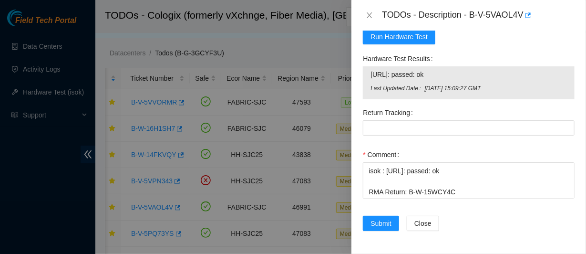
scroll to position [921, 0]
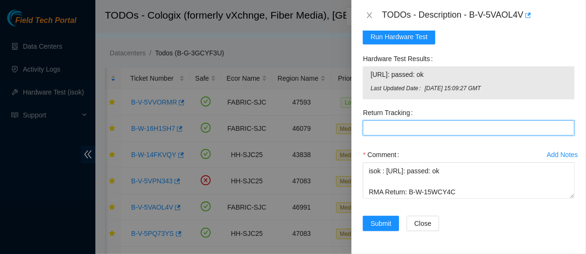
click at [439, 128] on Tracking "Return Tracking" at bounding box center [469, 127] width 212 height 15
paste Tracking "463470055396"
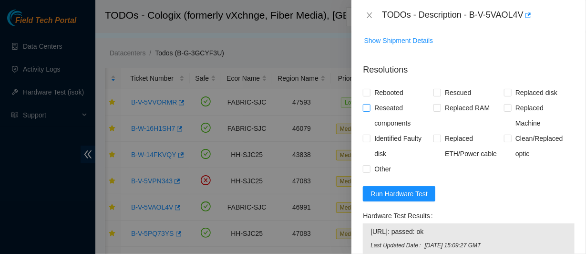
scroll to position [740, 0]
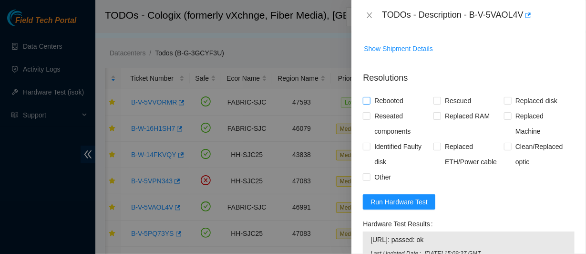
type Tracking "463470055396"
click at [402, 108] on span "Rebooted" at bounding box center [389, 100] width 37 height 15
click at [370, 104] on input "Rebooted" at bounding box center [366, 100] width 7 height 7
checkbox input "true"
click at [393, 126] on span "Reseated components" at bounding box center [402, 123] width 63 height 31
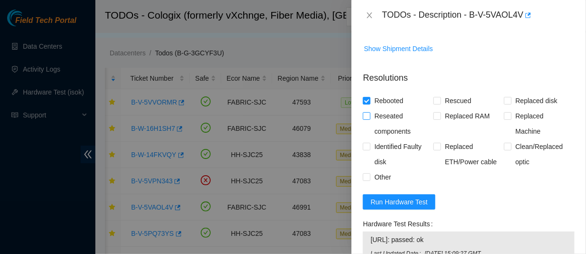
click at [370, 119] on input "Reseated components" at bounding box center [366, 115] width 7 height 7
checkbox input "true"
click at [451, 108] on span "Rescued" at bounding box center [458, 100] width 34 height 15
click at [440, 104] on input "Rescued" at bounding box center [437, 100] width 7 height 7
checkbox input "true"
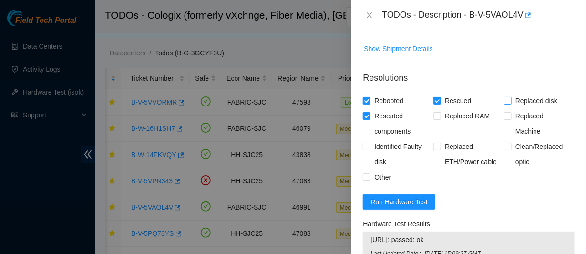
click at [512, 108] on span "Replaced disk" at bounding box center [537, 100] width 50 height 15
click at [511, 104] on input "Replaced disk" at bounding box center [507, 100] width 7 height 7
checkbox input "true"
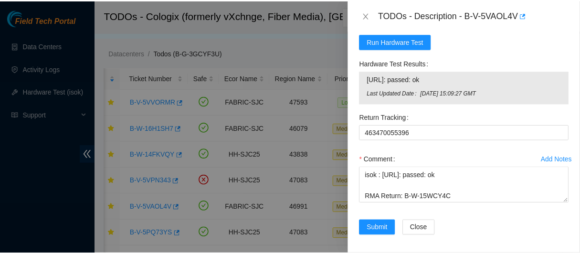
scroll to position [921, 0]
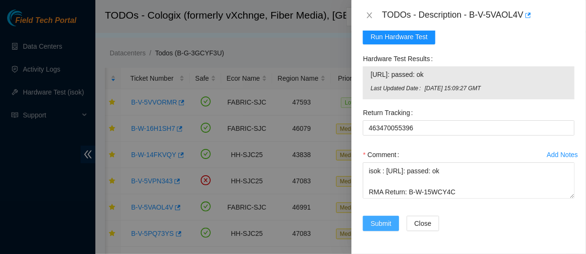
click at [374, 225] on span "Submit" at bounding box center [381, 223] width 21 height 10
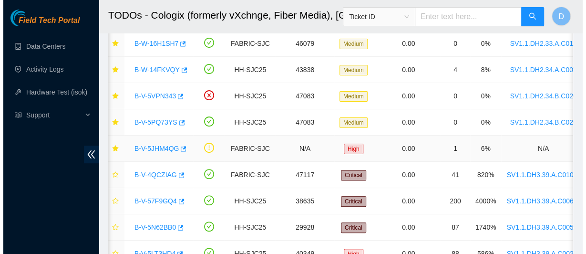
scroll to position [99, 0]
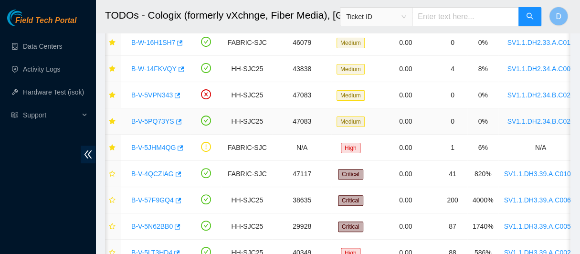
click at [142, 119] on link "B-V-5PQ73YS" at bounding box center [152, 121] width 43 height 8
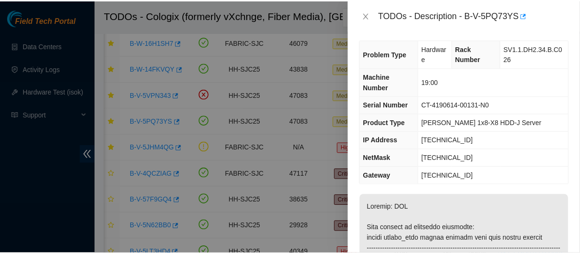
scroll to position [0, 0]
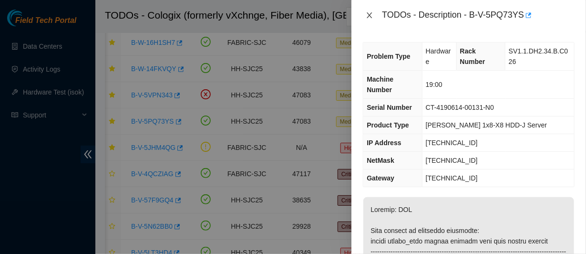
click at [369, 18] on icon "close" at bounding box center [370, 15] width 8 height 8
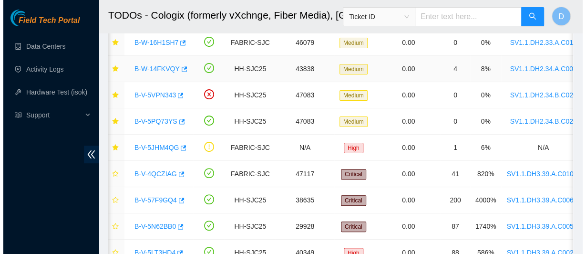
scroll to position [40, 0]
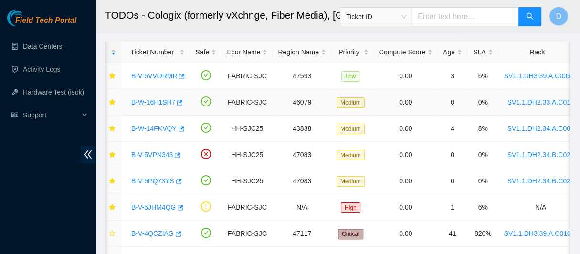
drag, startPoint x: 156, startPoint y: 102, endPoint x: 302, endPoint y: 105, distance: 146.5
click at [156, 102] on link "B-W-16H1SH7" at bounding box center [153, 102] width 44 height 8
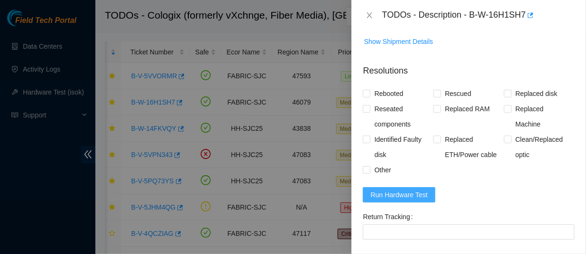
scroll to position [374, 0]
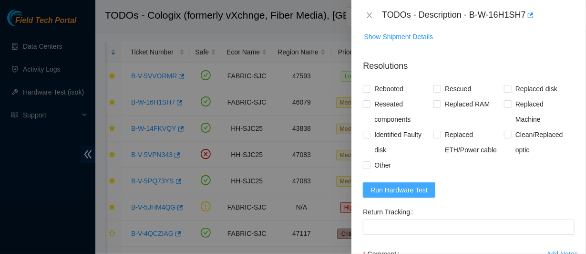
click at [406, 185] on span "Run Hardware Test" at bounding box center [399, 190] width 57 height 10
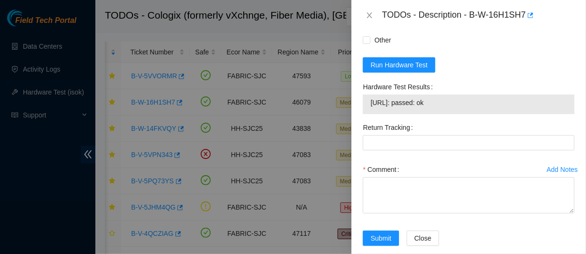
scroll to position [509, 0]
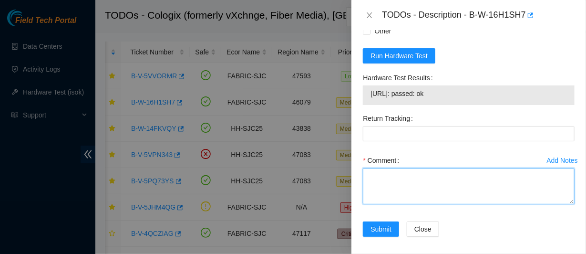
click at [420, 186] on textarea "Comment" at bounding box center [469, 186] width 212 height 36
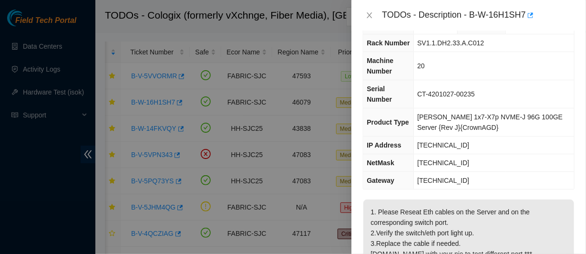
scroll to position [0, 0]
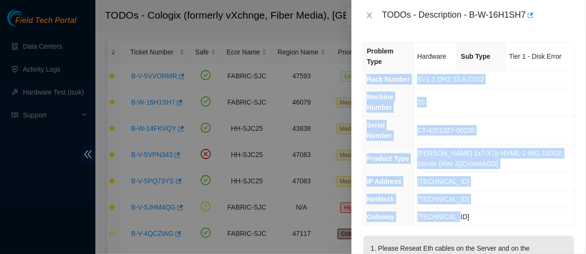
drag, startPoint x: 367, startPoint y: 80, endPoint x: 479, endPoint y: 205, distance: 167.5
click at [479, 205] on tbody "Problem Type Hardware Sub Type Tier 1 - Disk Error Rack Number SV1.1.DH2.33.A.C…" at bounding box center [469, 133] width 211 height 183
copy tbody "Rack Number SV1.1.DH2.33.A.C012 Machine Number 20 Serial Number CT-4201027-0023…"
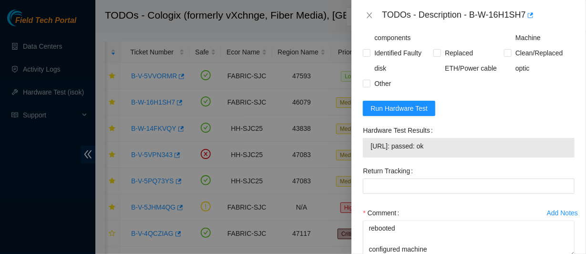
scroll to position [509, 0]
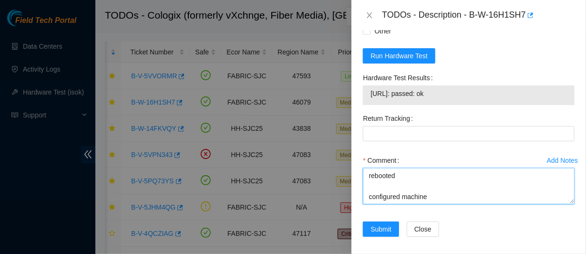
click at [395, 190] on textarea "contacted nocc to confirm that ticket was safe verified sn on machine connected…" at bounding box center [469, 186] width 212 height 36
paste textarea "Rack Number SV1.1.DH2.33.A.C012 Machine Number 20 Serial Number CT-4201027-0023…"
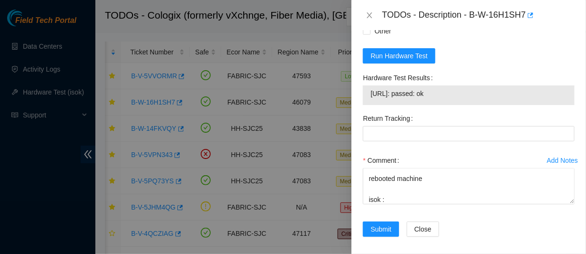
click at [391, 88] on span "23.202.98.23: passed: ok" at bounding box center [469, 93] width 197 height 10
copy span "23.202.98.23: passed: ok"
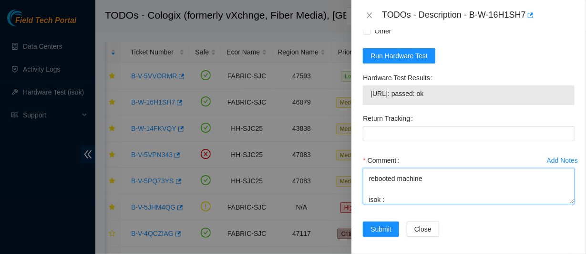
click at [393, 193] on textarea "contacted nocc to confirm that ticket was safe verified sn on machine connected…" at bounding box center [469, 186] width 212 height 36
paste textarea "23.202.98.23: passed: ok"
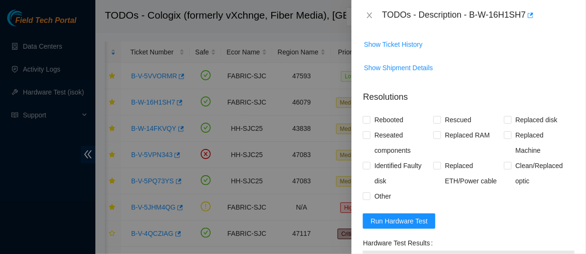
scroll to position [342, 0]
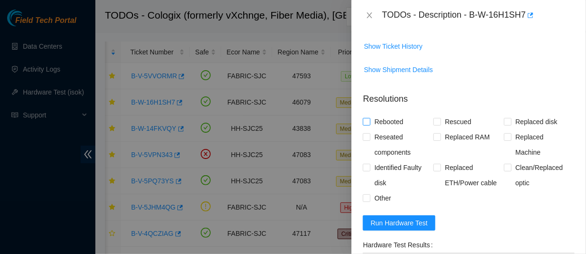
type textarea "contacted nocc to confirm that ticket was safe verified sn on machine connected…"
click at [395, 119] on span "Rebooted" at bounding box center [389, 121] width 37 height 15
click at [370, 119] on input "Rebooted" at bounding box center [366, 121] width 7 height 7
checkbox input "true"
click at [376, 134] on span "Reseated components" at bounding box center [402, 144] width 63 height 31
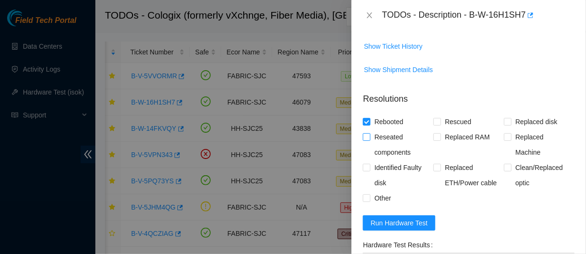
click at [370, 134] on input "Reseated components" at bounding box center [366, 136] width 7 height 7
checkbox input "true"
click at [458, 118] on span "Rescued" at bounding box center [458, 121] width 34 height 15
click at [440, 118] on input "Rescued" at bounding box center [437, 121] width 7 height 7
checkbox input "true"
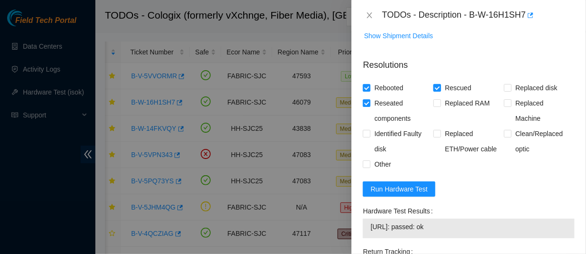
scroll to position [509, 0]
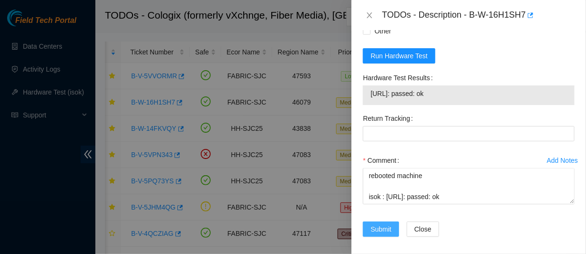
click at [382, 226] on span "Submit" at bounding box center [381, 229] width 21 height 10
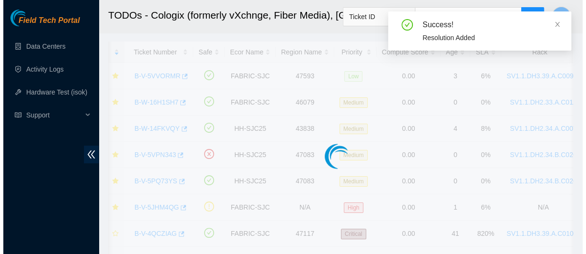
scroll to position [356, 0]
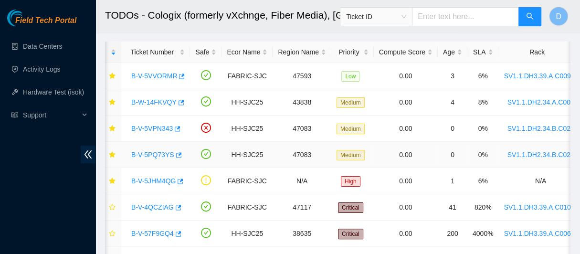
click at [155, 154] on link "B-V-5PQ73YS" at bounding box center [152, 155] width 43 height 8
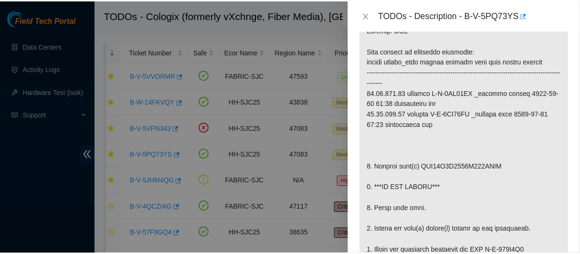
scroll to position [201, 0]
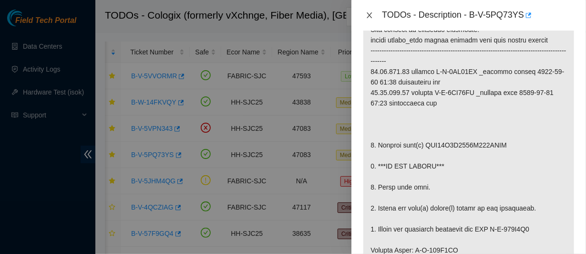
click at [368, 19] on icon "close" at bounding box center [370, 15] width 8 height 8
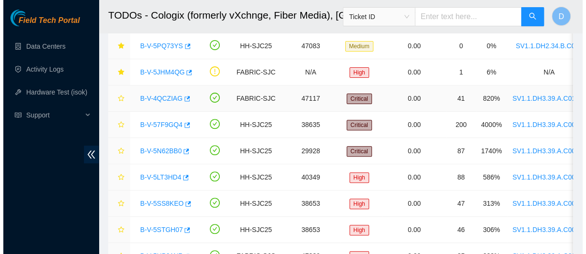
scroll to position [147, 0]
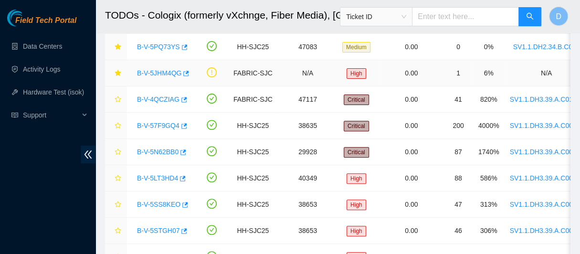
click at [165, 73] on link "B-V-5JHM4QG" at bounding box center [159, 73] width 44 height 8
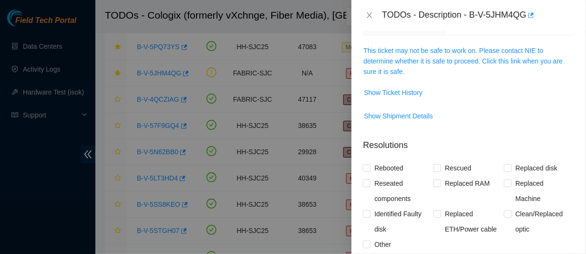
scroll to position [145, 0]
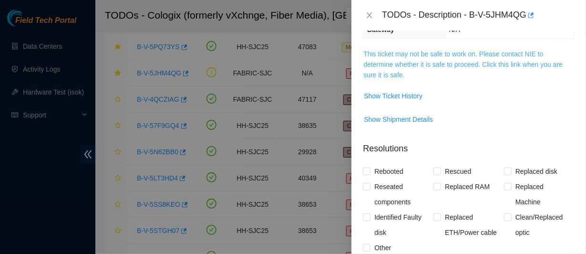
click at [410, 72] on link "This ticket may not be safe to work on. Please contact NIE to determine whether…" at bounding box center [463, 64] width 199 height 29
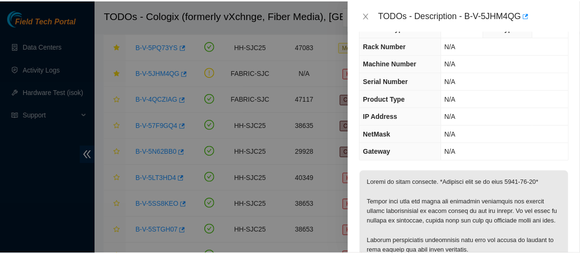
scroll to position [24, 0]
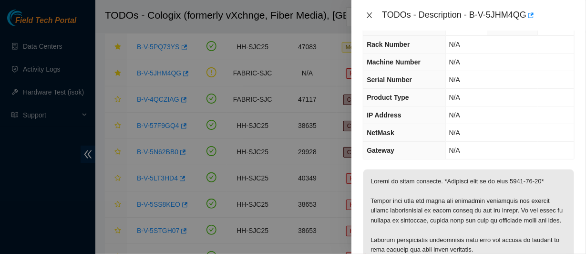
click at [364, 20] on button "Close" at bounding box center [369, 15] width 13 height 9
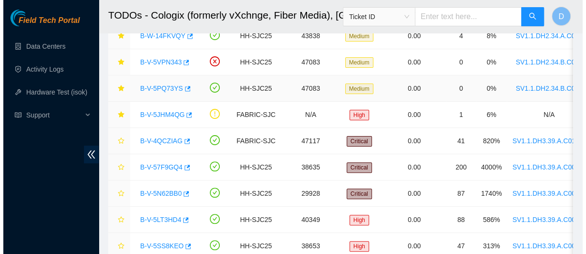
scroll to position [105, 0]
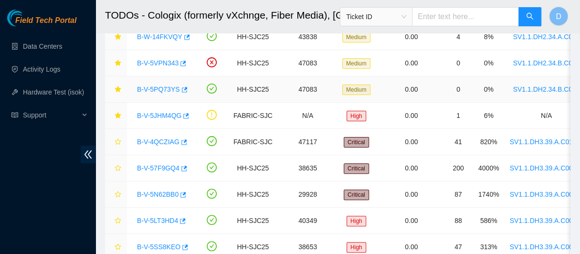
click at [165, 90] on link "B-V-5PQ73YS" at bounding box center [158, 89] width 43 height 8
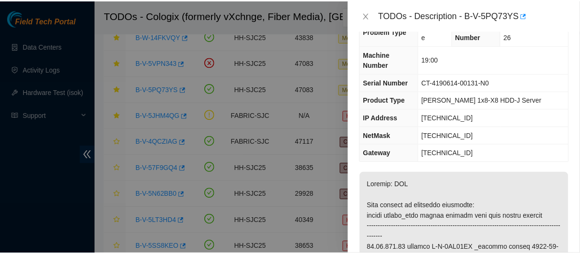
scroll to position [0, 0]
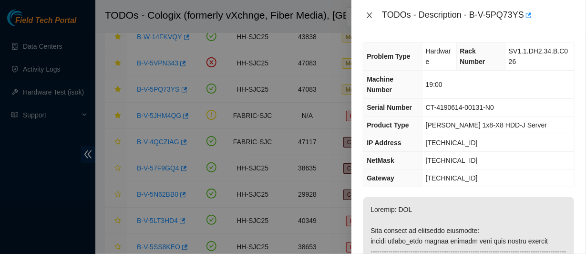
drag, startPoint x: 375, startPoint y: 19, endPoint x: 274, endPoint y: 64, distance: 110.6
click at [375, 19] on button "Close" at bounding box center [369, 15] width 13 height 9
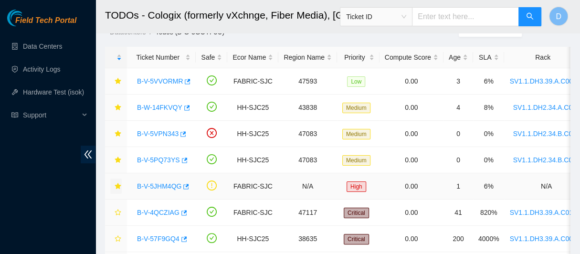
click at [117, 184] on icon "star" at bounding box center [117, 186] width 6 height 6
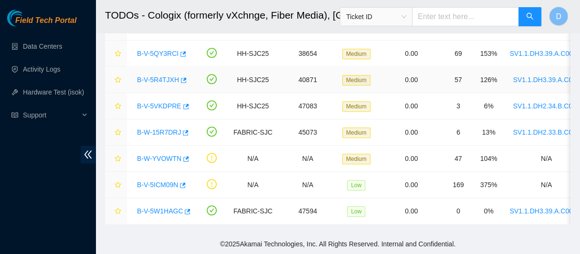
scroll to position [458, 0]
click at [117, 208] on icon "star" at bounding box center [117, 211] width 7 height 7
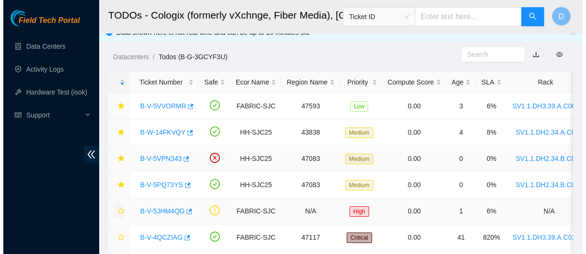
scroll to position [0, 0]
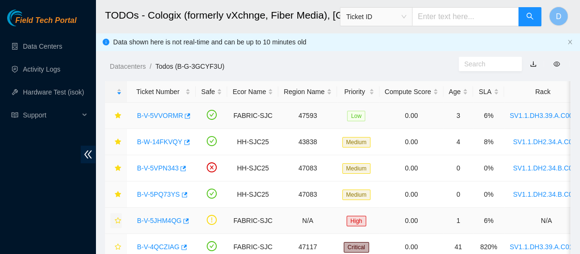
click at [164, 114] on link "B-V-5VVORMR" at bounding box center [160, 116] width 46 height 8
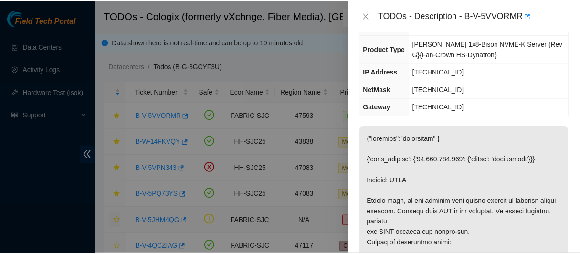
scroll to position [121, 0]
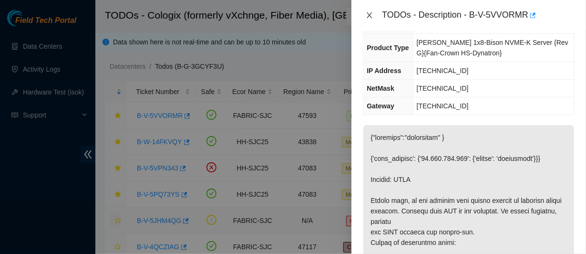
click at [368, 19] on icon "close" at bounding box center [370, 15] width 8 height 8
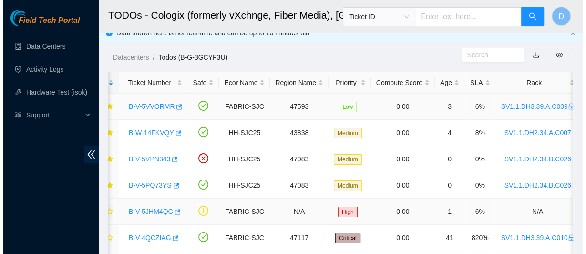
scroll to position [0, 12]
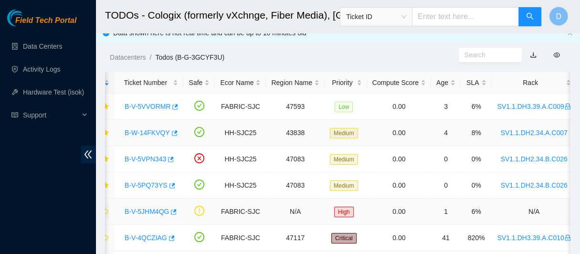
click at [150, 133] on link "B-W-14FKVQY" at bounding box center [147, 133] width 45 height 8
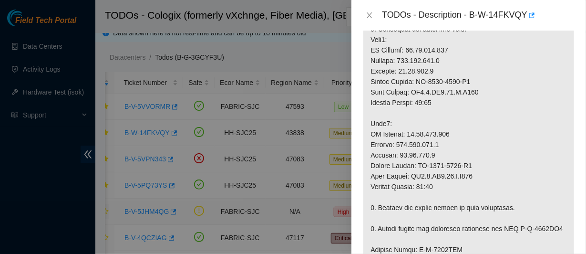
scroll to position [297, 0]
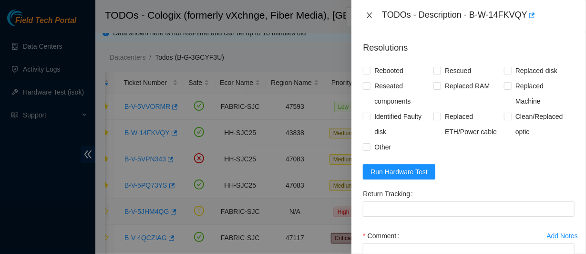
click at [370, 18] on icon "close" at bounding box center [369, 15] width 5 height 6
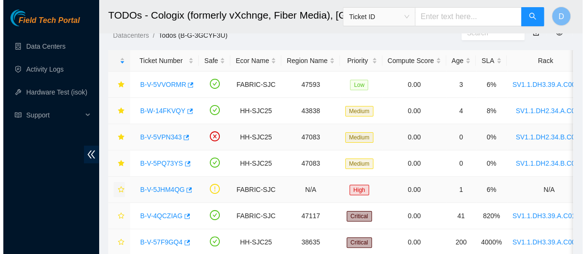
scroll to position [35, 0]
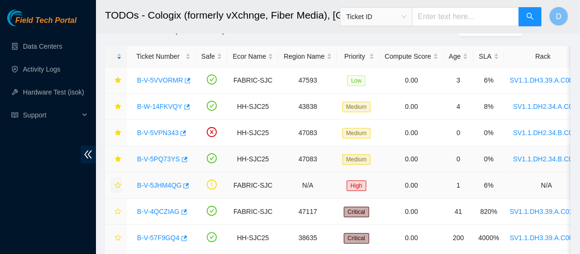
drag, startPoint x: 154, startPoint y: 160, endPoint x: 211, endPoint y: 135, distance: 62.4
click at [154, 160] on link "B-V-5PQ73YS" at bounding box center [158, 159] width 43 height 8
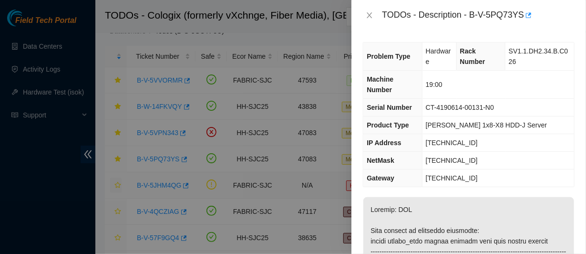
scroll to position [0, 0]
drag, startPoint x: 496, startPoint y: 117, endPoint x: 414, endPoint y: 118, distance: 82.1
click at [414, 116] on tr "Serial Number CT-4190614-00131-N0" at bounding box center [469, 107] width 211 height 18
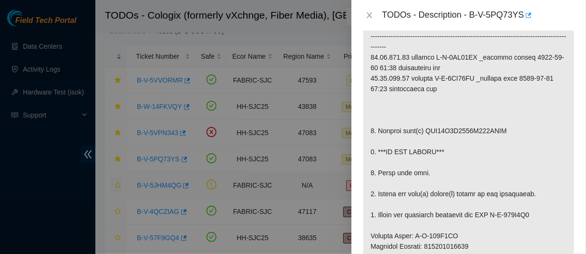
scroll to position [215, 0]
drag, startPoint x: 501, startPoint y: 10, endPoint x: 557, endPoint y: 25, distance: 57.9
click at [557, 23] on div "TODOs - Description - B-V-5PQ73YS" at bounding box center [478, 15] width 193 height 15
copy div "B-V-5PQ73YS"
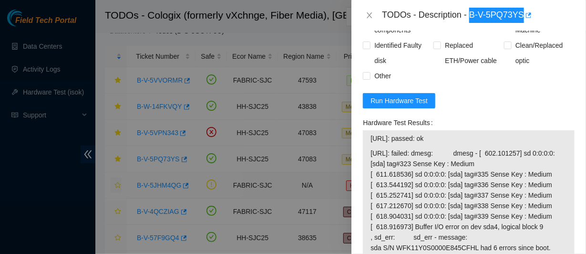
scroll to position [842, 0]
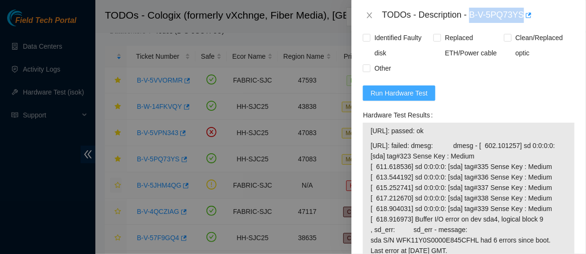
drag, startPoint x: 395, startPoint y: 107, endPoint x: 423, endPoint y: 99, distance: 28.8
click at [395, 98] on span "Run Hardware Test" at bounding box center [399, 93] width 57 height 10
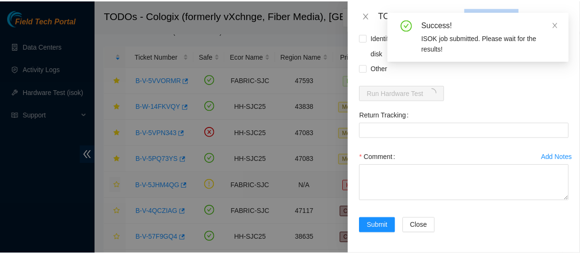
scroll to position [811, 0]
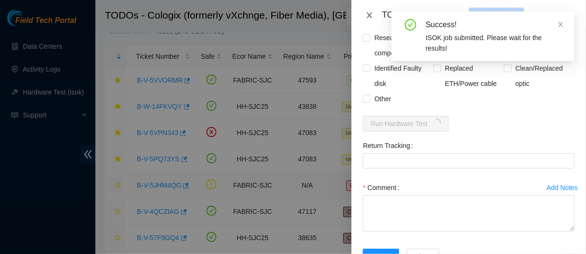
click at [372, 19] on icon "close" at bounding box center [370, 15] width 8 height 8
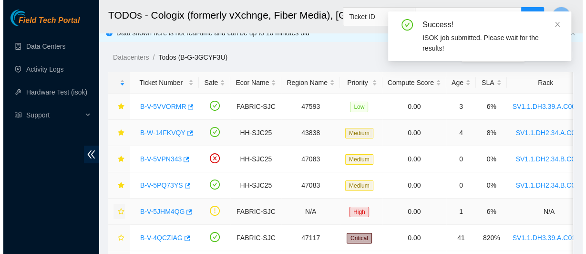
scroll to position [6, 0]
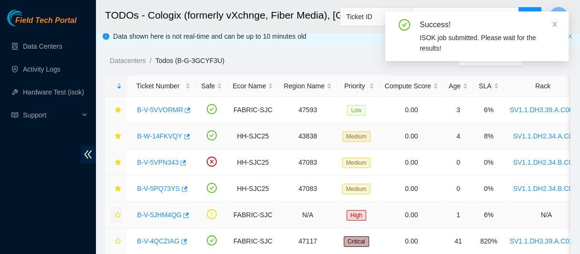
click at [160, 136] on link "B-W-14FKVQY" at bounding box center [159, 136] width 45 height 8
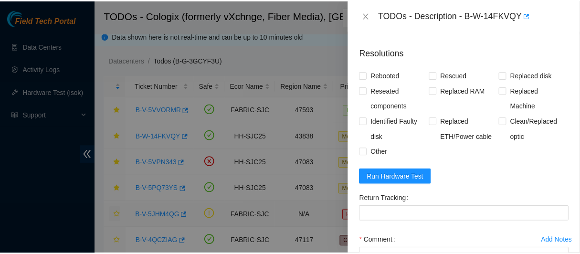
scroll to position [936, 0]
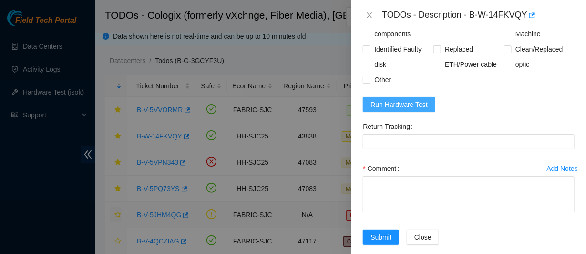
click at [411, 110] on span "Run Hardware Test" at bounding box center [399, 104] width 57 height 10
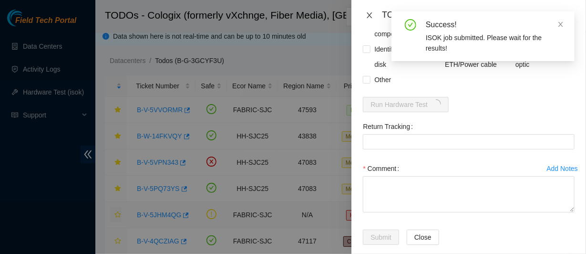
click at [369, 19] on icon "close" at bounding box center [370, 15] width 8 height 8
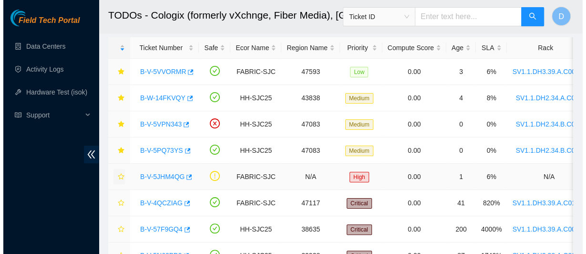
scroll to position [0, 0]
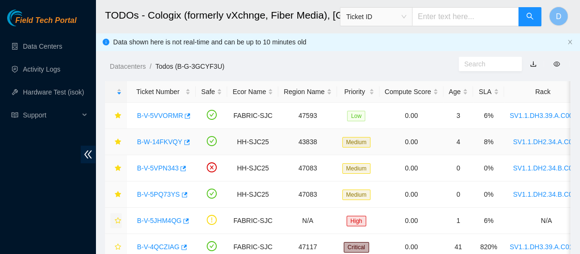
drag, startPoint x: 157, startPoint y: 140, endPoint x: 197, endPoint y: 135, distance: 39.5
click at [157, 140] on link "B-W-14FKVQY" at bounding box center [159, 142] width 45 height 8
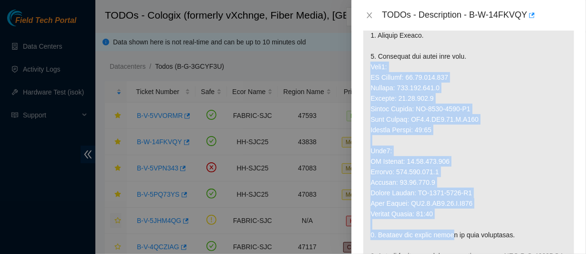
scroll to position [273, 0]
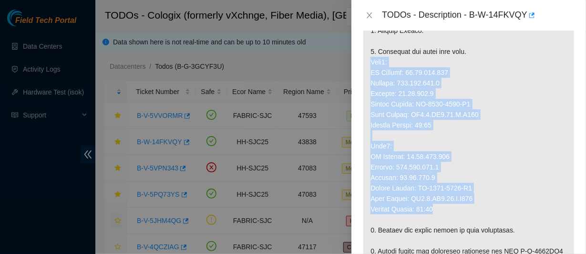
drag, startPoint x: 370, startPoint y: 96, endPoint x: 458, endPoint y: 215, distance: 148.0
click at [458, 215] on p at bounding box center [469, 246] width 211 height 644
copy p "Node0: IP Address: 23.73.218.118 Netmask: 255.255.255.0 Gateway: 23.73.218.1 Se…"
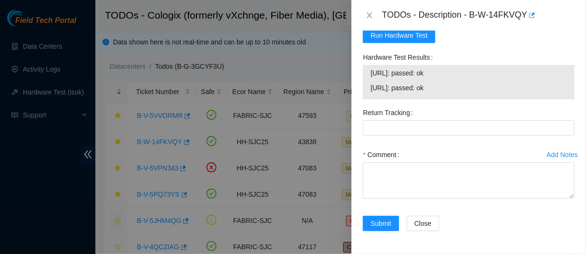
scroll to position [1031, 0]
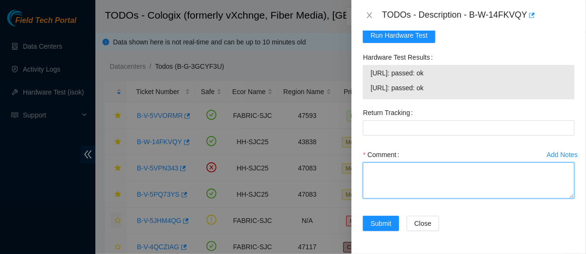
click at [403, 183] on textarea "Comment" at bounding box center [469, 180] width 212 height 36
paste textarea "Node0: IP Address: 23.73.218.118 Netmask: 255.255.255.0 Gateway: 23.73.218.1 Se…"
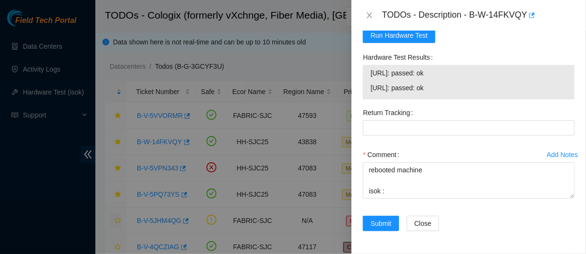
drag, startPoint x: 369, startPoint y: 72, endPoint x: 462, endPoint y: 94, distance: 95.6
click at [462, 94] on div "23.73.218.118: passed: ok 23.73.218.119: passed: ok" at bounding box center [469, 82] width 212 height 34
copy tbody "23.73.218.118: passed: ok 23.73.218.119: passed: ok"
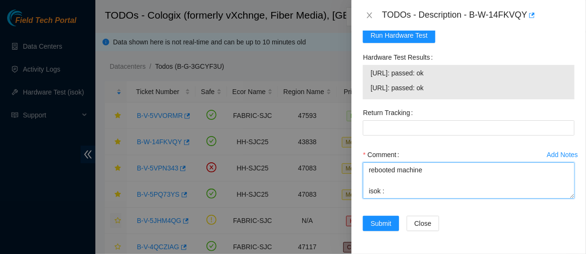
click at [387, 192] on textarea "contacted nocc to confirm that ticket was safe verified sn on machine powered d…" at bounding box center [469, 180] width 212 height 36
paste textarea "23.73.218.118: passed: ok 23.73.218.119: passed: ok"
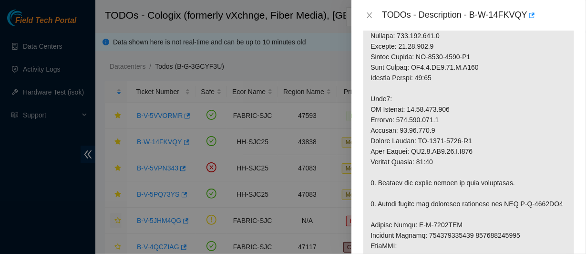
scroll to position [320, 0]
drag, startPoint x: 461, startPoint y: 153, endPoint x: 419, endPoint y: 154, distance: 42.5
click at [419, 154] on p at bounding box center [469, 199] width 211 height 644
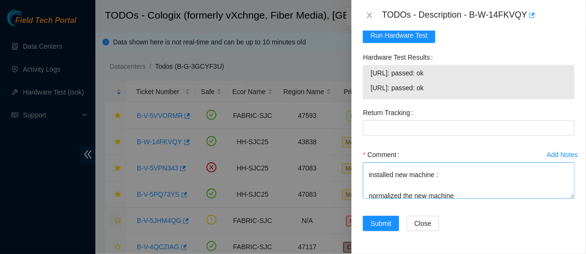
scroll to position [99, 0]
click at [457, 175] on textarea "contacted nocc to confirm that ticket was safe verified sn on machine powered d…" at bounding box center [469, 180] width 212 height 36
paste textarea "MX-1933-0178"
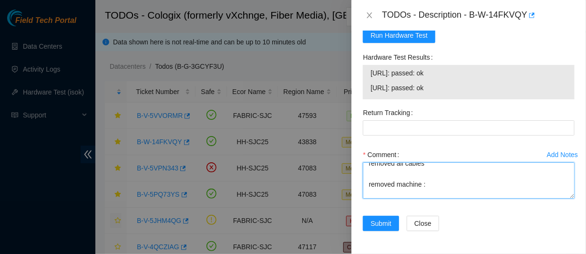
click at [446, 184] on textarea "contacted nocc to confirm that ticket was safe verified sn on machine powered d…" at bounding box center [469, 180] width 212 height 36
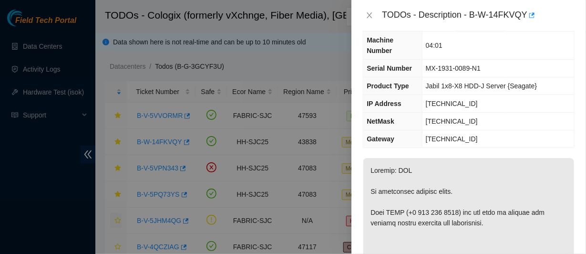
scroll to position [0, 0]
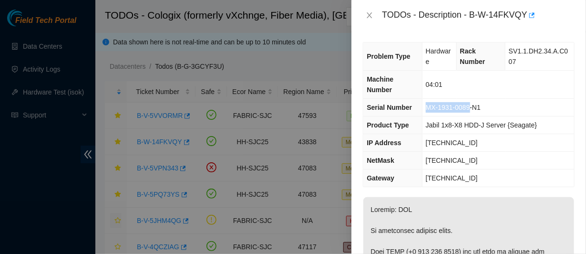
drag, startPoint x: 469, startPoint y: 118, endPoint x: 427, endPoint y: 120, distance: 42.0
click at [427, 111] on span "MX-1931-0089-N1" at bounding box center [453, 108] width 55 height 8
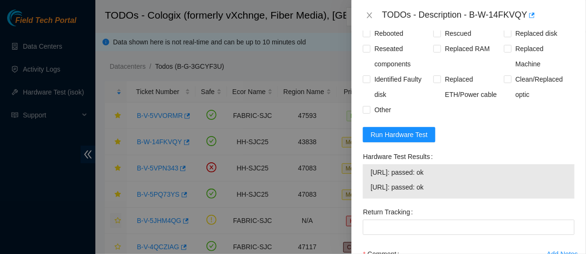
scroll to position [1031, 0]
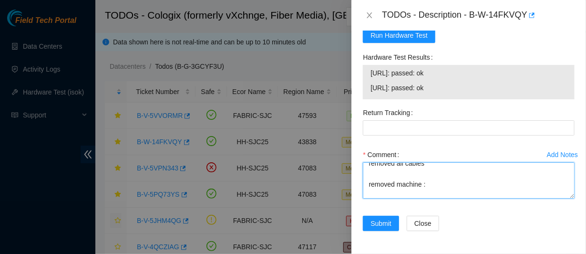
click at [440, 186] on textarea "contacted nocc to confirm that ticket was safe verified sn on machine powered d…" at bounding box center [469, 180] width 212 height 36
paste textarea "MX-1931-0089"
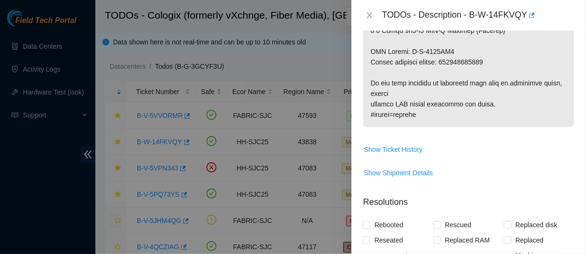
scroll to position [714, 0]
drag, startPoint x: 457, startPoint y: 66, endPoint x: 369, endPoint y: 73, distance: 87.6
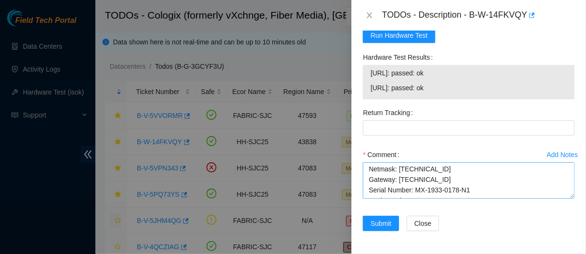
scroll to position [409, 0]
click at [390, 188] on textarea "contacted nocc to confirm that ticket was safe verified sn on machine powered d…" at bounding box center [469, 180] width 212 height 36
paste textarea "RMA Return: B-W-1560AN5"
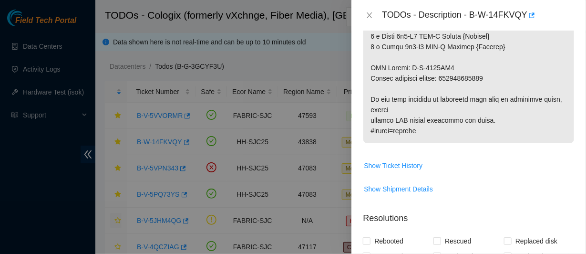
scroll to position [685, 0]
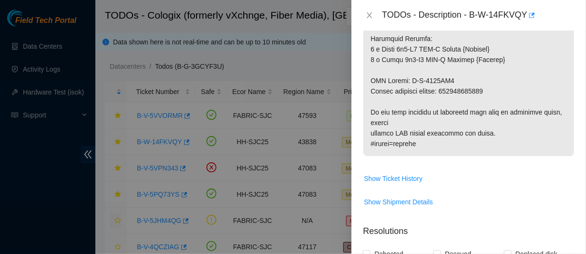
type textarea "contacted nocc to confirm that ticket was safe verified sn on machine powered d…"
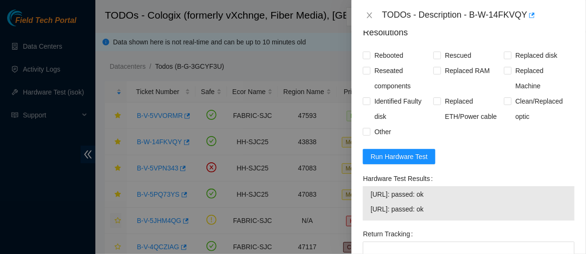
scroll to position [1031, 0]
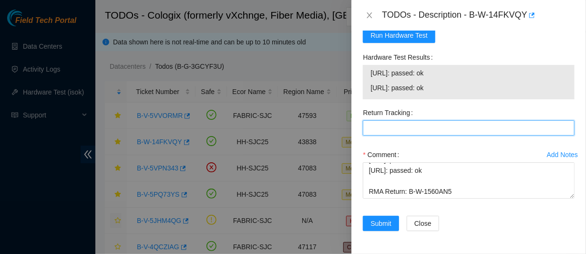
click at [433, 128] on Tracking "Return Tracking" at bounding box center [469, 127] width 212 height 15
paste Tracking "414739615896"
type Tracking "414739615896"
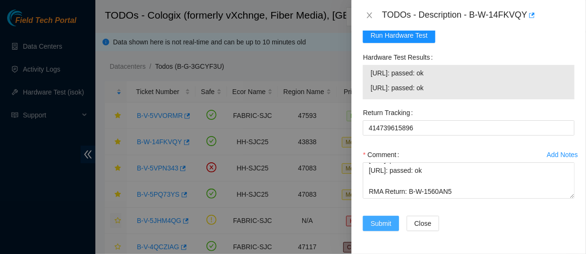
click at [383, 225] on span "Submit" at bounding box center [381, 223] width 21 height 10
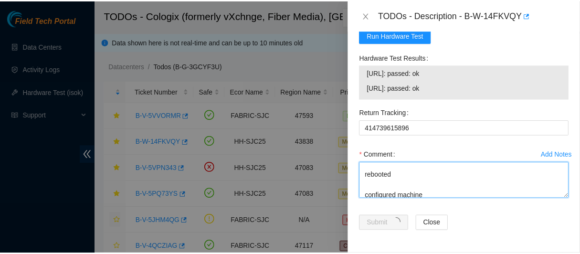
scroll to position [0, 0]
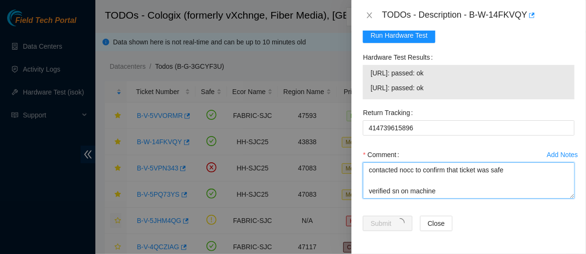
drag, startPoint x: 452, startPoint y: 194, endPoint x: 333, endPoint y: 102, distance: 150.6
click at [333, 102] on div "TODOs - Description - B-W-14FKVQY Problem Type Hardware Rack Number SV1.1.DH2.3…" at bounding box center [293, 127] width 586 height 254
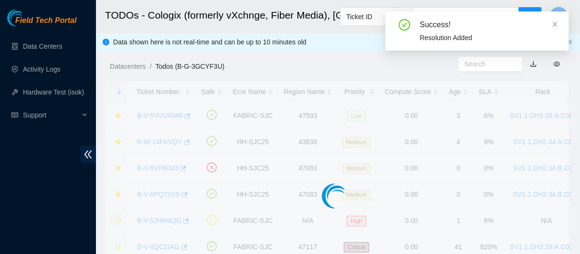
click at [580, 141] on div "TODOs - Description - undefined Problem Type N/A Rack Number N/A Machine Number…" at bounding box center [580, 127] width 0 height 254
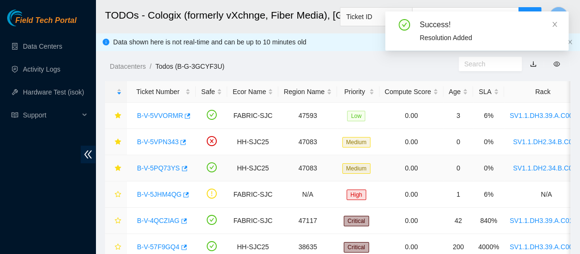
click at [157, 167] on link "B-V-5PQ73YS" at bounding box center [158, 168] width 43 height 8
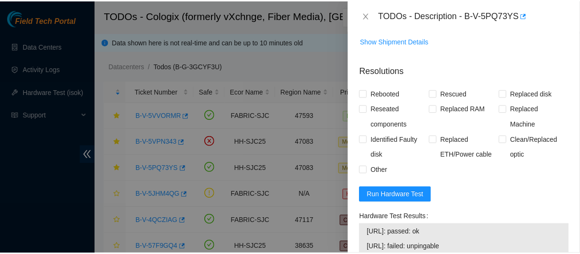
scroll to position [687, 0]
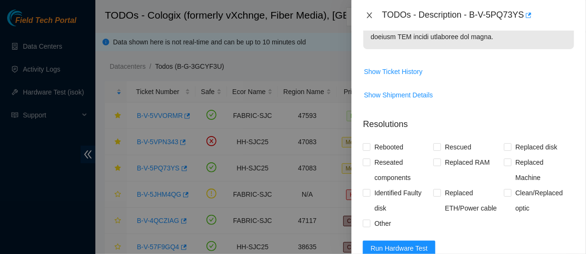
click at [372, 19] on icon "close" at bounding box center [370, 15] width 8 height 8
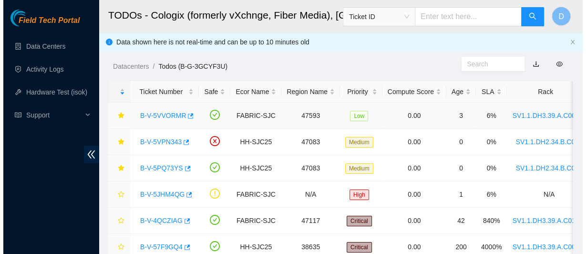
scroll to position [402, 0]
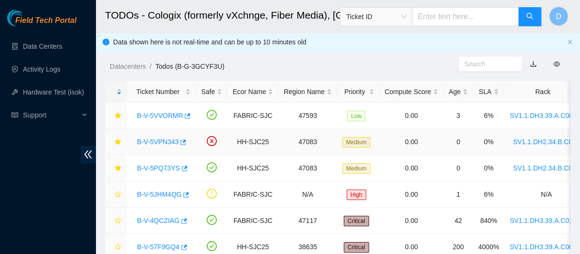
drag, startPoint x: 162, startPoint y: 141, endPoint x: 335, endPoint y: 120, distance: 175.0
click at [162, 141] on link "B-V-5VPN343" at bounding box center [158, 142] width 42 height 8
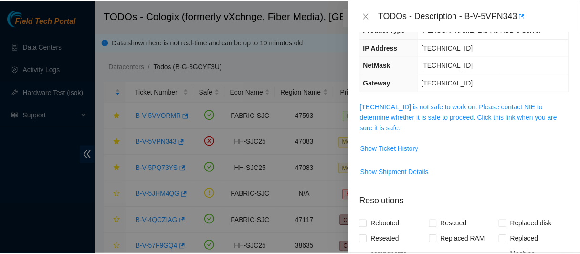
scroll to position [0, 0]
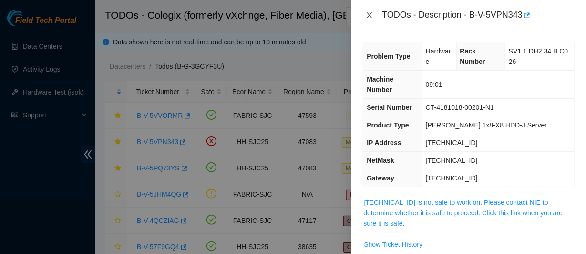
click at [370, 19] on icon "close" at bounding box center [370, 15] width 8 height 8
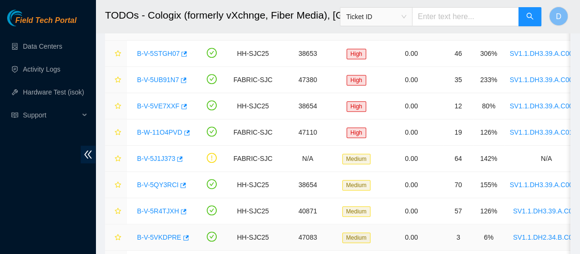
scroll to position [263, 0]
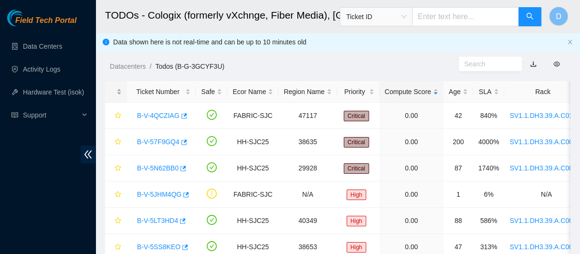
click at [121, 89] on div at bounding box center [115, 91] width 11 height 9
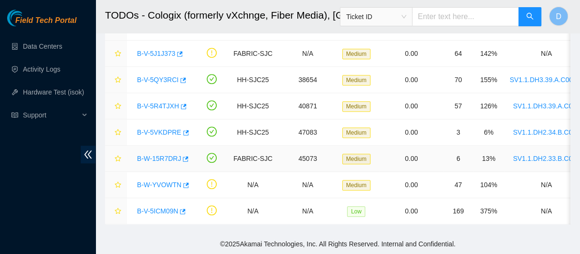
click at [156, 155] on link "B-W-15R7DRJ" at bounding box center [159, 159] width 44 height 8
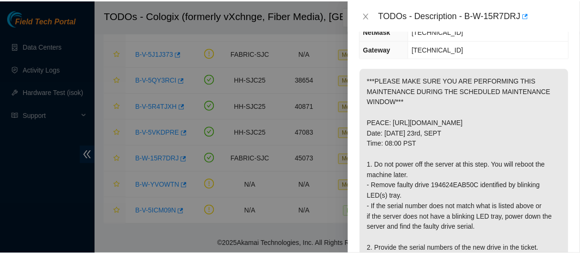
scroll to position [192, 0]
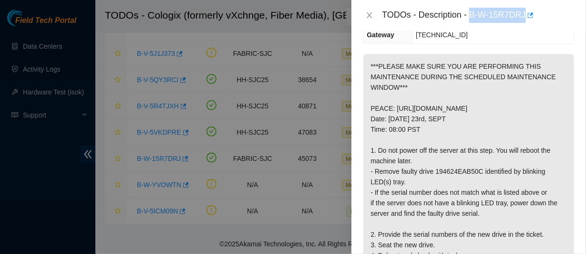
drag, startPoint x: 499, startPoint y: 11, endPoint x: 574, endPoint y: 13, distance: 75.4
click at [574, 13] on div "TODOs - Description - B-W-15R7DRJ" at bounding box center [478, 15] width 193 height 15
copy div "B-W-15R7DRJ"
click at [367, 19] on icon "close" at bounding box center [370, 15] width 8 height 8
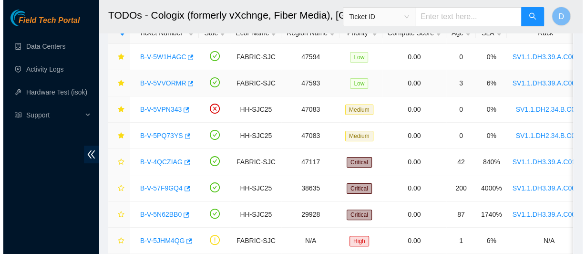
scroll to position [0, 0]
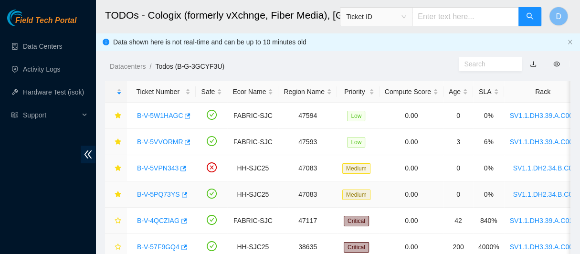
click at [164, 194] on link "B-V-5PQ73YS" at bounding box center [158, 194] width 43 height 8
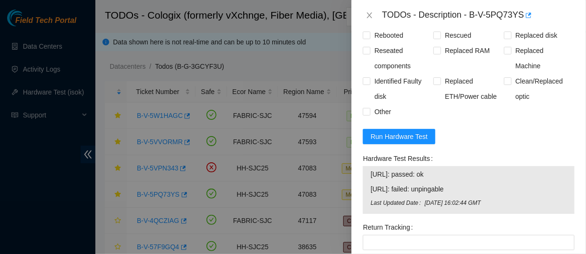
scroll to position [821, 0]
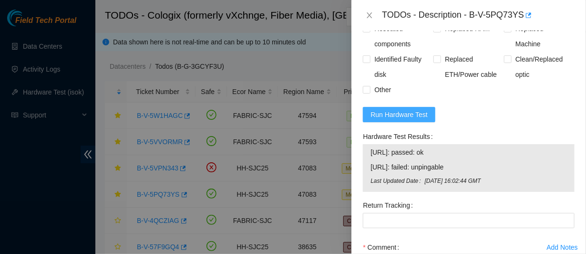
click at [402, 120] on span "Run Hardware Test" at bounding box center [399, 114] width 57 height 10
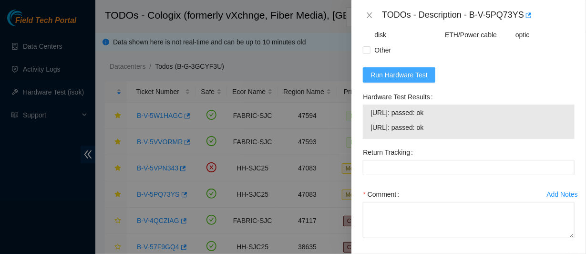
scroll to position [915, 0]
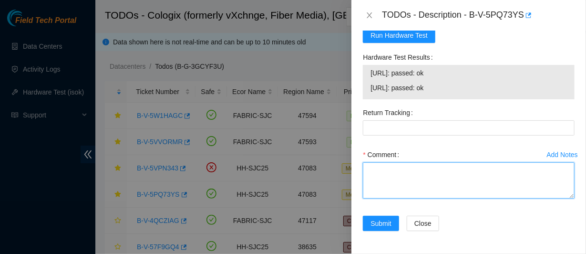
click at [390, 173] on textarea "Comment" at bounding box center [469, 180] width 212 height 36
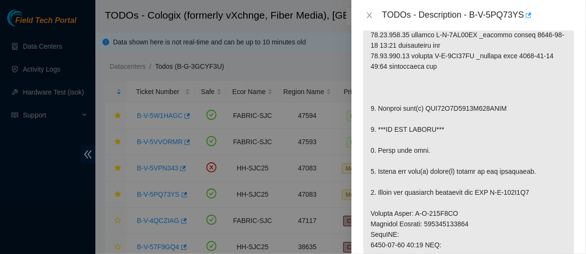
scroll to position [236, 0]
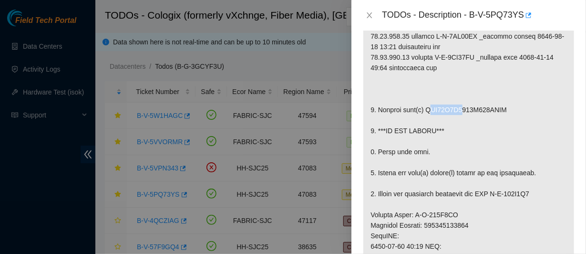
drag, startPoint x: 458, startPoint y: 118, endPoint x: 426, endPoint y: 119, distance: 31.5
click at [426, 119] on p at bounding box center [469, 230] width 211 height 539
drag, startPoint x: 423, startPoint y: 118, endPoint x: 503, endPoint y: 118, distance: 80.1
click at [503, 118] on p at bounding box center [469, 230] width 211 height 539
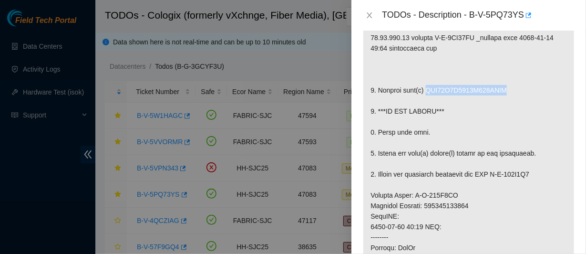
scroll to position [237, 0]
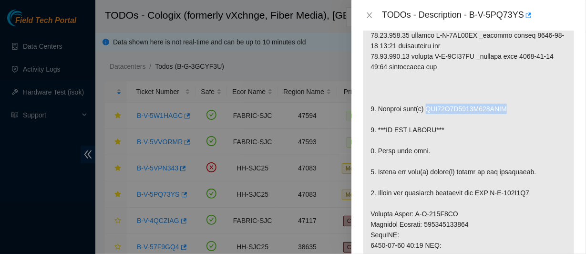
copy p "WFK11Y0S0000E845CFHL"
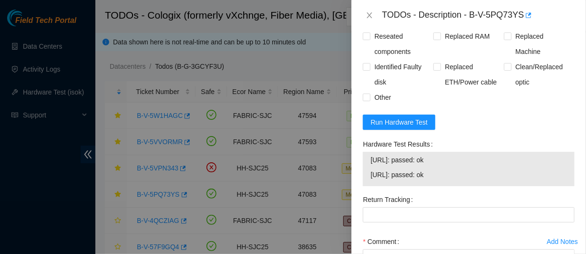
scroll to position [915, 0]
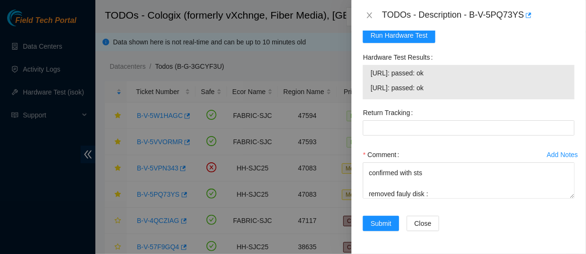
click at [438, 200] on div "Comment contacted nocc to confirm that ticket was safe verified sn on machine c…" at bounding box center [469, 175] width 212 height 57
click at [439, 194] on textarea "contacted nocc to confirm that ticket was safe verified sn on machine connected…" at bounding box center [469, 180] width 212 height 36
paste textarea "WFK11Y0S0000E845CFHL"
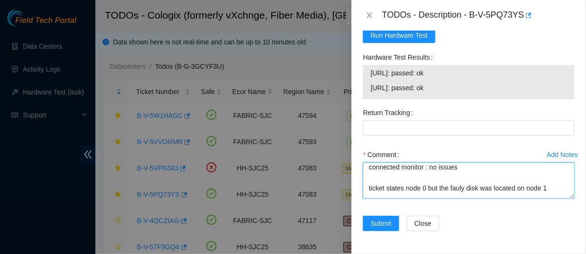
scroll to position [44, 0]
click at [473, 177] on textarea "contacted nocc to confirm that ticket was safe verified sn on machine connected…" at bounding box center [469, 180] width 212 height 36
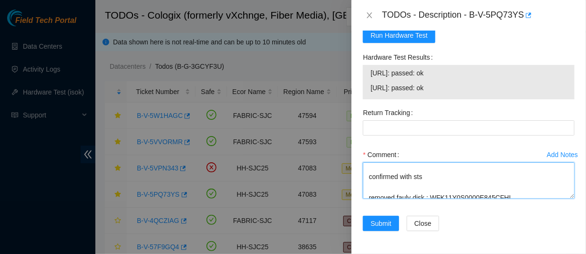
scroll to position [125, 0]
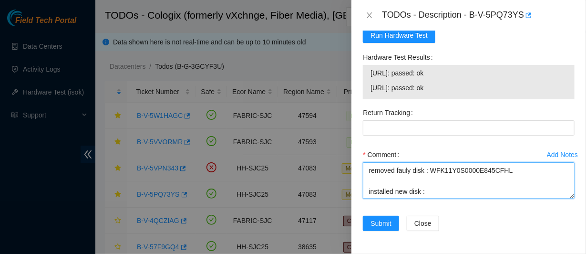
click at [459, 187] on textarea "contacted nocc to confirm that ticket was safe verified sn on machine connected…" at bounding box center [469, 180] width 212 height 36
paste textarea "WFKA8K2B"
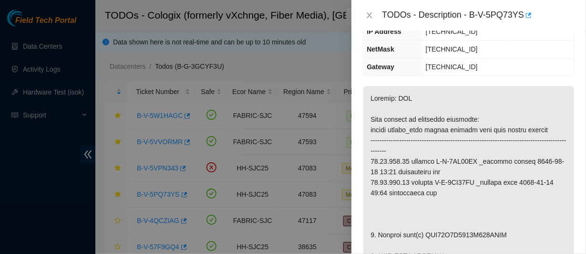
scroll to position [0, 0]
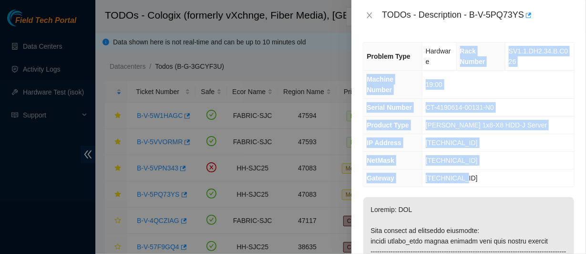
drag, startPoint x: 458, startPoint y: 60, endPoint x: 473, endPoint y: 192, distance: 133.0
click at [473, 187] on tbody "Problem Type Hardware Rack Number SV1.1.DH2.34.B.C026 Machine Number 19:00 Seri…" at bounding box center [469, 114] width 211 height 144
copy tbody "Rack Number SV1.1.DH2.34.B.C026 Machine Number 19:00 Serial Number CT-4190614-0…"
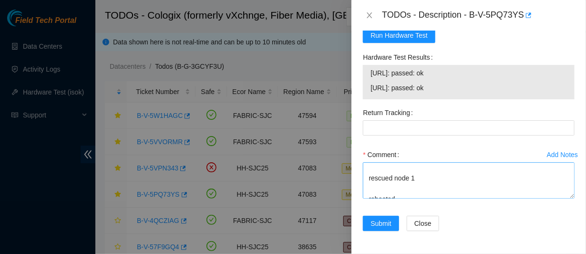
scroll to position [293, 0]
click at [395, 195] on textarea "contacted nocc to confirm that ticket was safe verified sn on machine connected…" at bounding box center [469, 180] width 212 height 36
paste textarea "Rack Number SV1.1.DH2.34.B.C026 Machine Number 19:00 Serial Number CT-4190614-0…"
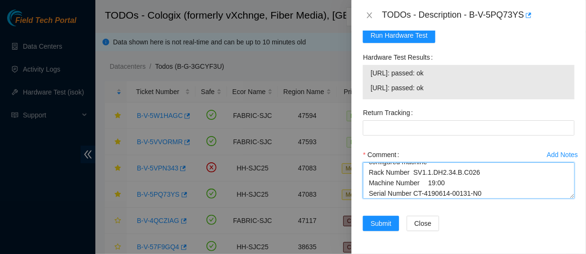
scroll to position [324, 0]
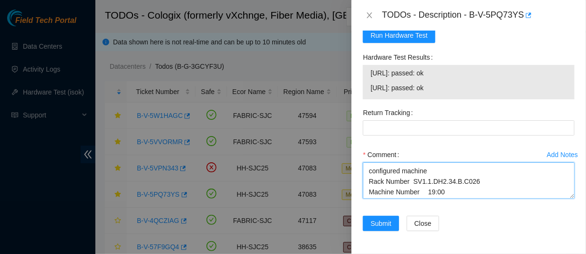
click at [446, 177] on textarea "contacted nocc to confirm that ticket was safe verified sn on machine connected…" at bounding box center [469, 180] width 212 height 36
click at [438, 172] on textarea "contacted nocc to confirm that ticket was safe verified sn on machine connected…" at bounding box center [469, 180] width 212 height 36
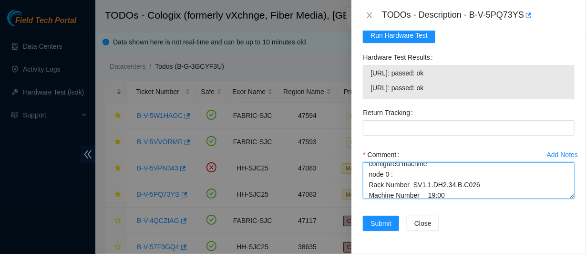
scroll to position [388, 0]
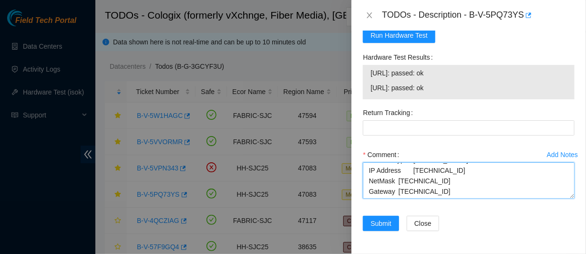
click at [445, 194] on textarea "contacted nocc to confirm that ticket was safe verified sn on machine connected…" at bounding box center [469, 180] width 212 height 36
paste textarea "Rack Number SV1.1.DH2.34.B.C026 Machine Number 19:00 Serial Number CT-4190614-0…"
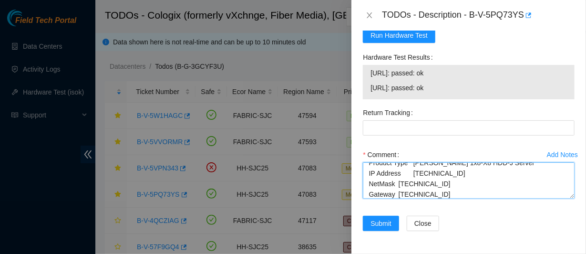
scroll to position [476, 0]
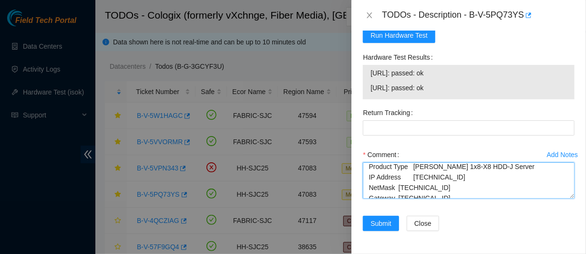
click at [453, 180] on textarea "contacted nocc to confirm that ticket was safe verified sn on machine connected…" at bounding box center [469, 180] width 212 height 36
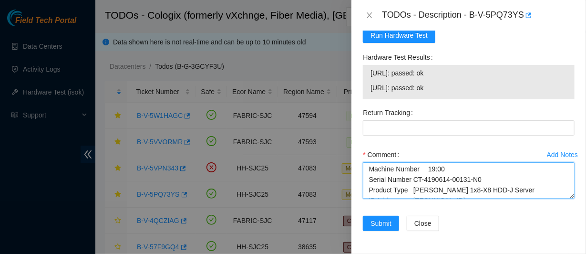
scroll to position [452, 0]
click at [487, 180] on textarea "contacted nocc to confirm that ticket was safe verified sn on machine connected…" at bounding box center [469, 180] width 212 height 36
click at [447, 167] on textarea "contacted nocc to confirm that ticket was safe verified sn on machine connected…" at bounding box center [469, 180] width 212 height 36
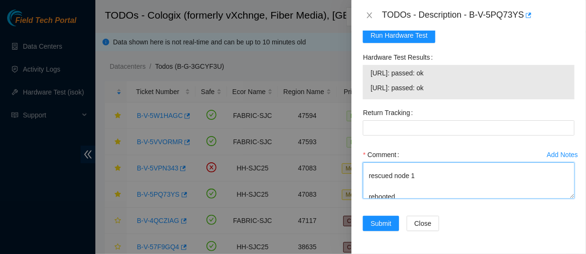
scroll to position [262, 0]
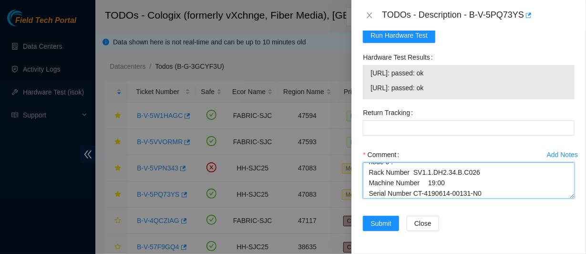
drag, startPoint x: 417, startPoint y: 192, endPoint x: 394, endPoint y: 197, distance: 23.4
click at [394, 197] on textarea "contacted nocc to confirm that ticket was safe verified sn on machine connected…" at bounding box center [469, 180] width 212 height 36
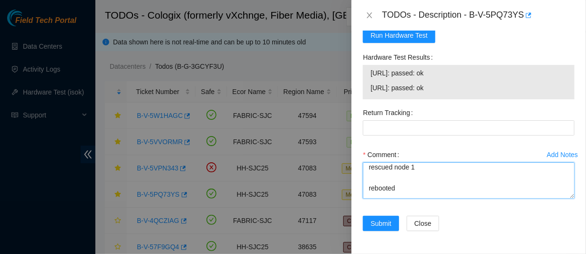
scroll to position [285, 0]
click at [417, 175] on textarea "contacted nocc to confirm that ticket was safe verified sn on machine connected…" at bounding box center [469, 180] width 212 height 36
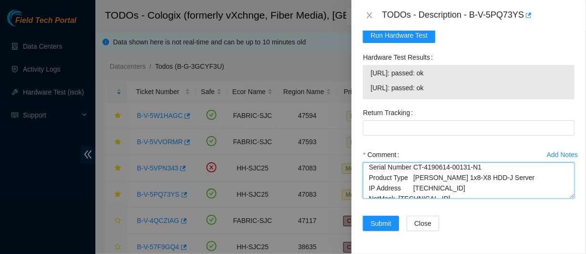
scroll to position [482, 0]
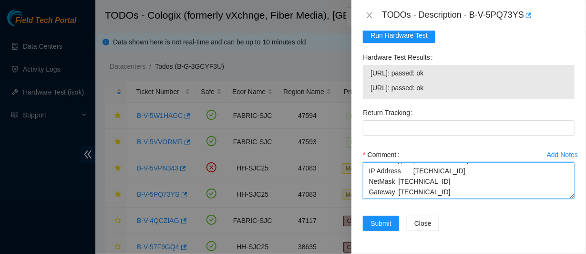
click at [444, 188] on textarea "contacted nocc to confirm that ticket was safe verified sn on machine connected…" at bounding box center [469, 180] width 212 height 36
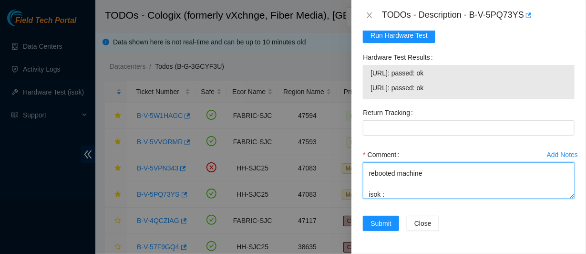
scroll to position [532, 0]
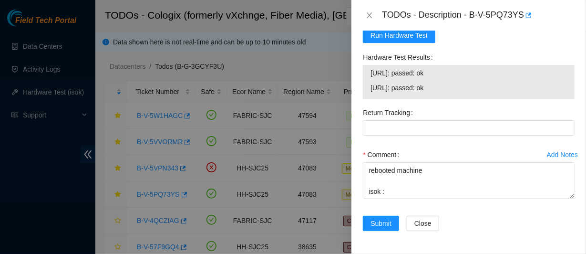
drag, startPoint x: 369, startPoint y: 71, endPoint x: 448, endPoint y: 94, distance: 83.0
click at [448, 94] on div "23.40.191.40: passed: ok 23.40.191.41: passed: ok" at bounding box center [469, 82] width 212 height 34
copy tbody "23.40.191.40: passed: ok 23.40.191.41: passed: ok"
click at [385, 191] on textarea "contacted nocc to confirm that ticket was safe verified sn on machine connected…" at bounding box center [469, 180] width 212 height 36
paste textarea "23.40.191.40: passed: ok 23.40.191.41: passed: ok"
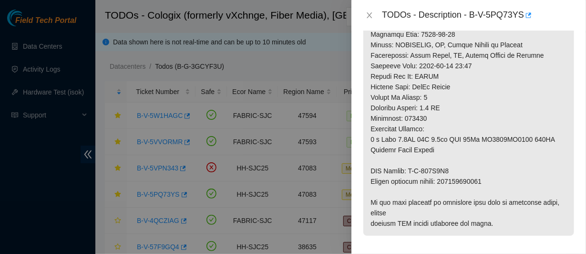
scroll to position [499, 0]
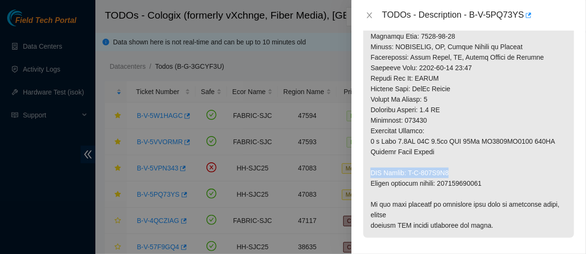
drag, startPoint x: 455, startPoint y: 183, endPoint x: 369, endPoint y: 178, distance: 86.0
copy p "RMA Return: B-W-166J9W2"
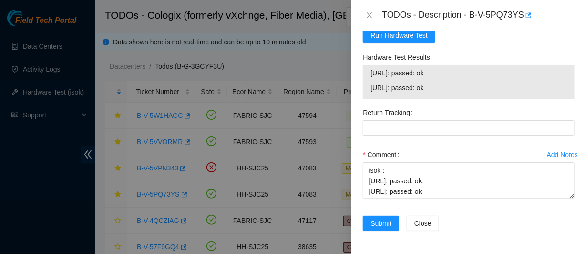
scroll to position [566, 0]
click at [377, 195] on textarea "contacted nocc to confirm that ticket was safe verified sn on machine connected…" at bounding box center [469, 180] width 212 height 36
paste textarea "RMA Return: B-W-166J9W2"
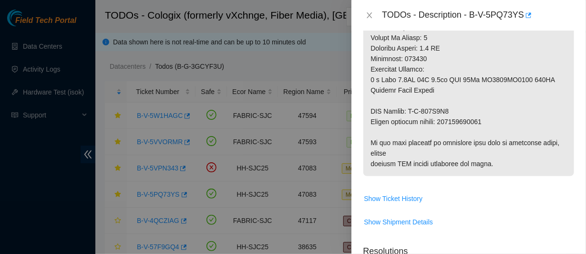
scroll to position [556, 0]
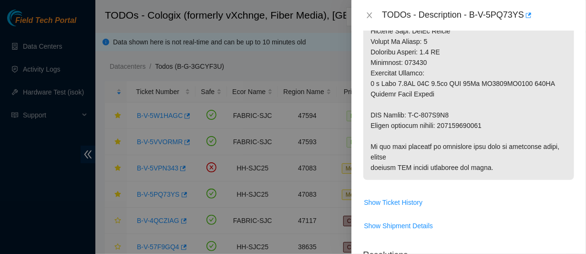
type textarea "contacted nocc to confirm that ticket was safe verified sn on machine connected…"
copy p "463470055179"
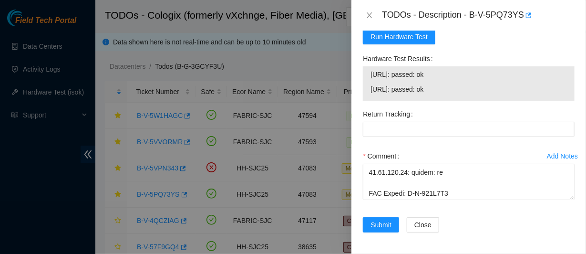
scroll to position [915, 0]
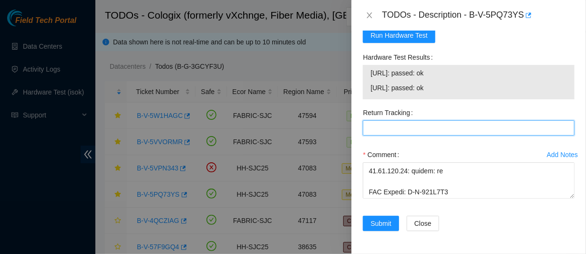
click at [415, 125] on Tracking "Return Tracking" at bounding box center [469, 127] width 212 height 15
paste Tracking "463470055179"
type Tracking "463470055179"
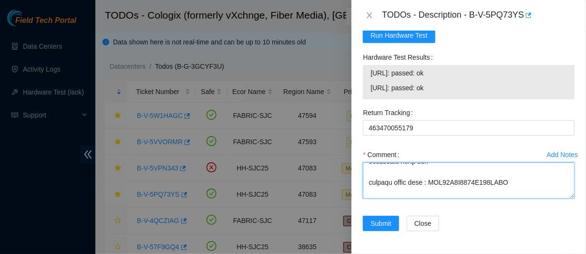
scroll to position [0, 0]
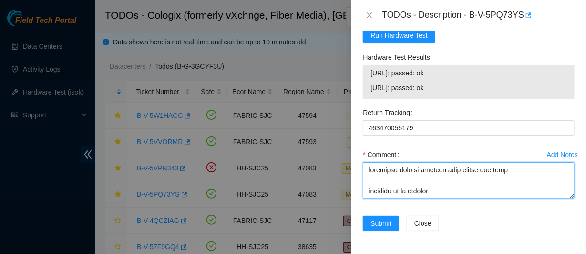
drag, startPoint x: 458, startPoint y: 197, endPoint x: 358, endPoint y: 133, distance: 118.2
click at [358, 133] on div "Problem Type Hardware Rack Number SV1.1.DH2.34.B.C026 Machine Number 19:00 Seri…" at bounding box center [469, 142] width 235 height 223
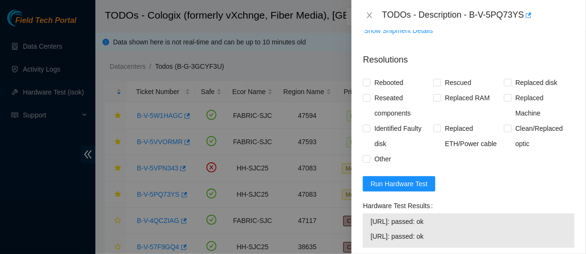
scroll to position [751, 0]
click at [395, 91] on span "Rebooted" at bounding box center [389, 82] width 37 height 15
click at [370, 86] on input "Rebooted" at bounding box center [366, 82] width 7 height 7
checkbox input "true"
click at [381, 120] on span "Reseated components" at bounding box center [402, 106] width 63 height 31
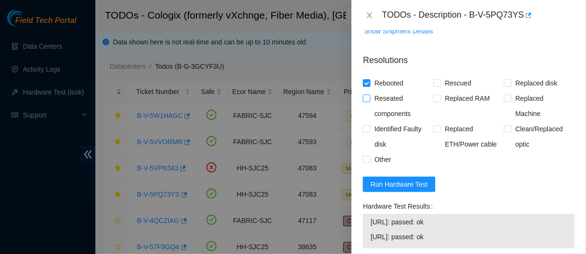
click at [370, 101] on input "Reseated components" at bounding box center [366, 97] width 7 height 7
checkbox input "true"
click at [446, 91] on span "Rescued" at bounding box center [458, 82] width 34 height 15
click at [440, 86] on input "Rescued" at bounding box center [437, 82] width 7 height 7
checkbox input "true"
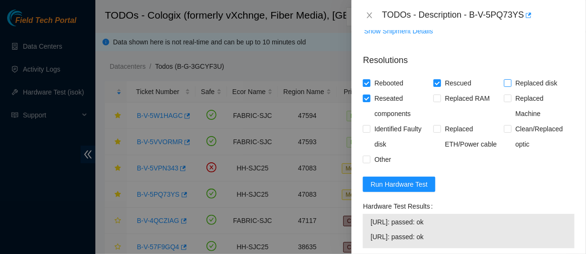
click at [527, 91] on span "Replaced disk" at bounding box center [537, 82] width 50 height 15
click at [511, 86] on input "Replaced disk" at bounding box center [507, 82] width 7 height 7
checkbox input "true"
click at [398, 151] on span "Identified Faulty disk" at bounding box center [402, 136] width 63 height 31
click at [370, 132] on input "Identified Faulty disk" at bounding box center [366, 128] width 7 height 7
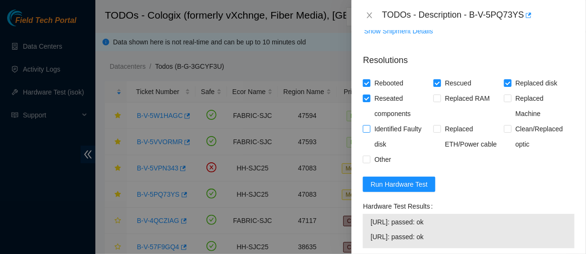
checkbox input "true"
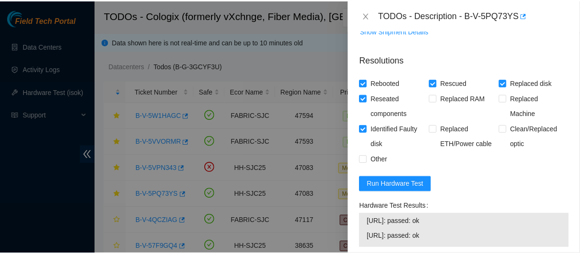
scroll to position [915, 0]
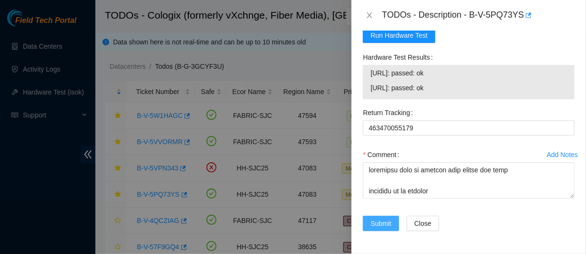
click at [385, 218] on span "Submit" at bounding box center [381, 223] width 21 height 10
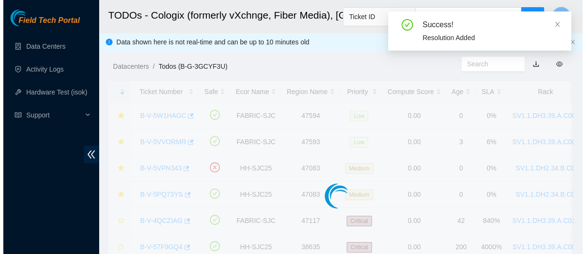
scroll to position [356, 0]
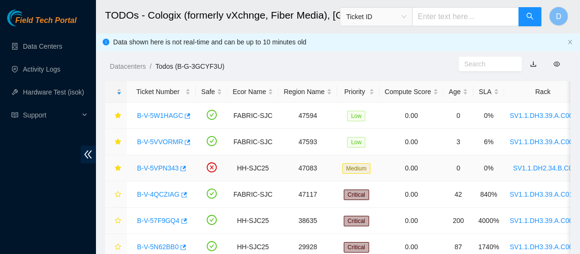
click at [159, 167] on link "B-V-5VPN343" at bounding box center [158, 168] width 42 height 8
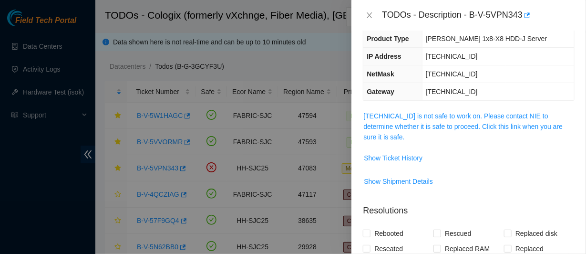
scroll to position [122, 0]
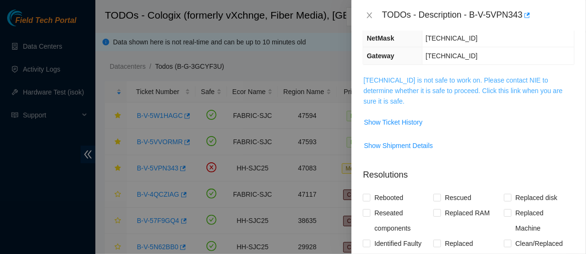
click at [444, 104] on link "23.40.191.21 is not safe to work on. Please contact NIE to determine whether it…" at bounding box center [463, 90] width 199 height 29
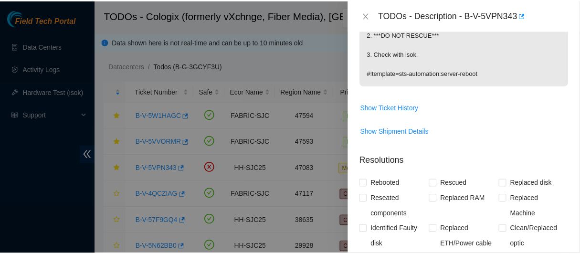
scroll to position [234, 0]
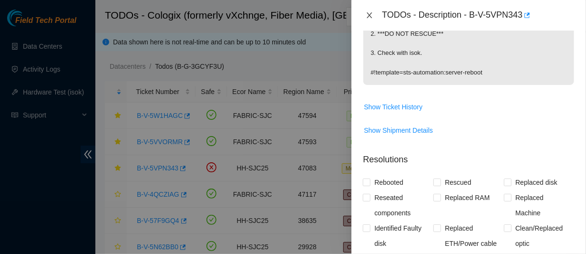
click at [369, 19] on icon "close" at bounding box center [370, 15] width 8 height 8
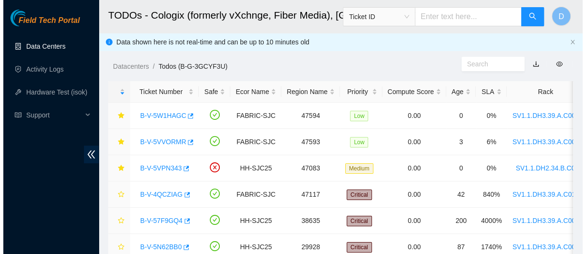
scroll to position [265, 0]
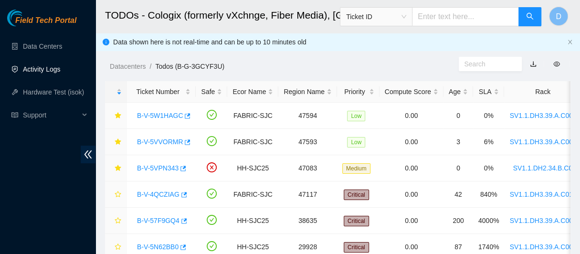
click at [61, 73] on link "Activity Logs" at bounding box center [42, 69] width 38 height 8
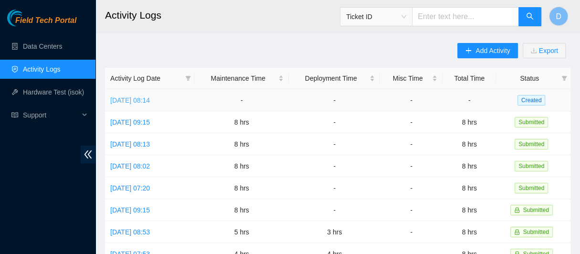
click at [148, 98] on link "Tue, 23 Sep 2025 08:14" at bounding box center [130, 100] width 40 height 8
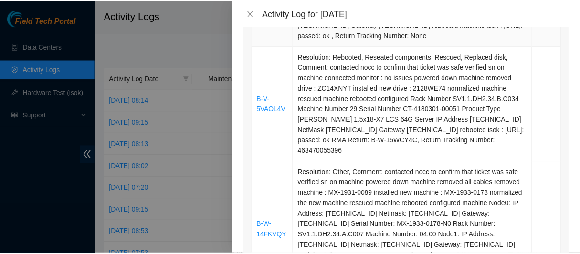
scroll to position [263, 0]
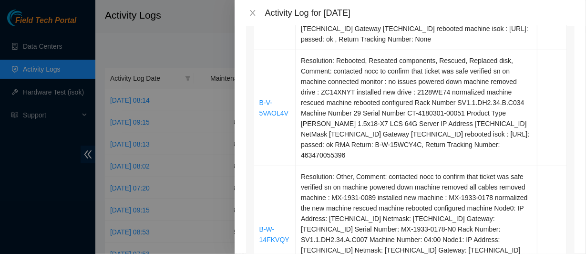
click at [252, 17] on div "Activity Log for 23-09-2025" at bounding box center [410, 13] width 329 height 10
click at [253, 11] on icon "close" at bounding box center [252, 13] width 5 height 6
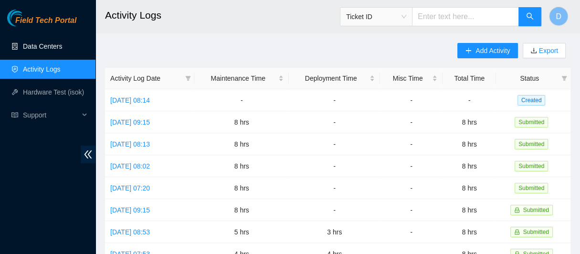
click at [47, 50] on link "Data Centers" at bounding box center [42, 46] width 39 height 8
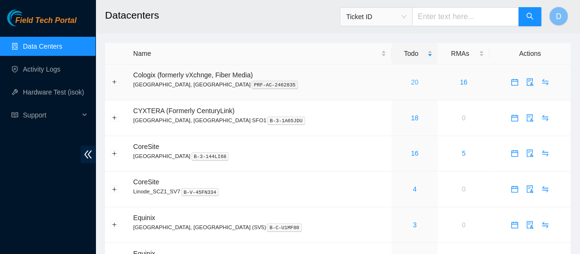
click at [411, 82] on link "20" at bounding box center [415, 82] width 8 height 8
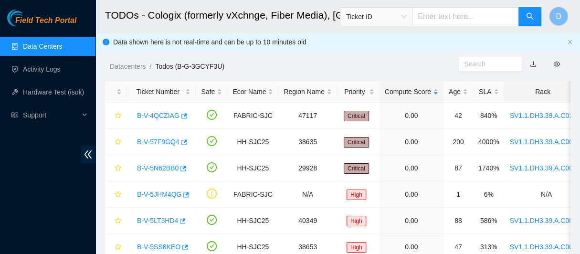
click at [538, 86] on div "Rack" at bounding box center [545, 91] width 73 height 10
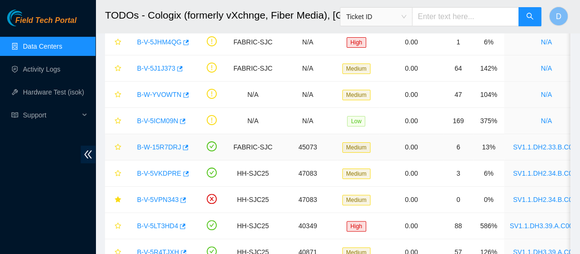
click at [152, 143] on link "B-W-15R7DRJ" at bounding box center [159, 147] width 44 height 8
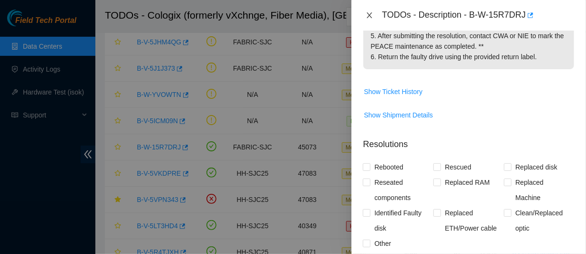
click at [370, 18] on icon "close" at bounding box center [370, 15] width 8 height 8
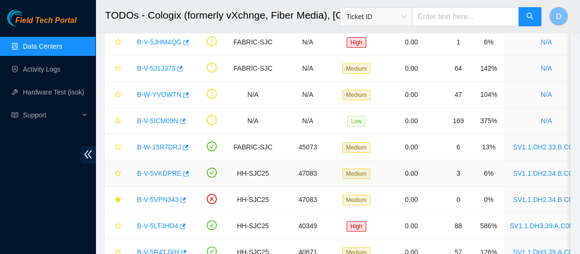
click at [156, 173] on link "B-V-5VKDPRE" at bounding box center [159, 173] width 44 height 8
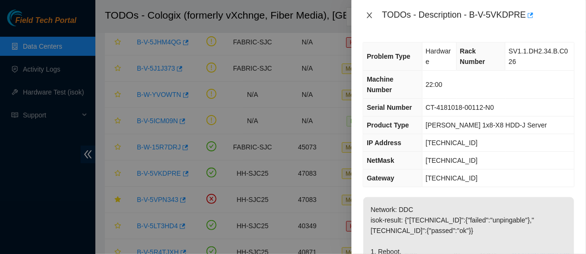
click at [370, 18] on icon "close" at bounding box center [370, 15] width 8 height 8
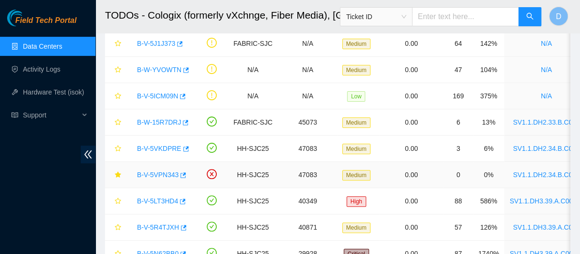
click at [148, 175] on link "B-V-5VPN343" at bounding box center [158, 175] width 42 height 8
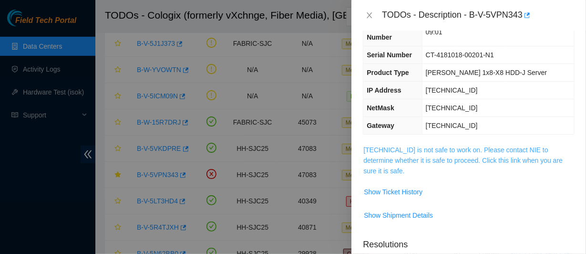
click at [431, 159] on link "[TECHNICAL_ID] is not safe to work on. Please contact NIE to determine whether …" at bounding box center [463, 160] width 199 height 29
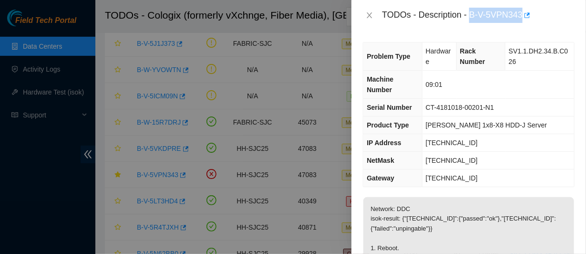
drag, startPoint x: 501, startPoint y: 12, endPoint x: 577, endPoint y: 18, distance: 76.5
click at [577, 18] on div "TODOs - Description - B-V-5VPN343" at bounding box center [469, 15] width 235 height 31
copy div "B-V-5VPN343"
click at [416, 42] on div "Problem Type Hardware Rack Number SV1.1.DH2.34.B.C026 Machine Number 09:01 Seri…" at bounding box center [469, 142] width 235 height 223
click at [370, 19] on icon "close" at bounding box center [370, 15] width 8 height 8
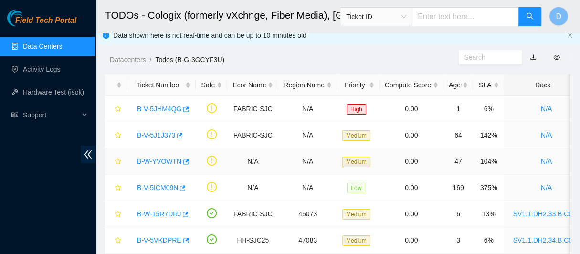
scroll to position [2, 0]
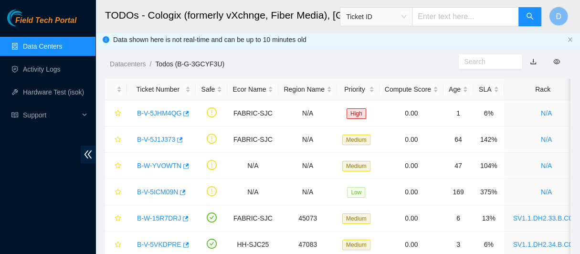
click at [41, 50] on link "Data Centers" at bounding box center [42, 46] width 39 height 8
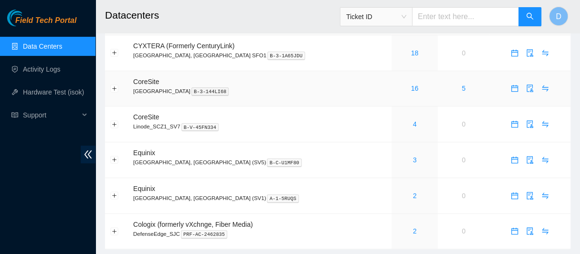
scroll to position [94, 0]
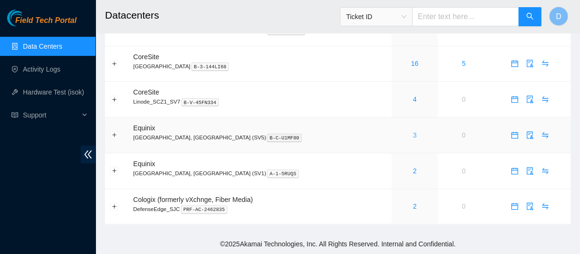
click at [413, 132] on link "3" at bounding box center [415, 135] width 4 height 8
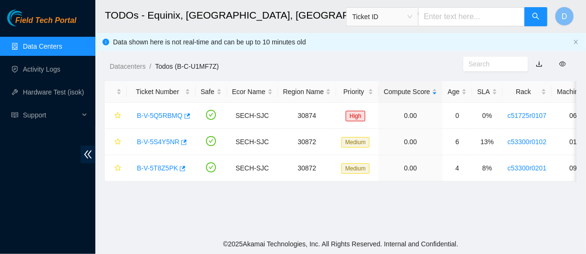
click at [52, 50] on link "Data Centers" at bounding box center [42, 46] width 39 height 8
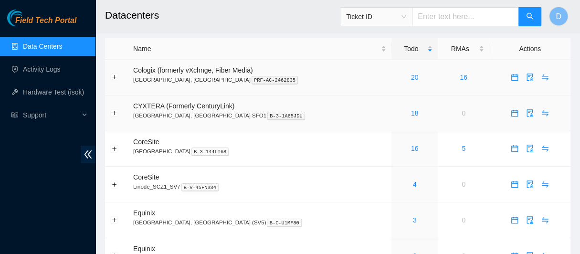
scroll to position [4, 0]
click at [411, 77] on link "20" at bounding box center [415, 78] width 8 height 8
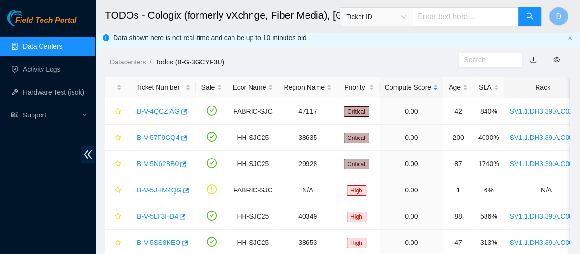
click at [541, 86] on div "Rack" at bounding box center [545, 87] width 73 height 10
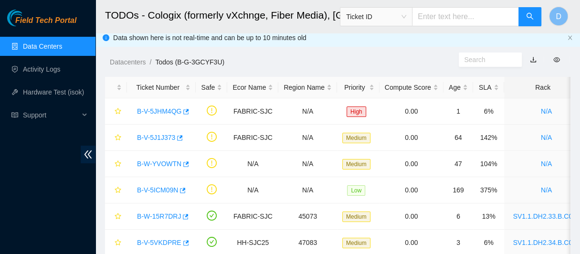
click at [40, 50] on link "Data Centers" at bounding box center [42, 46] width 39 height 8
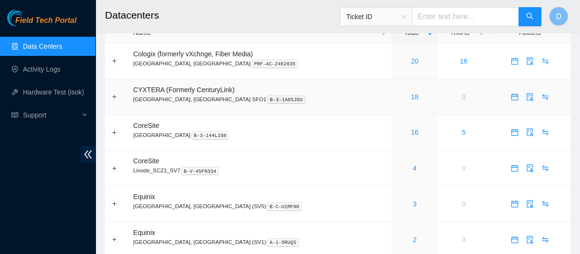
scroll to position [23, 0]
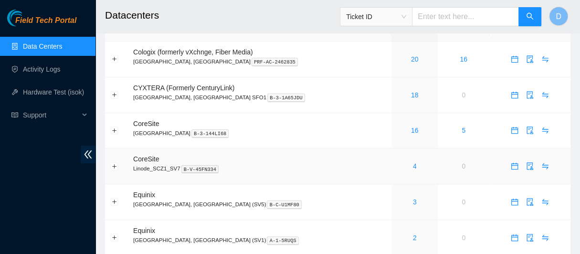
click at [396, 167] on div "4" at bounding box center [414, 166] width 36 height 10
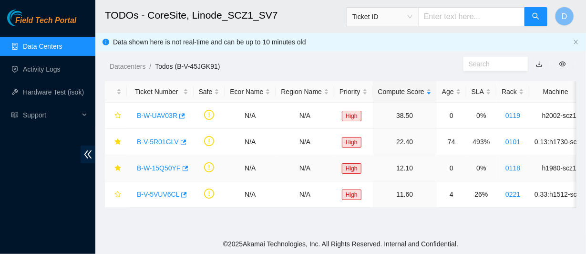
click at [153, 169] on link "B-W-15Q50YF" at bounding box center [159, 168] width 44 height 8
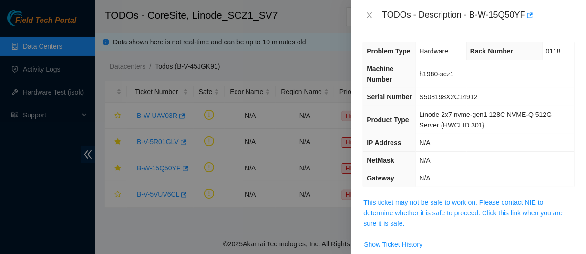
scroll to position [28, 0]
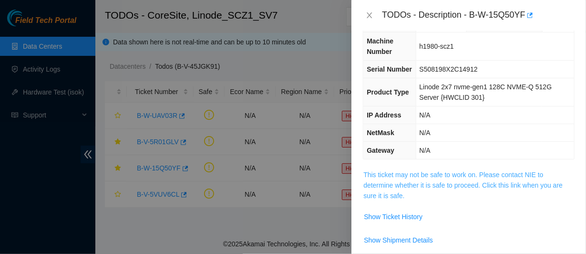
click at [413, 182] on link "This ticket may not be safe to work on. Please contact NIE to determine whether…" at bounding box center [463, 185] width 199 height 29
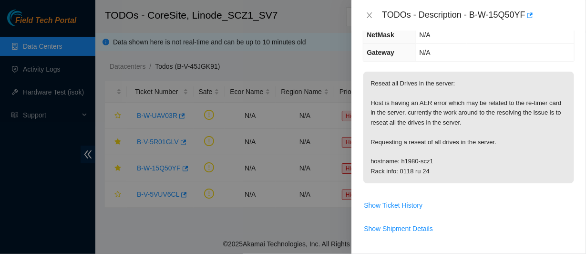
scroll to position [128, 0]
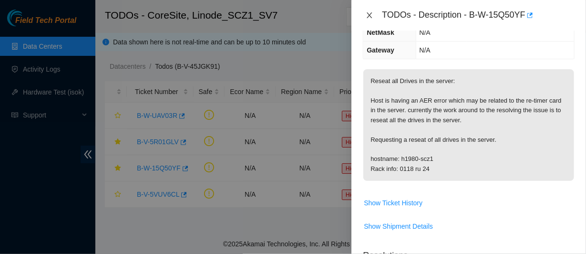
click at [369, 19] on icon "close" at bounding box center [370, 15] width 8 height 8
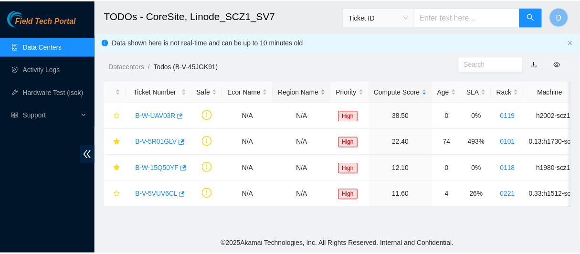
scroll to position [138, 0]
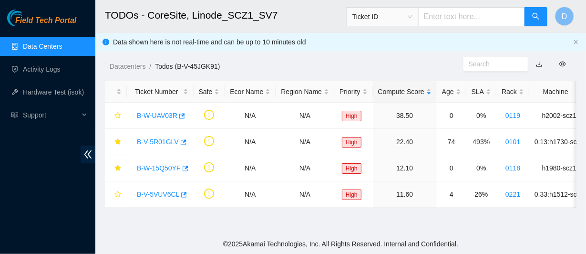
click at [53, 47] on link "Data Centers" at bounding box center [42, 46] width 39 height 8
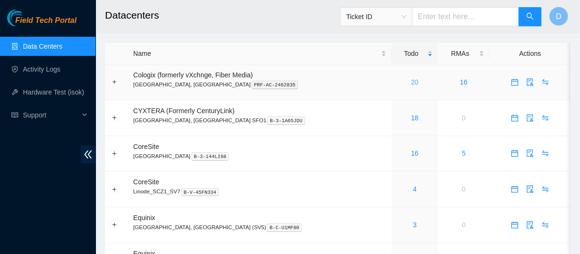
click at [411, 81] on link "20" at bounding box center [415, 82] width 8 height 8
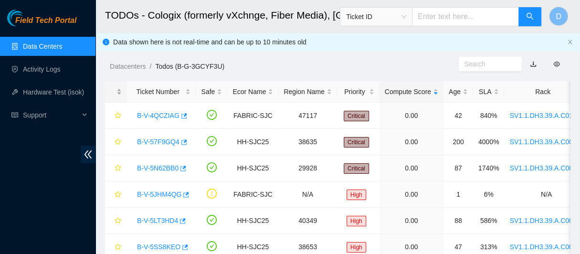
click at [122, 91] on div at bounding box center [115, 91] width 11 height 9
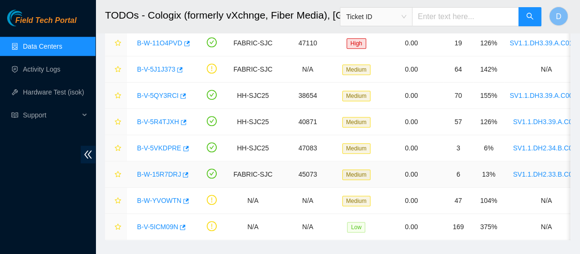
click at [166, 170] on link "B-W-15R7DRJ" at bounding box center [159, 174] width 44 height 8
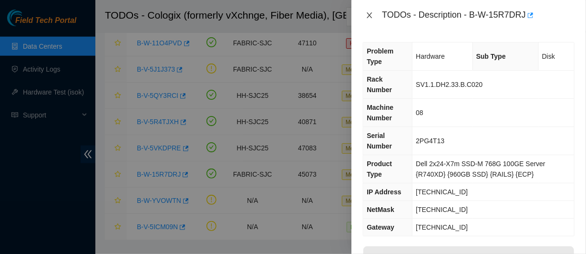
click at [373, 19] on icon "close" at bounding box center [370, 15] width 8 height 8
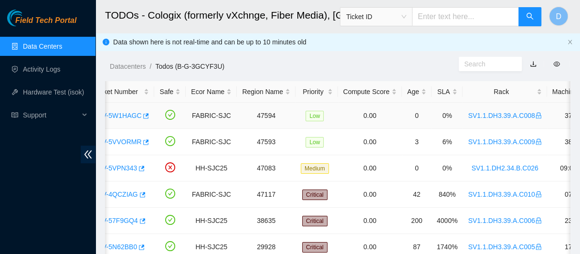
drag, startPoint x: 125, startPoint y: 113, endPoint x: 235, endPoint y: 98, distance: 110.7
click at [125, 113] on link "B-V-5W1HAGC" at bounding box center [118, 116] width 46 height 8
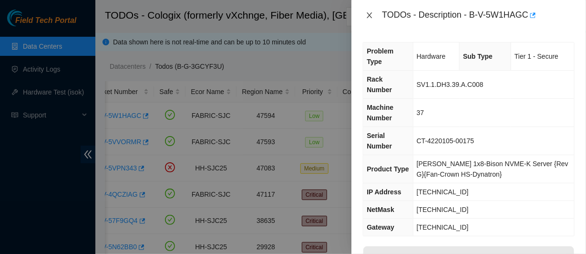
click at [366, 19] on icon "close" at bounding box center [370, 15] width 8 height 8
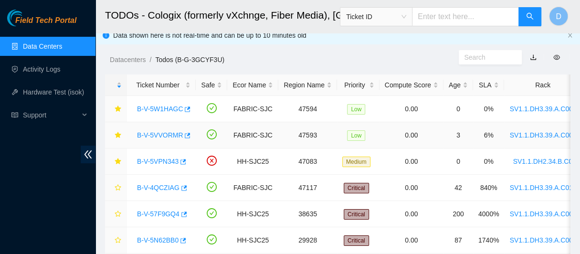
click at [161, 131] on link "B-V-5VVORMR" at bounding box center [160, 135] width 46 height 8
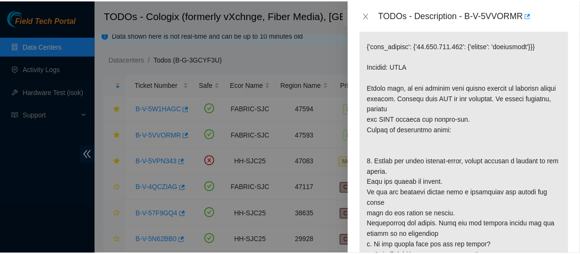
scroll to position [262, 0]
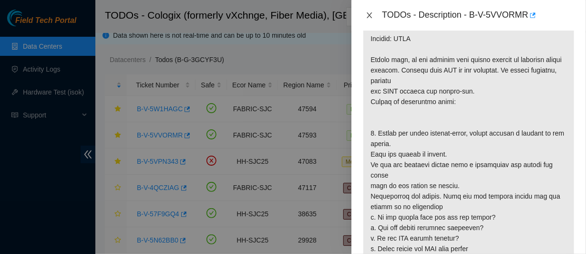
click at [373, 19] on icon "close" at bounding box center [370, 15] width 8 height 8
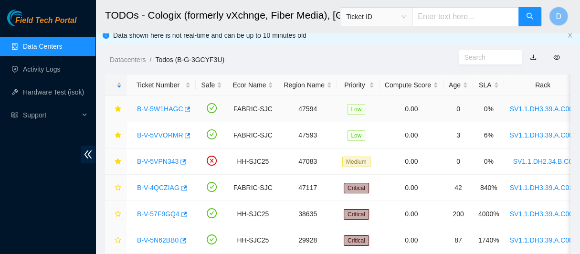
scroll to position [0, 0]
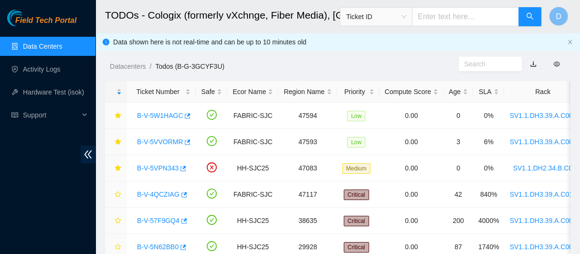
click at [62, 46] on link "Data Centers" at bounding box center [42, 46] width 39 height 8
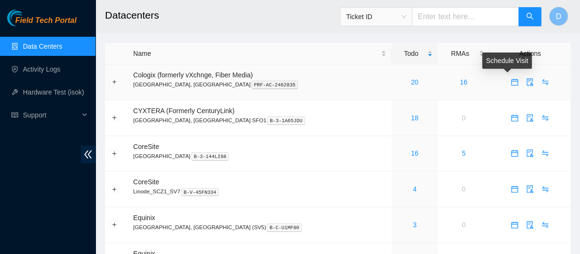
click at [511, 80] on icon "calendar" at bounding box center [514, 80] width 6 height 1
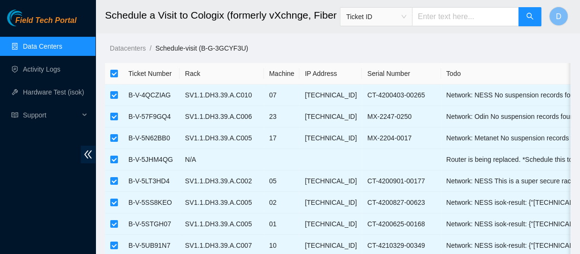
click at [111, 80] on th at bounding box center [114, 73] width 18 height 21
click at [114, 73] on input "checkbox" at bounding box center [114, 74] width 8 height 8
checkbox input "false"
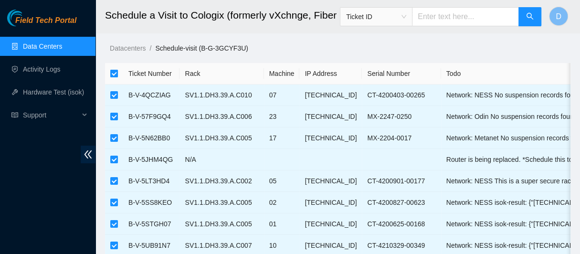
checkbox input "false"
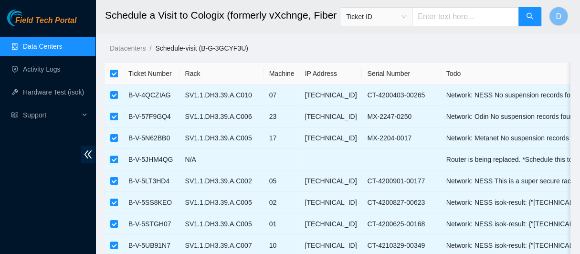
checkbox input "false"
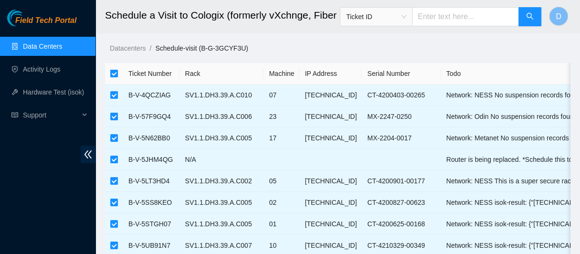
checkbox input "false"
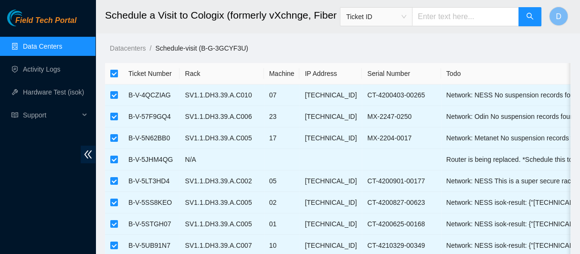
checkbox input "false"
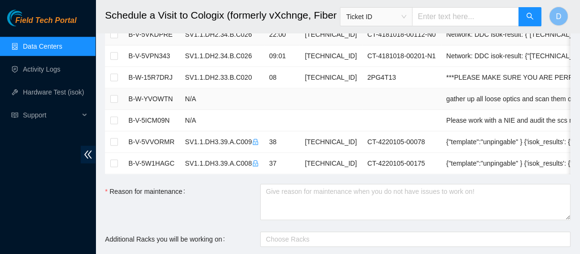
scroll to position [345, 0]
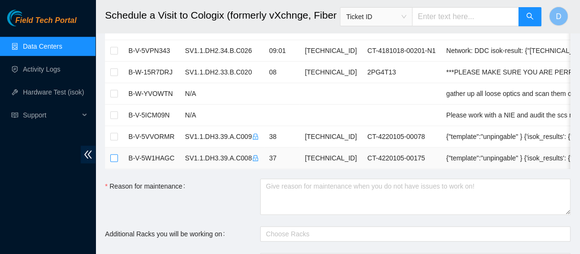
click at [113, 154] on input "checkbox" at bounding box center [114, 158] width 8 height 8
checkbox input "true"
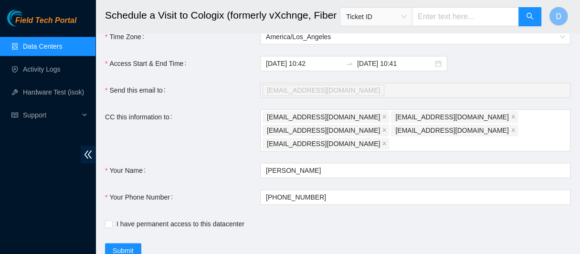
scroll to position [593, 0]
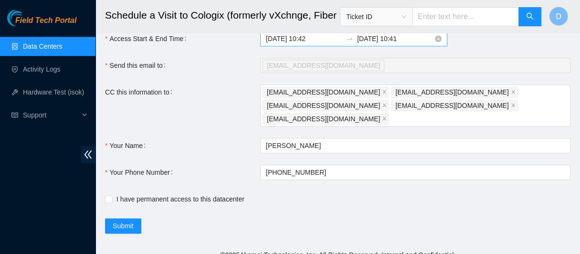
click at [393, 43] on input "[DATE] 10:41" at bounding box center [395, 38] width 76 height 10
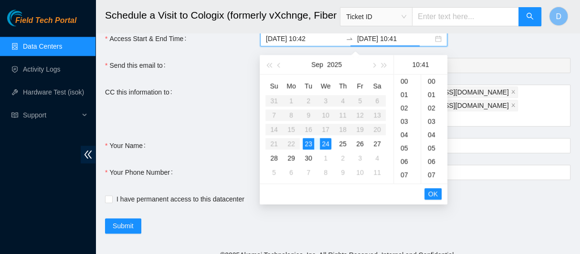
scroll to position [548, 0]
click at [311, 140] on div "23" at bounding box center [307, 142] width 11 height 11
click at [402, 138] on div "14" at bounding box center [407, 133] width 27 height 13
type input "[DATE] 14:41"
click at [432, 187] on button "OK" at bounding box center [432, 192] width 17 height 11
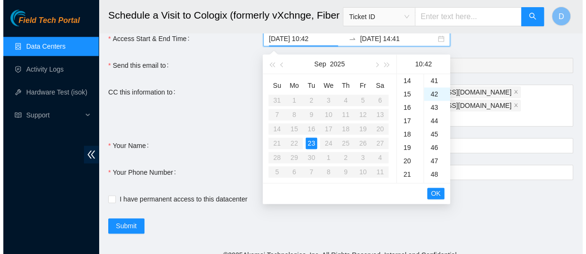
scroll to position [561, 0]
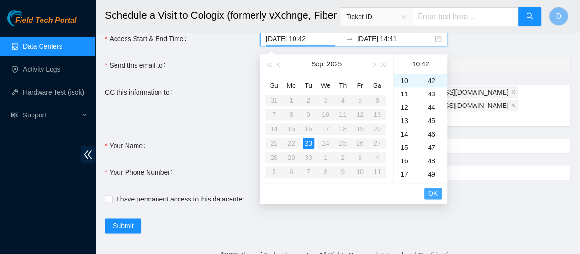
click at [432, 188] on span "OK" at bounding box center [433, 193] width 10 height 10
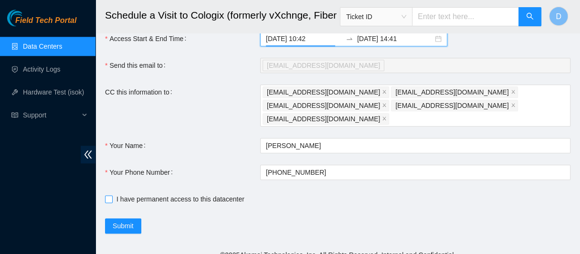
click at [111, 195] on span at bounding box center [109, 199] width 8 height 8
click at [111, 195] on input "I have permanent access to this datacenter" at bounding box center [108, 198] width 7 height 7
checkbox input "true"
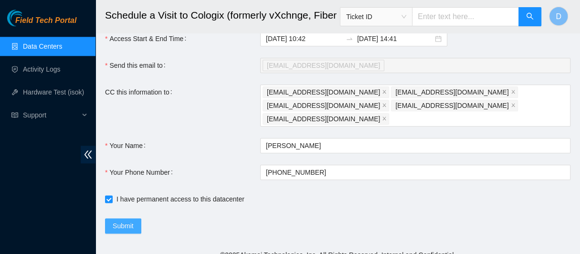
click at [119, 218] on button "Submit" at bounding box center [123, 225] width 36 height 15
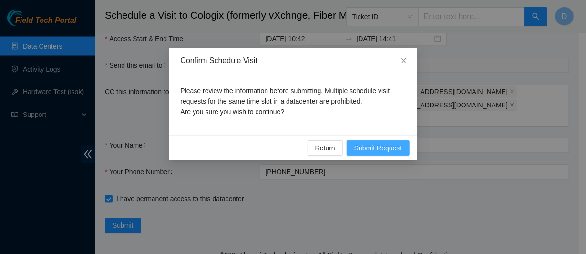
click at [398, 155] on button "Submit Request" at bounding box center [378, 147] width 63 height 15
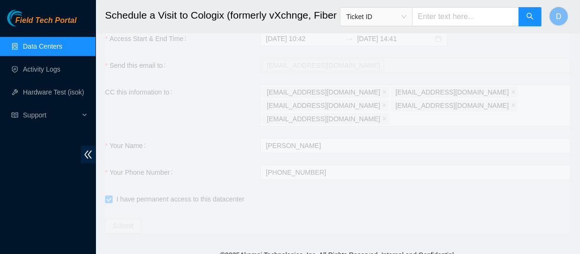
type input "[DATE] 10:45"
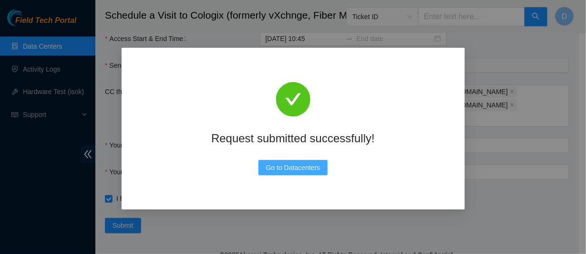
click at [294, 172] on span "Go to Datacenters" at bounding box center [293, 167] width 54 height 10
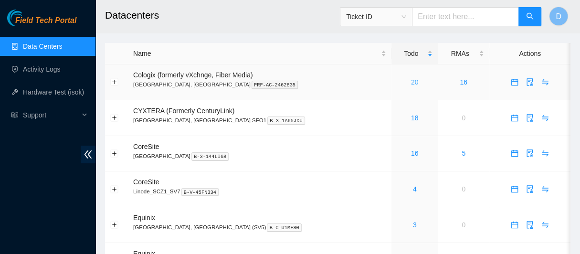
click at [411, 81] on link "20" at bounding box center [415, 82] width 8 height 8
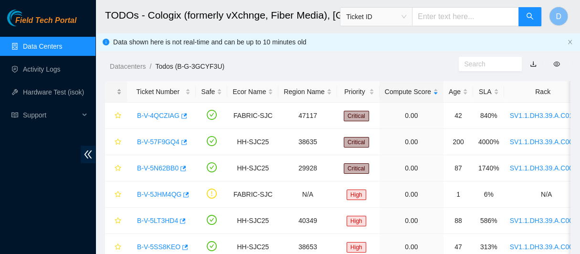
click at [121, 89] on div at bounding box center [115, 91] width 11 height 9
click at [118, 88] on div at bounding box center [115, 91] width 11 height 9
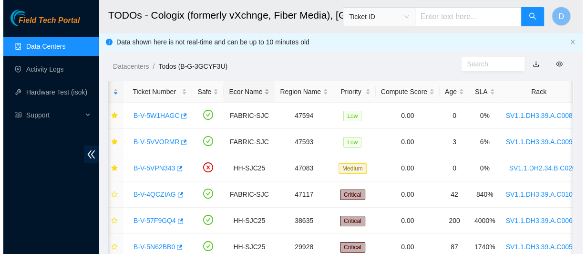
scroll to position [0, 6]
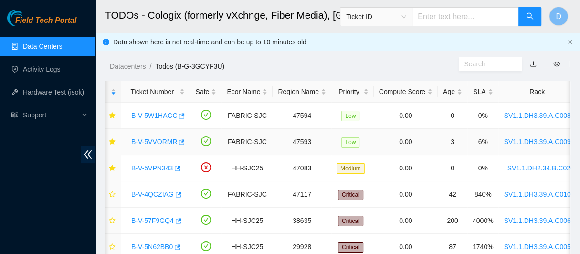
click at [158, 142] on link "B-V-5VVORMR" at bounding box center [154, 142] width 46 height 8
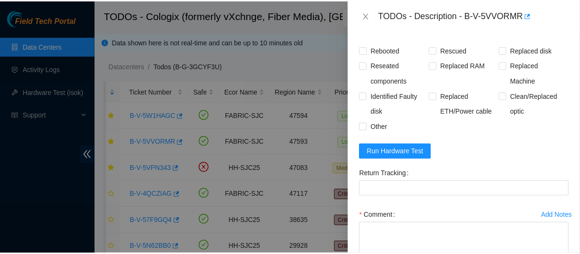
scroll to position [709, 0]
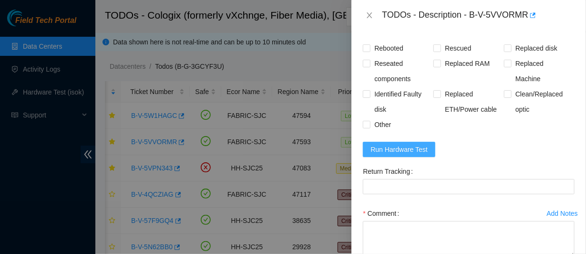
click at [399, 155] on span "Run Hardware Test" at bounding box center [399, 149] width 57 height 10
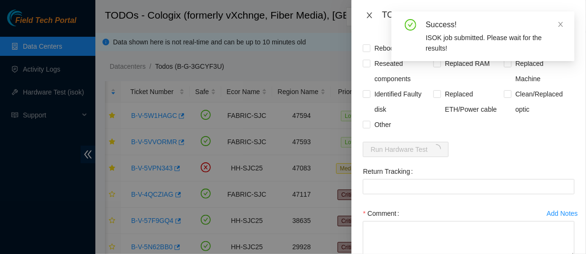
click at [369, 19] on icon "close" at bounding box center [370, 15] width 8 height 8
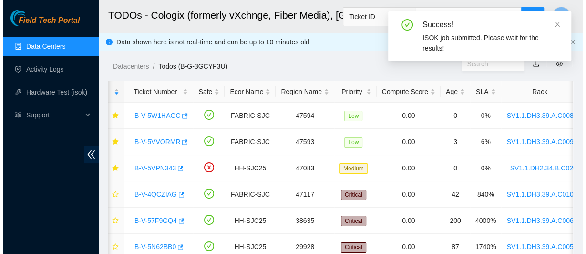
scroll to position [251, 0]
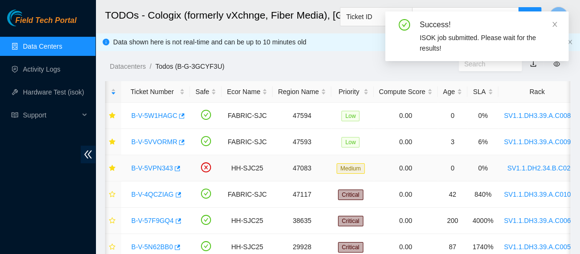
click at [160, 166] on link "B-V-5VPN343" at bounding box center [152, 168] width 42 height 8
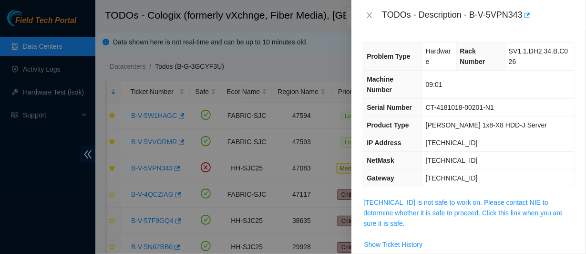
scroll to position [57, 0]
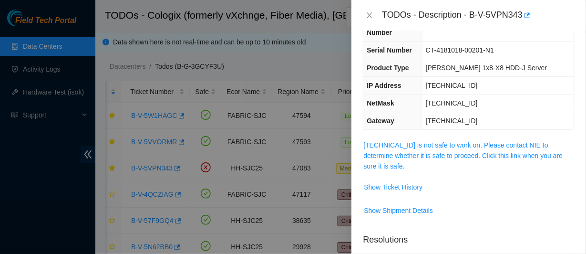
click at [420, 171] on span "[TECHNICAL_ID] is not safe to work on. Please contact NIE to determine whether …" at bounding box center [469, 155] width 211 height 31
click at [430, 159] on link "[TECHNICAL_ID] is not safe to work on. Please contact NIE to determine whether …" at bounding box center [463, 155] width 199 height 29
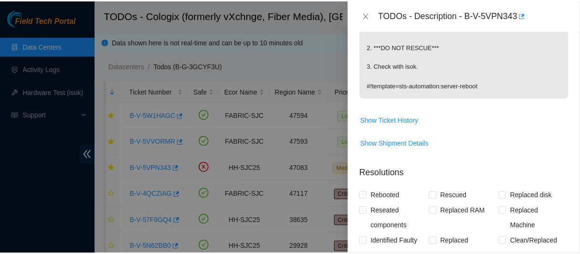
scroll to position [223, 0]
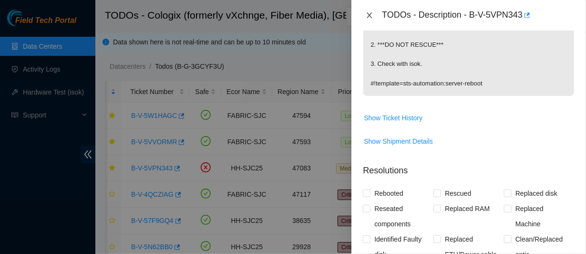
click at [367, 19] on icon "close" at bounding box center [370, 15] width 8 height 8
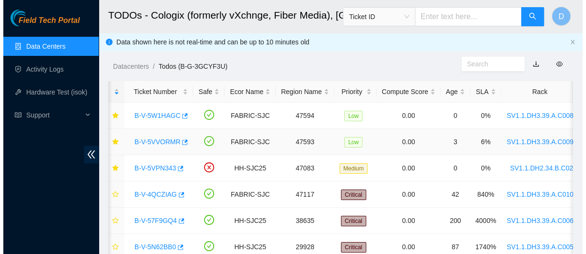
scroll to position [254, 0]
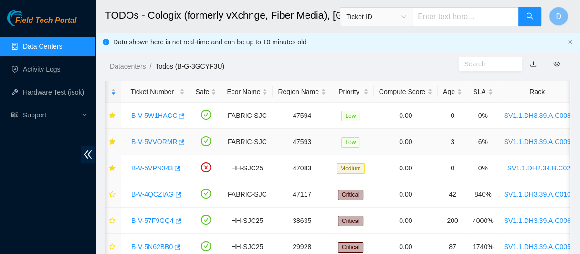
drag, startPoint x: 161, startPoint y: 141, endPoint x: 406, endPoint y: 128, distance: 246.1
click at [161, 141] on link "B-V-5VVORMR" at bounding box center [154, 142] width 46 height 8
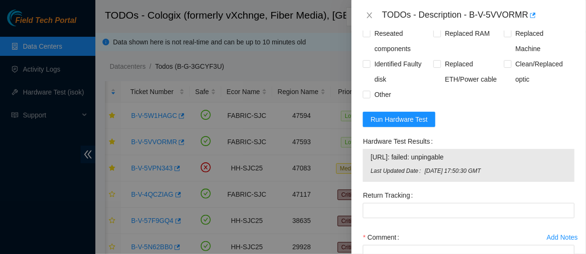
scroll to position [738, 0]
click at [406, 128] on button "Run Hardware Test" at bounding box center [399, 120] width 73 height 15
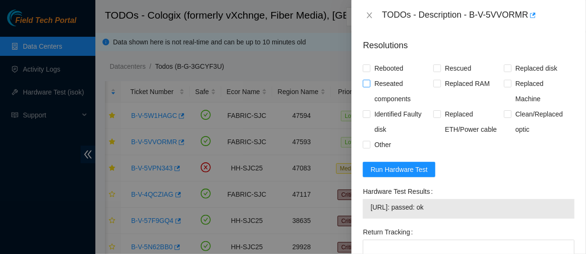
scroll to position [844, 0]
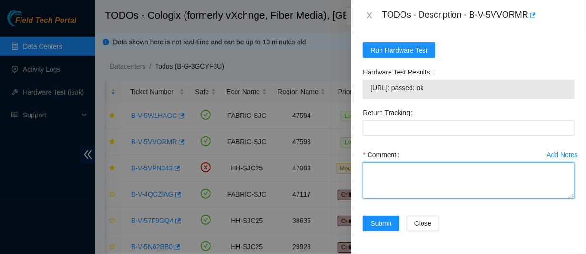
click at [383, 166] on textarea "Comment" at bounding box center [469, 180] width 212 height 36
click at [385, 188] on textarea "Comment" at bounding box center [469, 180] width 212 height 36
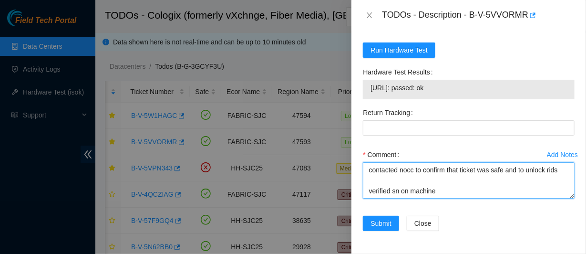
scroll to position [50, 0]
click at [384, 188] on textarea "got approval from nie to work on essl contacted nocc to confirm that ticket was…" at bounding box center [469, 180] width 212 height 36
paste textarea "power cord was loose on the pdu side psu link light was orange no NIC link ligh…"
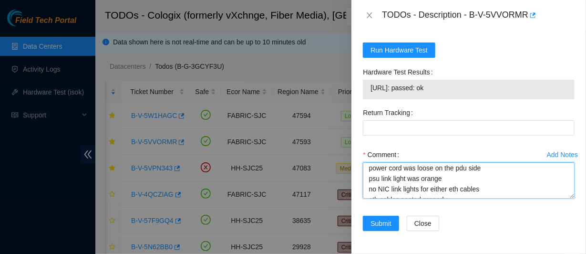
scroll to position [68, 0]
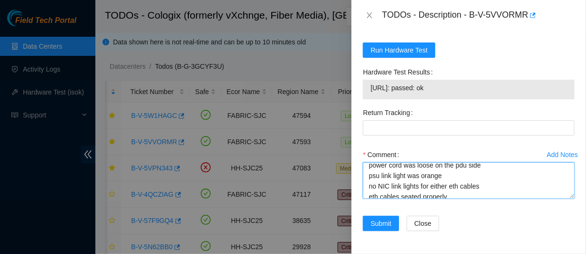
click at [492, 178] on textarea "got approval from nie to work on essl contacted nocc to confirm that ticket was…" at bounding box center [469, 180] width 212 height 36
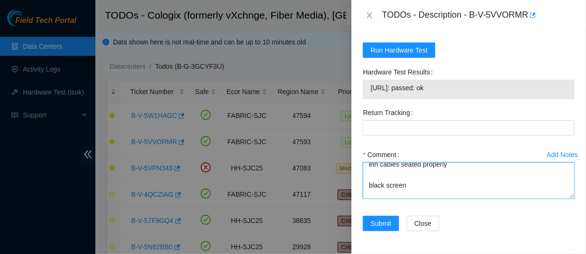
scroll to position [103, 0]
click at [489, 173] on textarea "got approval from nie to work on essl contacted nocc to confirm that ticket was…" at bounding box center [469, 180] width 212 height 36
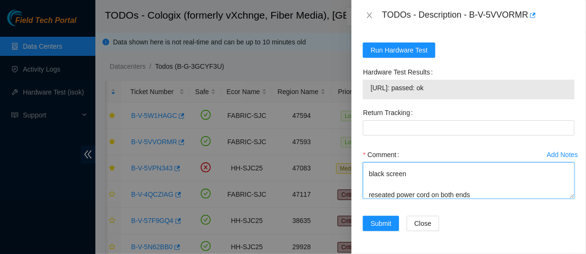
scroll to position [135, 0]
click at [367, 179] on textarea "got approval from nie to work on essl contacted nocc to confirm that ticket was…" at bounding box center [469, 180] width 212 height 36
click at [439, 182] on textarea "got approval from nie to work on essl contacted nocc to confirm that ticket was…" at bounding box center [469, 180] width 212 height 36
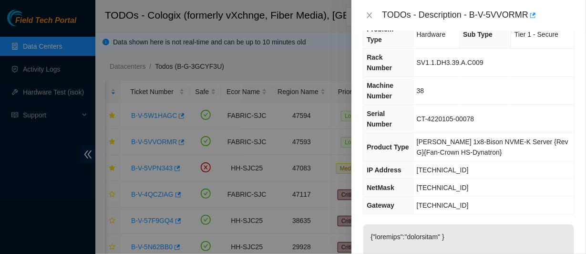
scroll to position [0, 0]
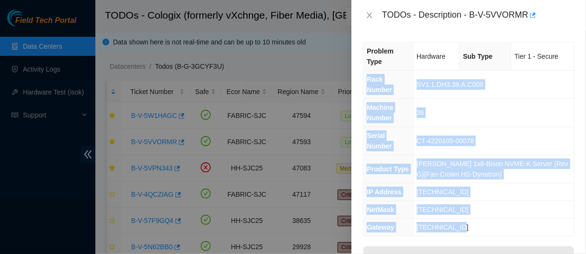
drag, startPoint x: 366, startPoint y: 78, endPoint x: 471, endPoint y: 201, distance: 162.4
click at [471, 201] on tbody "Problem Type Hardware Sub Type Tier 1 - Secure Rack Number SV1.1.DH3.39.A.C009 …" at bounding box center [469, 138] width 211 height 193
copy tbody "Rack Number SV1.1.DH3.39.A.C009 Machine Number 38 Serial Number CT-4220105-0007…"
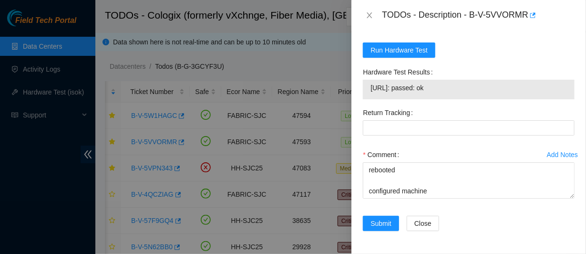
scroll to position [844, 0]
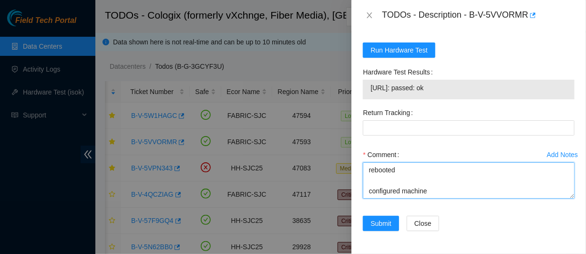
click at [398, 193] on textarea "got approval from nie to work on essl contacted nocc to confirm that ticket was…" at bounding box center [469, 180] width 212 height 36
paste textarea "Rack Number SV1.1.DH3.39.A.C009 Machine Number 38 Serial Number CT-4220105-0007…"
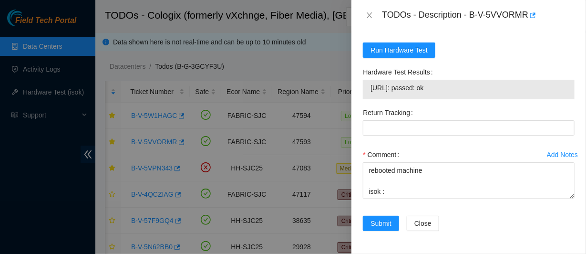
click at [392, 93] on span "23.203.167.105: passed: ok" at bounding box center [469, 88] width 197 height 10
copy span "23.203.167.105: passed: ok"
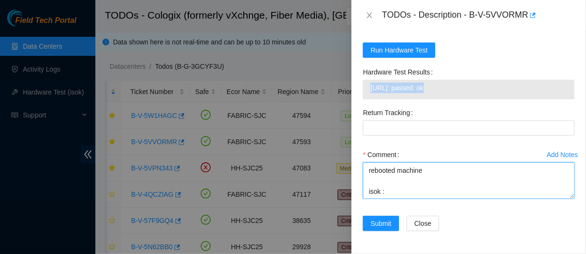
click at [402, 195] on textarea "got approval from nie to work on essl contacted nocc to confirm that ticket was…" at bounding box center [469, 180] width 212 height 36
paste textarea "23.203.167.105: passed: ok"
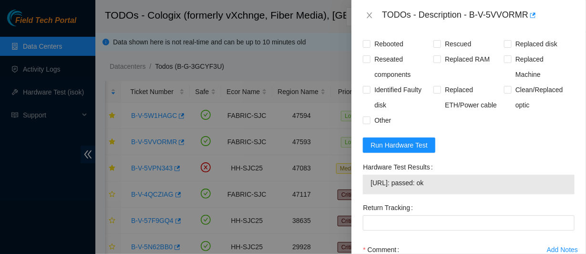
scroll to position [712, 0]
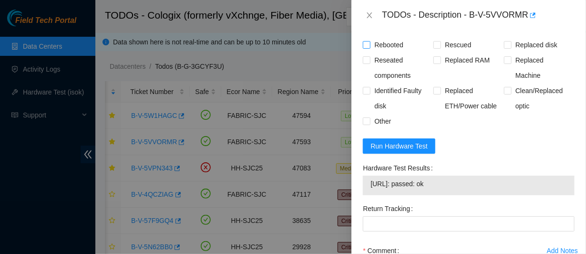
type textarea "got approval from nie to work on essl contacted nocc to confirm that ticket was…"
click at [373, 52] on span "Rebooted" at bounding box center [389, 44] width 37 height 15
click at [370, 48] on input "Rebooted" at bounding box center [366, 44] width 7 height 7
checkbox input "true"
click at [376, 83] on span "Reseated components" at bounding box center [402, 67] width 63 height 31
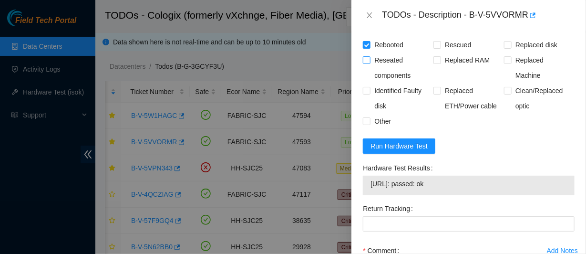
click at [370, 63] on input "Reseated components" at bounding box center [366, 59] width 7 height 7
checkbox input "true"
click at [444, 52] on span "Rescued" at bounding box center [458, 44] width 34 height 15
click at [440, 48] on input "Rescued" at bounding box center [437, 44] width 7 height 7
checkbox input "true"
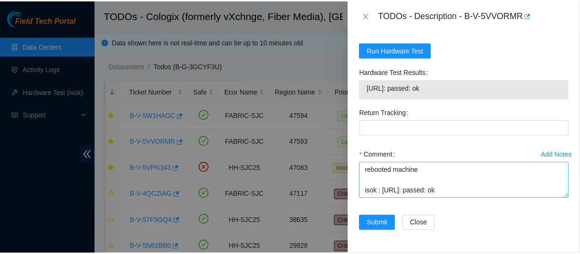
scroll to position [385, 0]
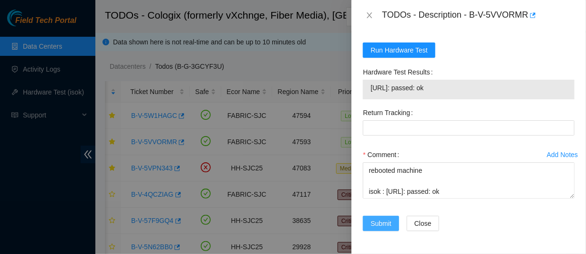
click at [388, 218] on span "Submit" at bounding box center [381, 223] width 21 height 10
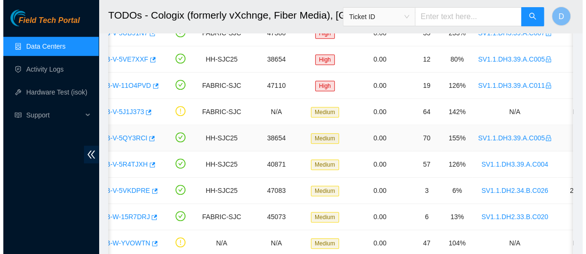
scroll to position [0, 0]
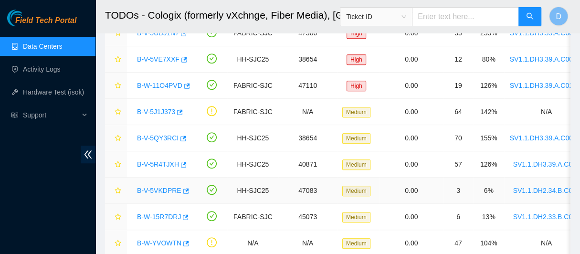
click at [157, 187] on link "B-V-5VKDPRE" at bounding box center [159, 191] width 44 height 8
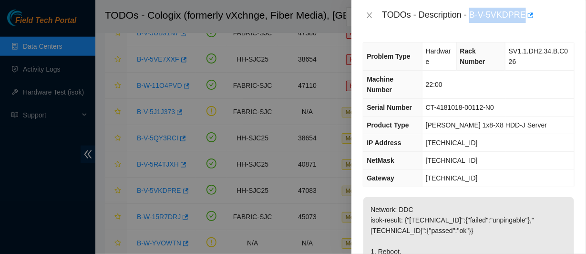
drag, startPoint x: 500, startPoint y: 14, endPoint x: 566, endPoint y: 22, distance: 66.7
click at [566, 22] on div "TODOs - Description - B-V-5VKDPRE" at bounding box center [478, 15] width 193 height 15
click at [366, 19] on icon "close" at bounding box center [370, 15] width 8 height 8
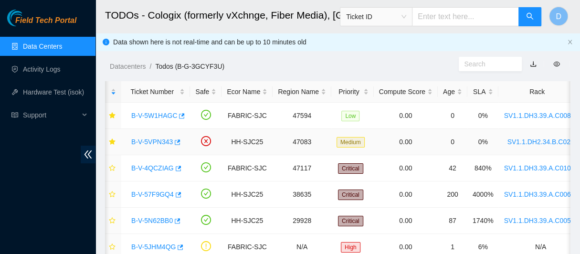
scroll to position [0, 6]
click at [156, 117] on link "B-V-5W1HAGC" at bounding box center [154, 116] width 46 height 8
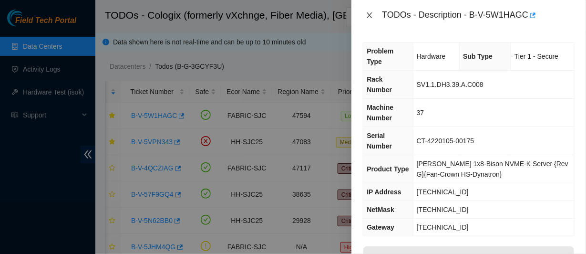
click at [372, 19] on icon "close" at bounding box center [370, 15] width 8 height 8
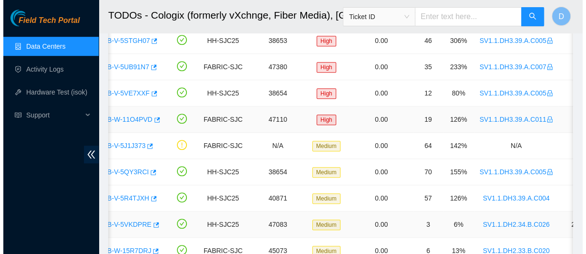
scroll to position [0, 0]
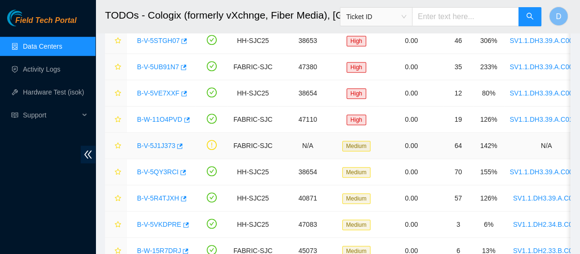
drag, startPoint x: 165, startPoint y: 142, endPoint x: 178, endPoint y: 139, distance: 13.1
click at [165, 142] on link "B-V-5J1J373" at bounding box center [156, 146] width 38 height 8
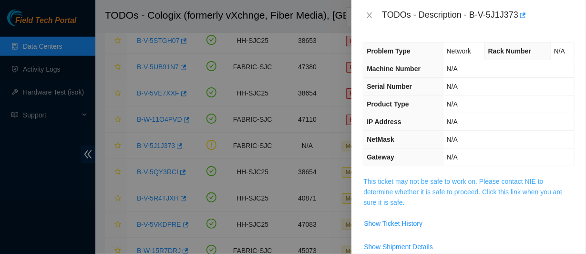
click at [427, 187] on link "This ticket may not be safe to work on. Please contact NIE to determine whether…" at bounding box center [463, 191] width 199 height 29
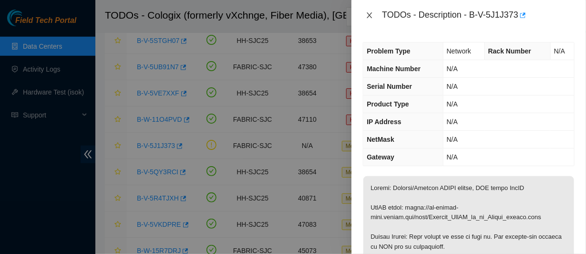
click at [370, 18] on icon "close" at bounding box center [370, 15] width 8 height 8
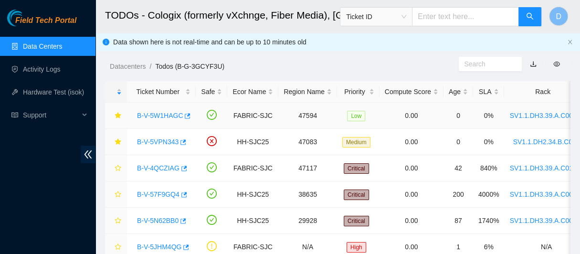
click at [164, 114] on link "B-V-5W1HAGC" at bounding box center [160, 116] width 46 height 8
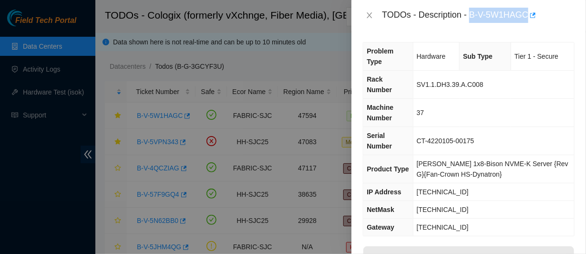
drag, startPoint x: 500, startPoint y: 12, endPoint x: 502, endPoint y: 25, distance: 13.0
click at [502, 23] on div "TODOs - Description - B-V-5W1HAGC" at bounding box center [478, 15] width 193 height 15
click at [368, 17] on icon "close" at bounding box center [370, 15] width 8 height 8
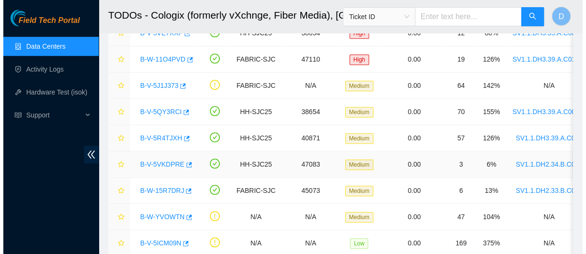
scroll to position [380, 0]
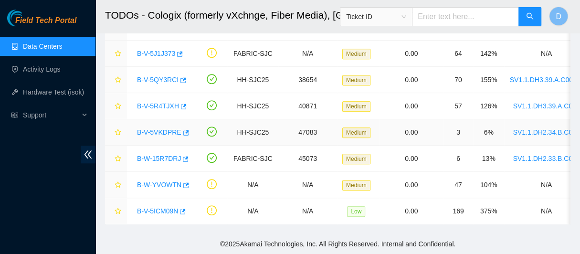
click at [164, 128] on link "B-V-5VKDPRE" at bounding box center [159, 132] width 44 height 8
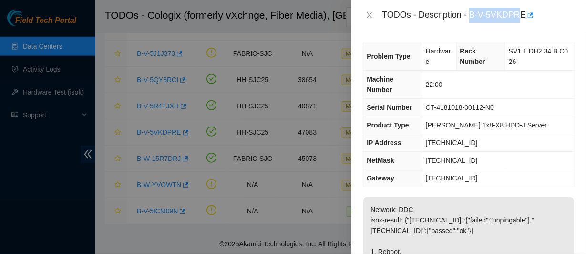
drag, startPoint x: 502, startPoint y: 11, endPoint x: 565, endPoint y: 20, distance: 64.0
click at [565, 20] on div "TODOs - Description - B-V-5VKDPRE" at bounding box center [478, 15] width 193 height 15
drag, startPoint x: 572, startPoint y: 20, endPoint x: 497, endPoint y: 8, distance: 76.2
click at [497, 8] on div "TODOs - Description - B-V-5VKDPRE" at bounding box center [478, 15] width 193 height 15
drag, startPoint x: 500, startPoint y: 12, endPoint x: 585, endPoint y: 10, distance: 85.4
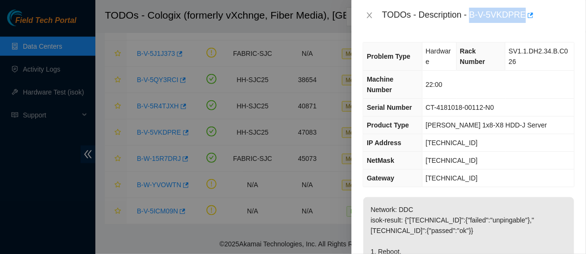
click at [585, 10] on div "TODOs - Description - B-V-5VKDPRE" at bounding box center [469, 15] width 235 height 31
copy div "B-V-5VKDPRE"
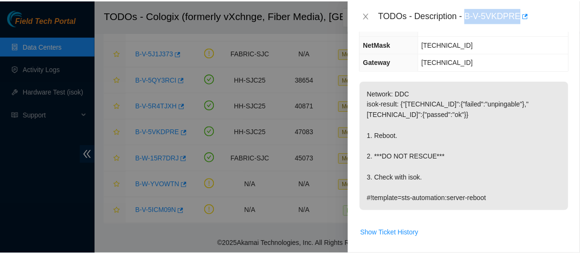
scroll to position [117, 0]
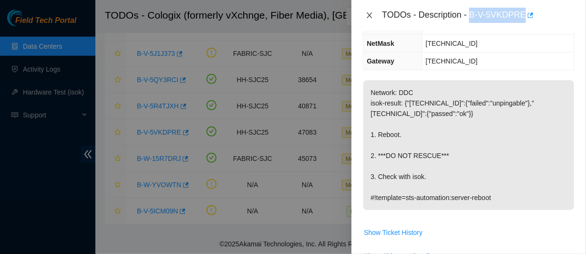
click at [374, 19] on icon "close" at bounding box center [370, 15] width 8 height 8
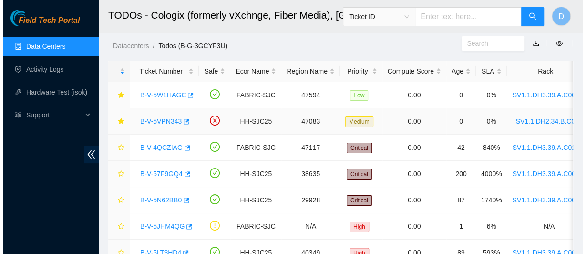
scroll to position [0, 0]
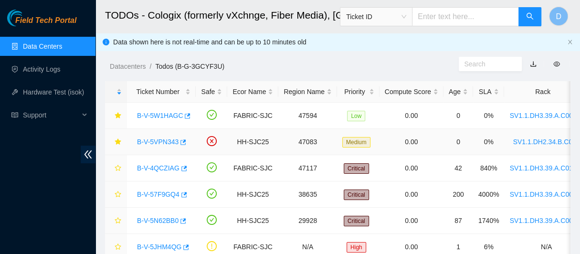
click at [148, 140] on link "B-V-5VPN343" at bounding box center [158, 142] width 42 height 8
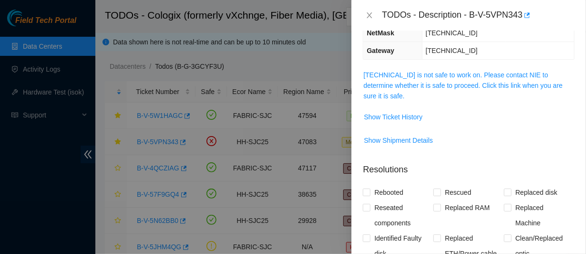
scroll to position [117, 0]
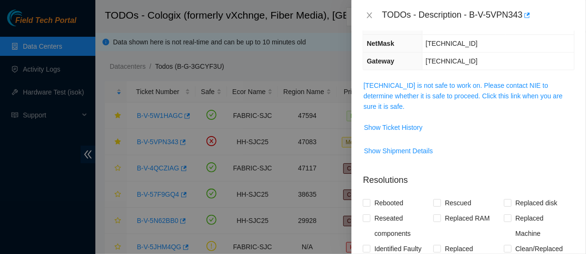
click at [397, 112] on span "23.40.191.21 is not safe to work on. Please contact NIE to determine whether it…" at bounding box center [469, 95] width 211 height 31
click at [409, 104] on link "23.40.191.21 is not safe to work on. Please contact NIE to determine whether it…" at bounding box center [463, 96] width 199 height 29
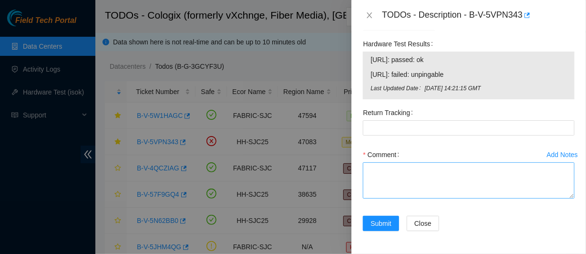
scroll to position [548, 0]
click at [385, 198] on textarea "Comment" at bounding box center [469, 180] width 212 height 36
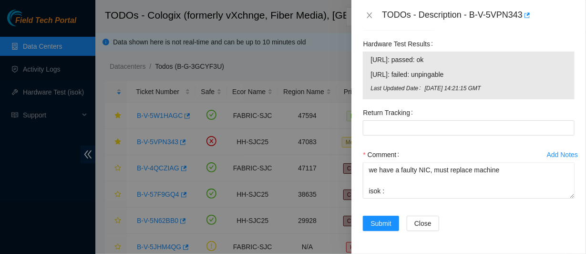
drag, startPoint x: 466, startPoint y: 94, endPoint x: 369, endPoint y: 95, distance: 96.4
click at [369, 95] on div "23.40.191.20: passed: ok 23.40.191.21: failed: unpingable Last Updated Date Tue…" at bounding box center [469, 76] width 212 height 48
click at [371, 94] on div "23.40.191.20: passed: ok 23.40.191.21: failed: unpingable Last Updated Date Tue…" at bounding box center [469, 76] width 212 height 48
click at [371, 80] on span "23.40.191.21: failed: unpingable" at bounding box center [469, 74] width 197 height 10
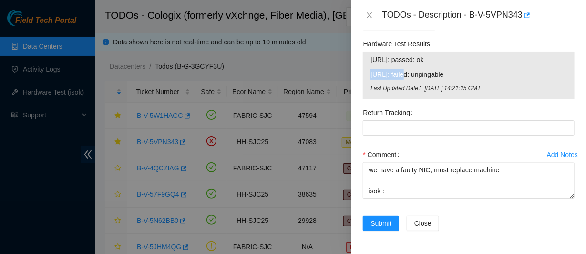
click at [371, 80] on span "23.40.191.21: failed: unpingable" at bounding box center [469, 74] width 197 height 10
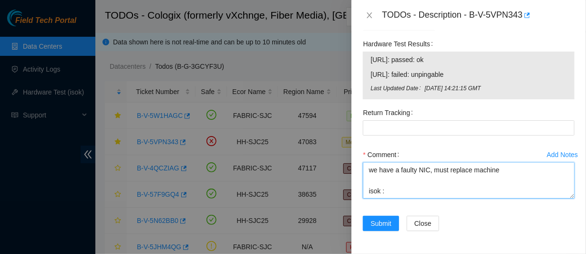
click at [396, 197] on textarea "contacted nocc to confirm that ticket was safe verified sn on machine connected…" at bounding box center [469, 180] width 212 height 36
click at [392, 198] on textarea "contacted nocc to confirm that ticket was safe verified sn on machine connected…" at bounding box center [469, 180] width 212 height 36
paste textarea "23.40.191.21: failed: unpingable"
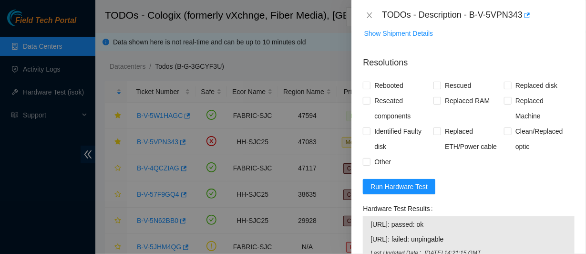
scroll to position [329, 0]
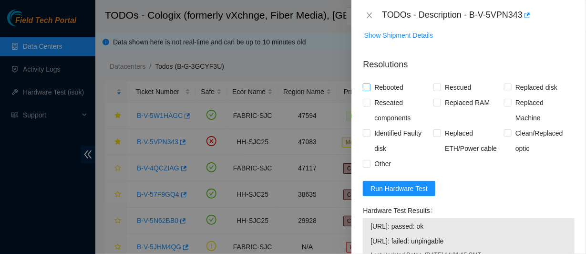
type textarea "contacted nocc to confirm that ticket was safe verified sn on machine connected…"
click at [388, 95] on span "Rebooted" at bounding box center [389, 87] width 37 height 15
click at [370, 90] on input "Rebooted" at bounding box center [366, 86] width 7 height 7
checkbox input "true"
click at [375, 125] on span "Reseated components" at bounding box center [402, 110] width 63 height 31
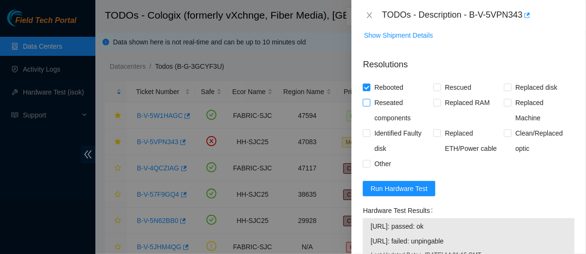
click at [370, 105] on input "Reseated components" at bounding box center [366, 102] width 7 height 7
checkbox input "true"
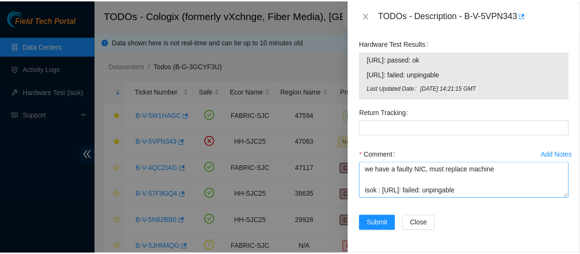
scroll to position [566, 0]
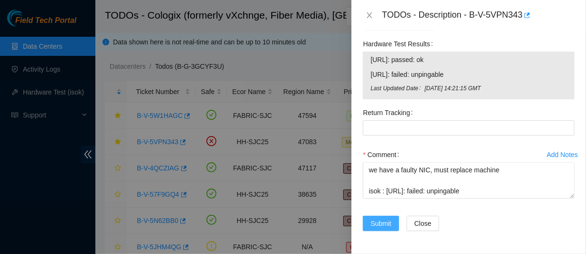
click at [383, 223] on span "Submit" at bounding box center [381, 223] width 21 height 10
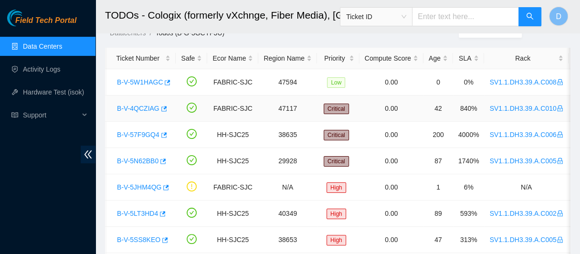
scroll to position [0, 0]
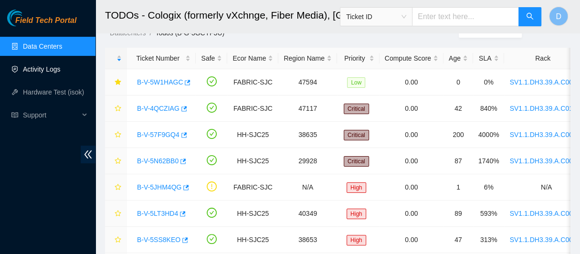
click at [61, 67] on link "Activity Logs" at bounding box center [42, 69] width 38 height 8
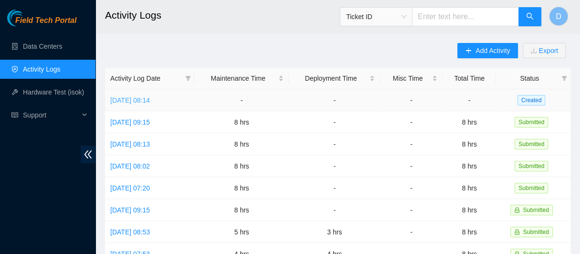
click at [150, 99] on link "[DATE] 08:14" at bounding box center [130, 100] width 40 height 8
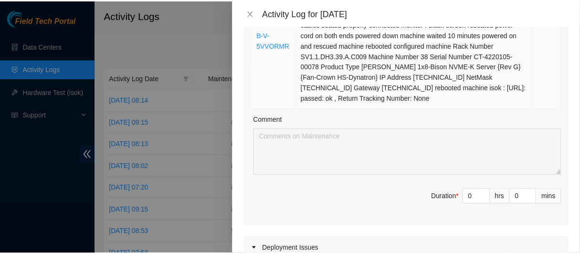
scroll to position [869, 0]
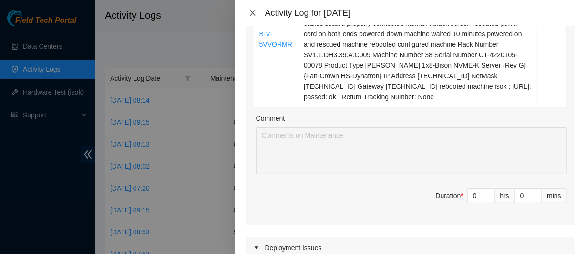
click at [256, 14] on icon "close" at bounding box center [253, 13] width 8 height 8
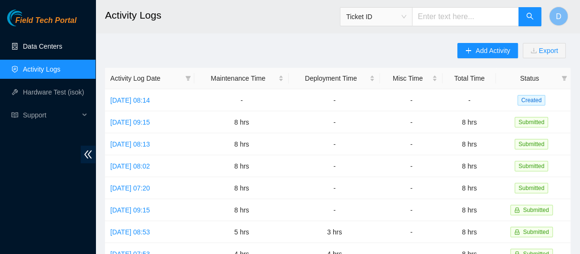
click at [62, 44] on link "Data Centers" at bounding box center [42, 46] width 39 height 8
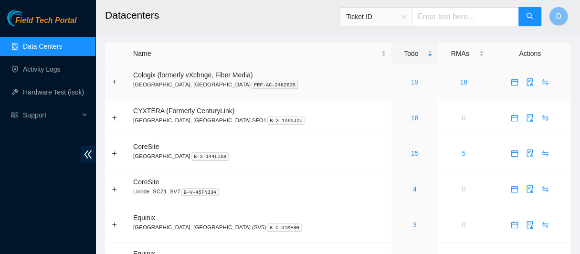
click at [411, 82] on link "19" at bounding box center [415, 82] width 8 height 8
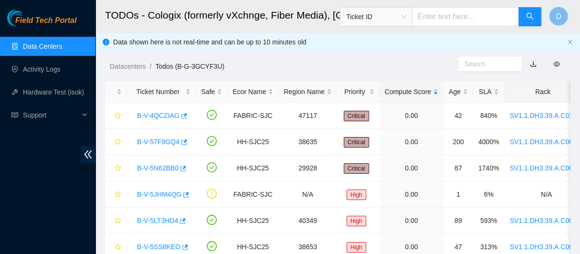
click at [532, 97] on div "Rack" at bounding box center [545, 91] width 73 height 10
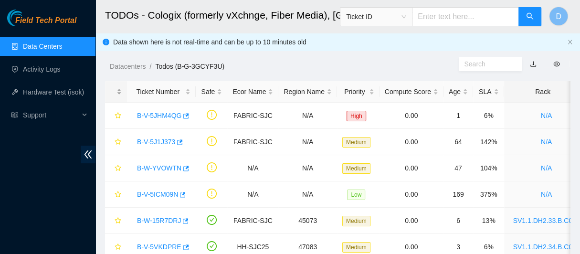
click at [113, 89] on div at bounding box center [115, 91] width 11 height 9
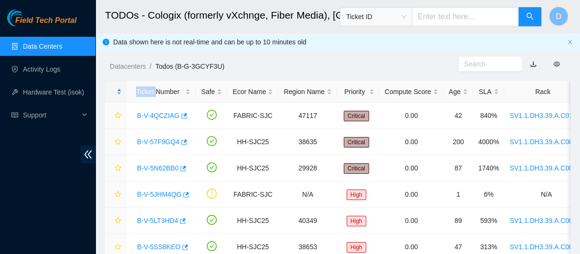
click at [113, 89] on div at bounding box center [115, 91] width 11 height 9
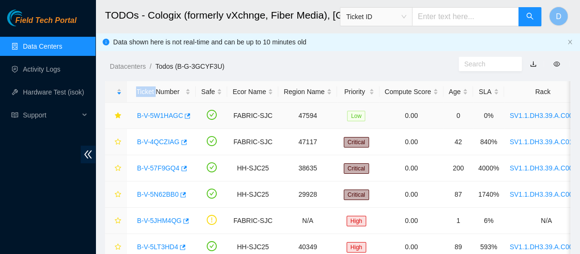
click at [157, 116] on link "B-V-5W1HAGC" at bounding box center [160, 116] width 46 height 8
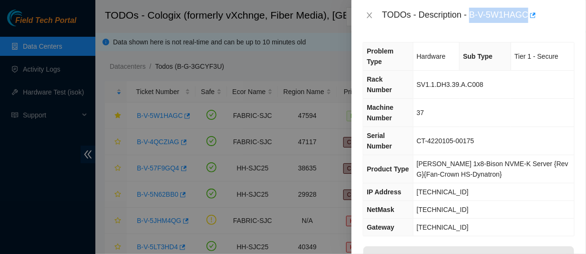
drag, startPoint x: 499, startPoint y: 14, endPoint x: 506, endPoint y: 36, distance: 22.8
click at [506, 31] on div "TODOs - Description - B-V-5W1HAGC" at bounding box center [469, 15] width 235 height 31
copy div "B-V-5W1HAGC"
click at [372, 15] on div "TODOs - Description - B-V-5W1HAGC" at bounding box center [469, 15] width 212 height 15
click at [369, 18] on icon "close" at bounding box center [369, 15] width 5 height 6
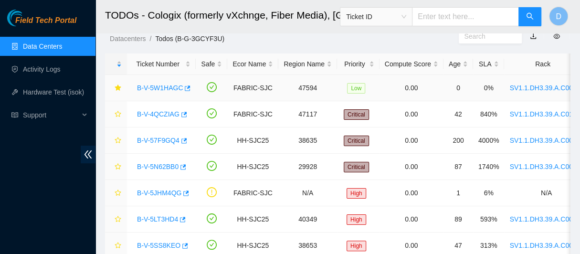
scroll to position [29, 0]
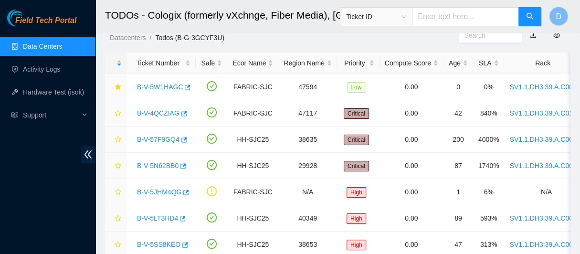
click at [62, 44] on link "Data Centers" at bounding box center [42, 46] width 39 height 8
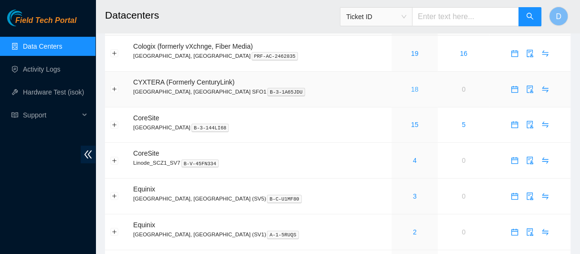
click at [411, 90] on link "18" at bounding box center [415, 89] width 8 height 8
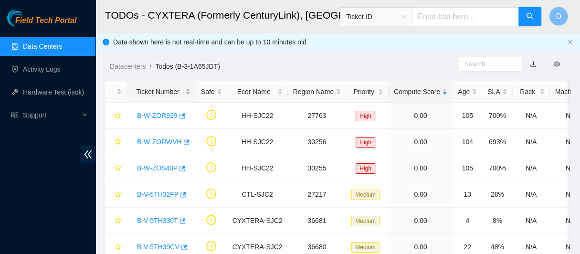
click at [160, 90] on div "Ticket Number" at bounding box center [161, 91] width 58 height 10
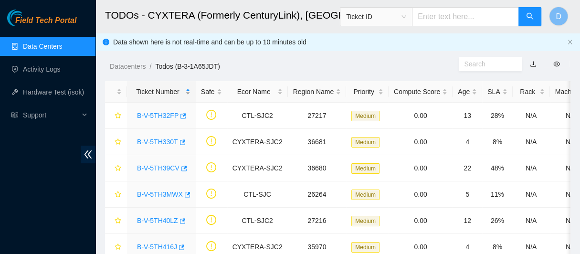
click at [161, 90] on div "Ticket Number" at bounding box center [161, 91] width 58 height 10
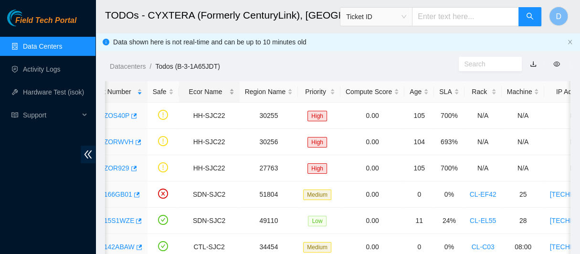
scroll to position [0, 89]
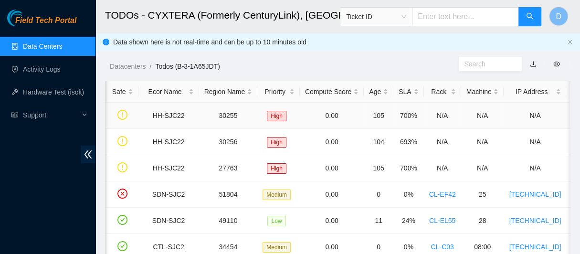
click at [425, 105] on td "N/A" at bounding box center [442, 116] width 37 height 26
click at [429, 95] on div "Rack" at bounding box center [442, 91] width 27 height 10
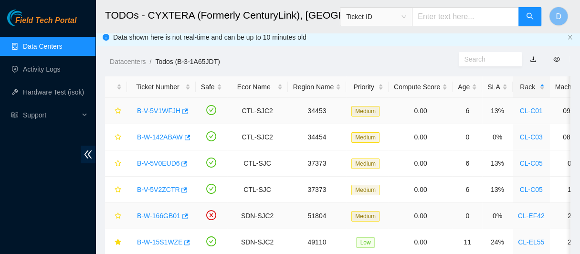
scroll to position [0, 0]
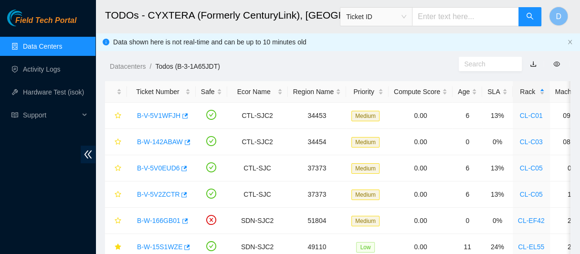
click at [59, 42] on link "Data Centers" at bounding box center [42, 46] width 39 height 8
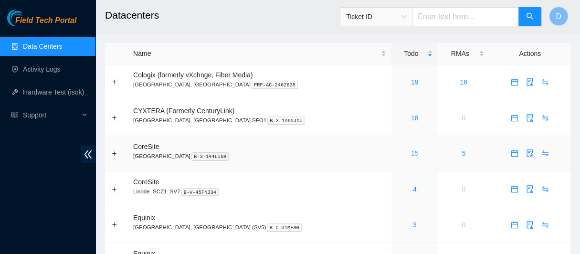
click at [411, 155] on link "15" at bounding box center [415, 153] width 8 height 8
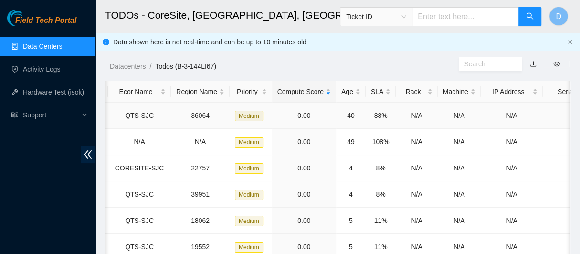
scroll to position [0, 121]
click at [405, 94] on div "Rack" at bounding box center [415, 91] width 31 height 10
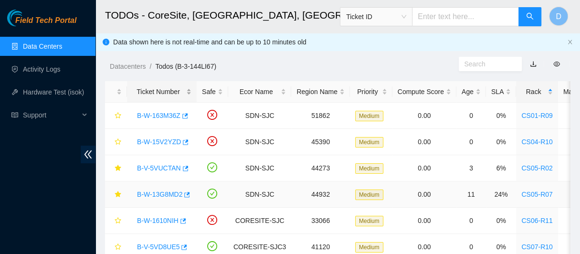
scroll to position [0, 0]
click at [62, 42] on link "Data Centers" at bounding box center [42, 46] width 39 height 8
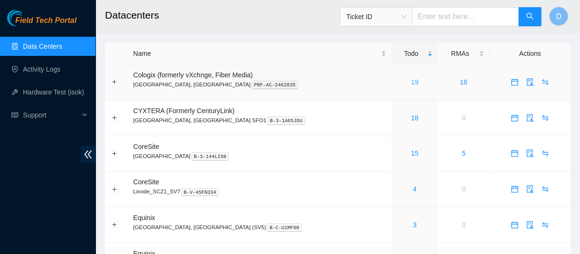
click at [411, 83] on link "19" at bounding box center [415, 82] width 8 height 8
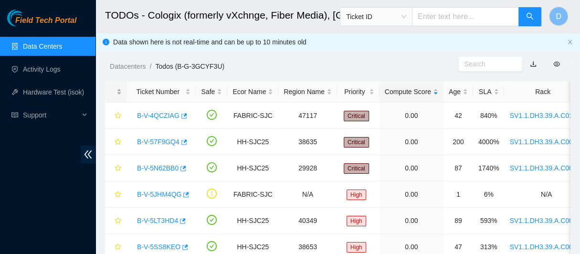
click at [111, 88] on div at bounding box center [115, 91] width 11 height 9
click at [120, 92] on div at bounding box center [115, 91] width 11 height 9
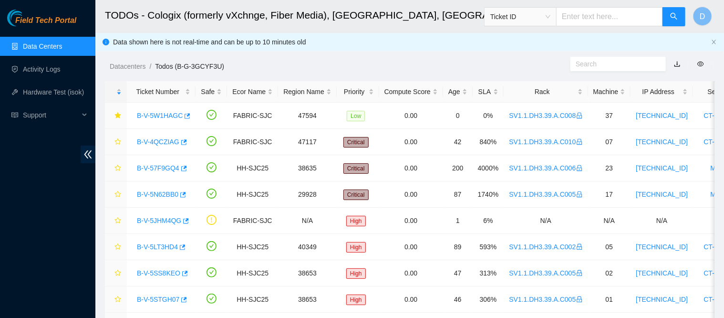
click at [401, 44] on div "Datacenters / Todos (B-G-3GCYF3U) /" at bounding box center [331, 44] width 472 height 53
click at [169, 116] on link "B-V-5W1HAGC" at bounding box center [160, 116] width 46 height 8
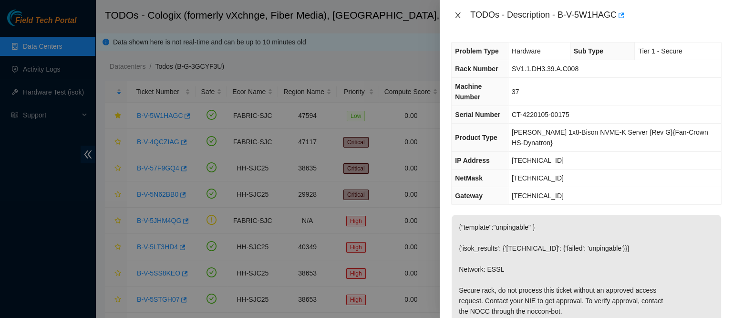
click at [457, 18] on icon "close" at bounding box center [458, 15] width 8 height 8
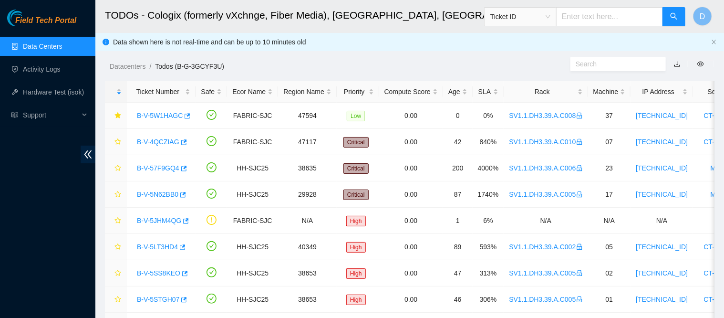
click at [48, 42] on link "Data Centers" at bounding box center [42, 46] width 39 height 8
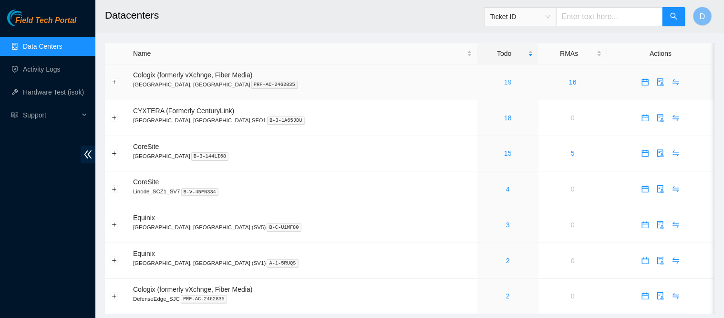
click at [504, 83] on link "19" at bounding box center [508, 82] width 8 height 8
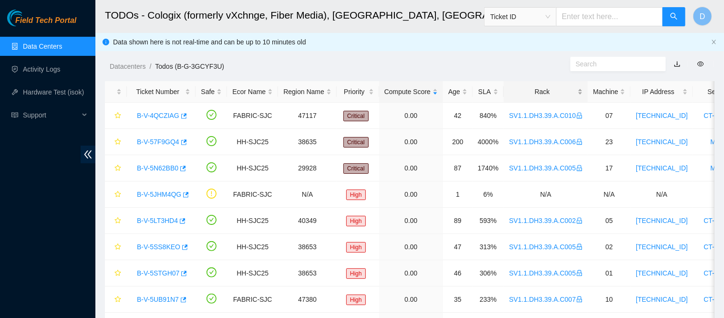
click at [564, 89] on div "Rack" at bounding box center [545, 91] width 73 height 10
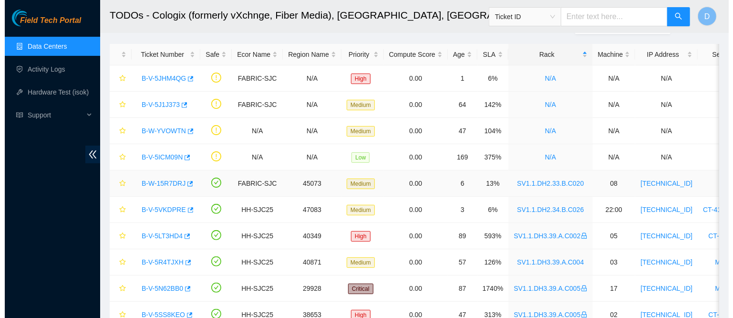
scroll to position [33, 0]
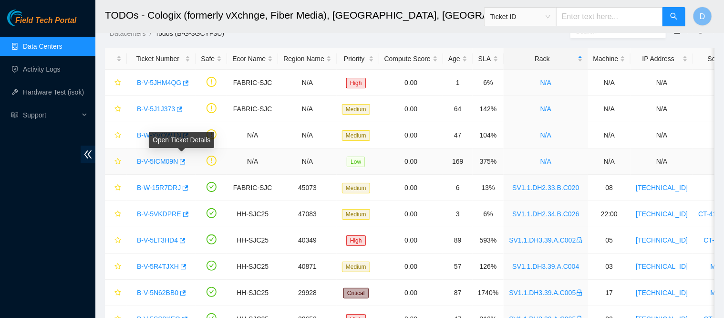
click at [159, 157] on link "B-V-5ICM09N" at bounding box center [157, 161] width 41 height 8
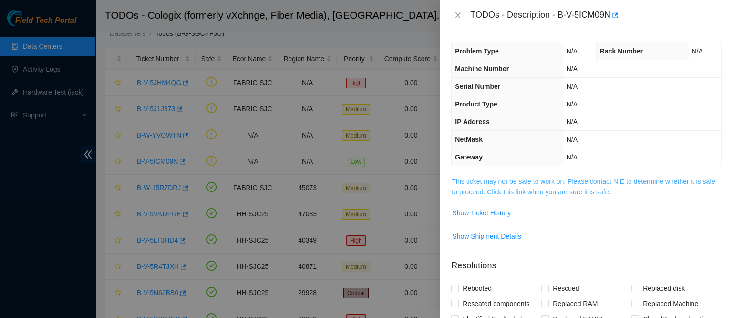
click at [474, 177] on link "This ticket may not be safe to work on. Please contact NIE to determine whether…" at bounding box center [583, 186] width 263 height 18
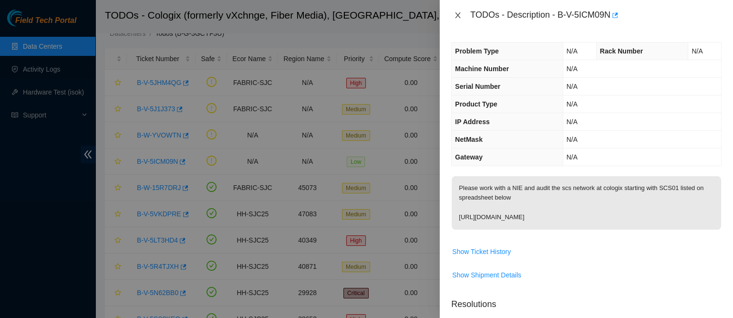
click at [458, 15] on icon "close" at bounding box center [458, 15] width 5 height 6
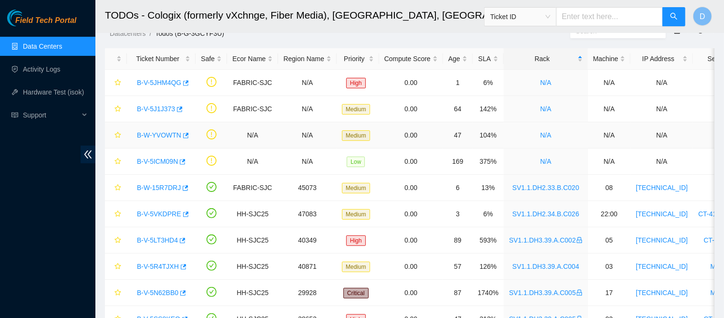
click at [156, 136] on link "B-W-YVOWTN" at bounding box center [159, 135] width 44 height 8
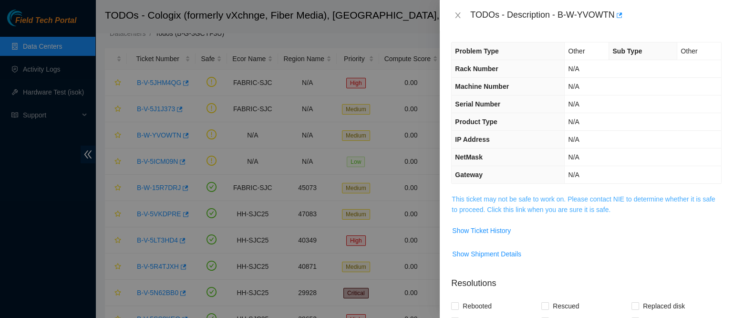
click at [500, 207] on link "This ticket may not be safe to work on. Please contact NIE to determine whether…" at bounding box center [583, 204] width 263 height 18
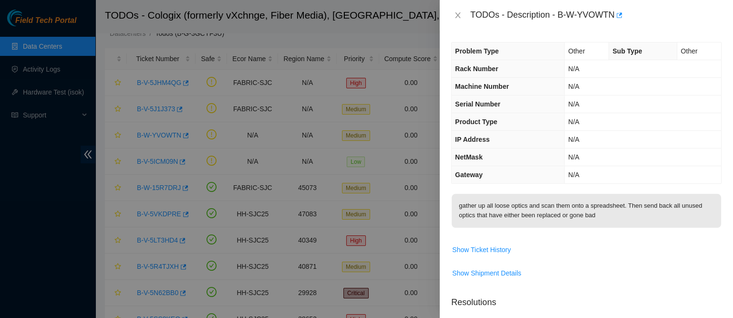
click at [455, 23] on div "TODOs - Description - B-W-YVOWTN" at bounding box center [586, 15] width 293 height 31
click at [456, 17] on icon "close" at bounding box center [458, 15] width 8 height 8
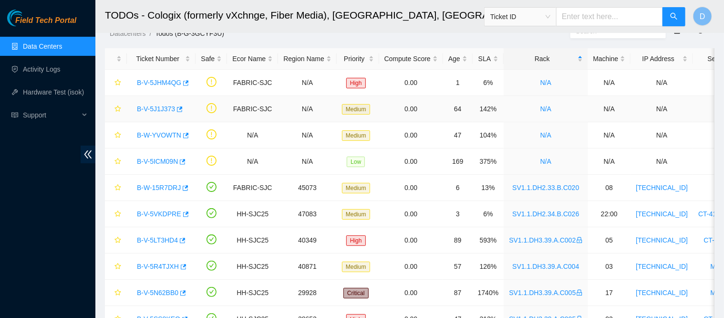
click at [153, 108] on link "B-V-5J1J373" at bounding box center [156, 109] width 38 height 8
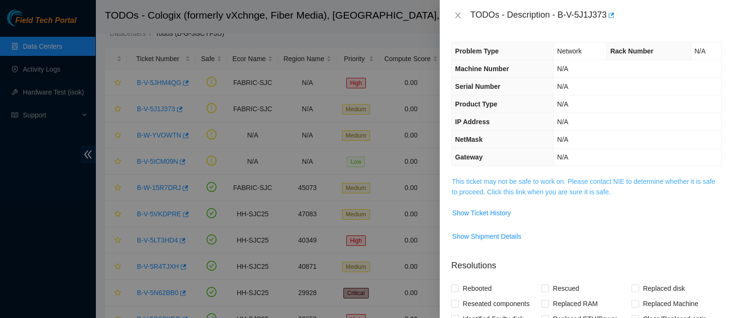
click at [455, 185] on link "This ticket may not be safe to work on. Please contact NIE to determine whether…" at bounding box center [583, 186] width 263 height 18
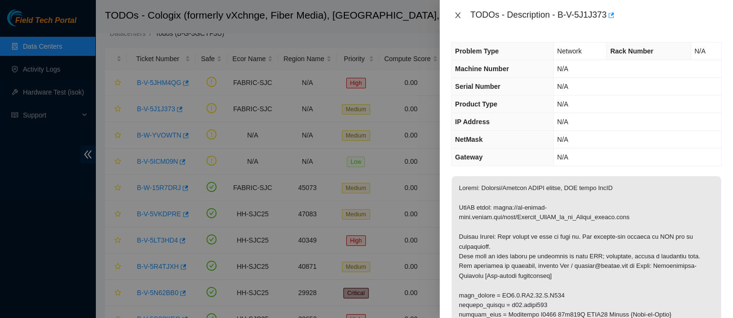
click at [456, 13] on icon "close" at bounding box center [458, 15] width 8 height 8
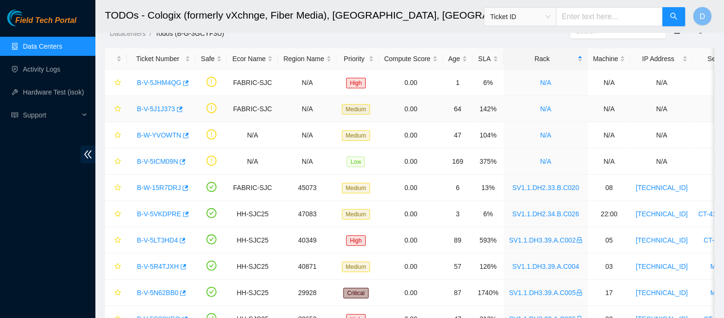
click at [153, 106] on link "B-V-5J1J373" at bounding box center [156, 109] width 38 height 8
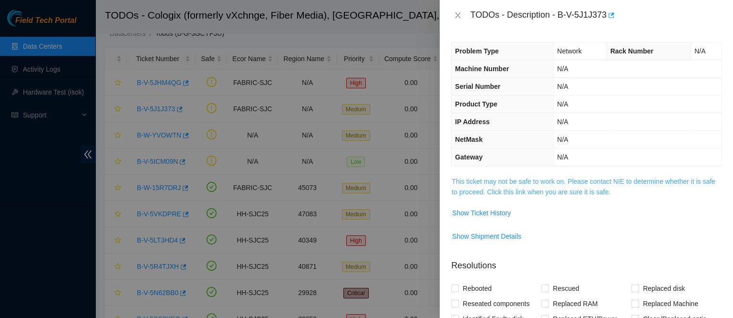
click at [512, 188] on link "This ticket may not be safe to work on. Please contact NIE to determine whether…" at bounding box center [583, 186] width 263 height 18
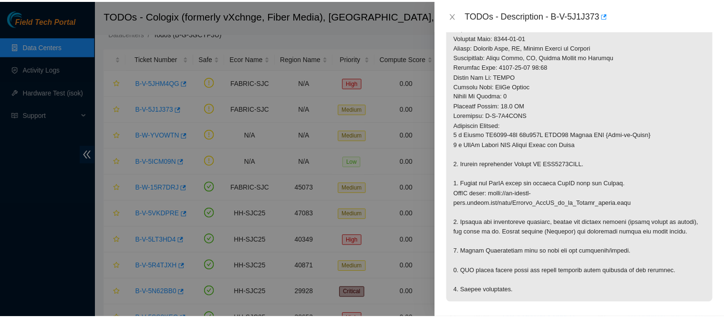
scroll to position [355, 0]
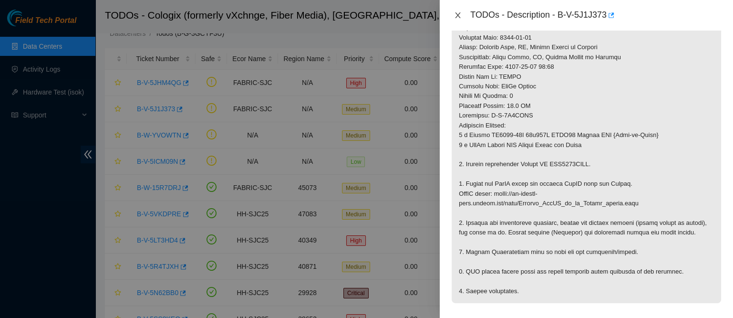
click at [460, 18] on icon "close" at bounding box center [458, 15] width 8 height 8
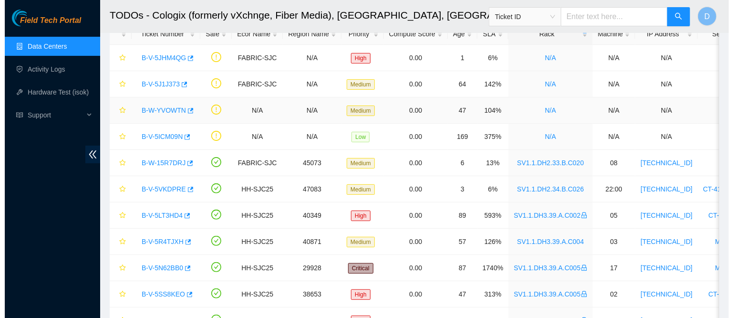
scroll to position [0, 0]
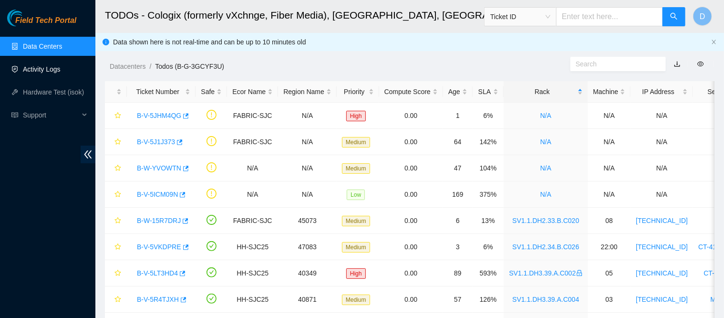
click at [57, 73] on link "Activity Logs" at bounding box center [42, 69] width 38 height 8
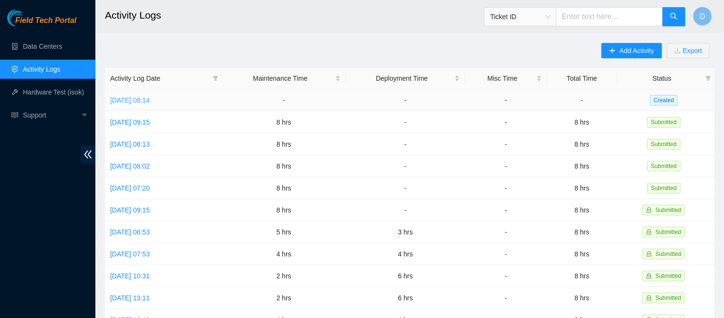
click at [150, 101] on link "[DATE] 08:14" at bounding box center [130, 100] width 40 height 8
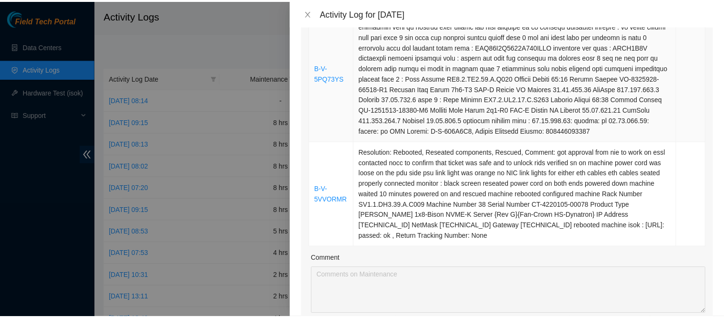
scroll to position [531, 0]
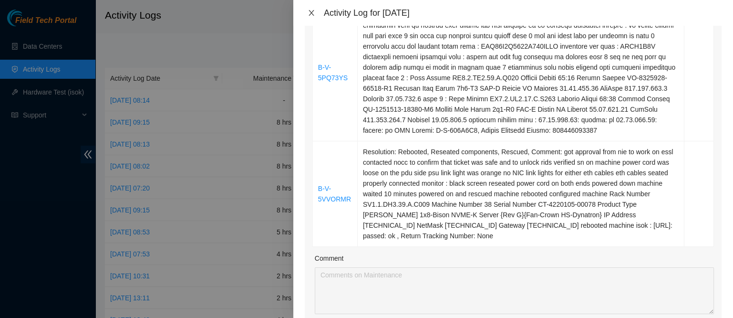
click at [309, 12] on icon "close" at bounding box center [312, 13] width 8 height 8
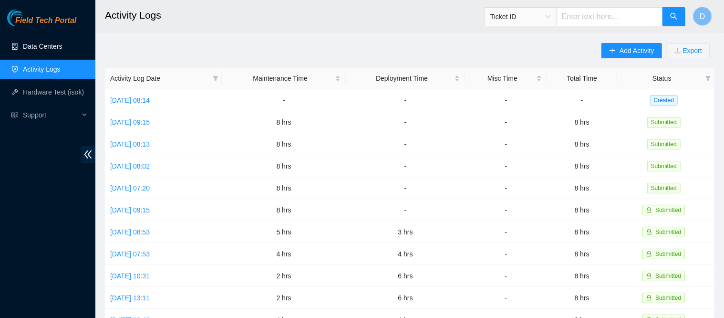
click at [48, 47] on link "Data Centers" at bounding box center [42, 46] width 39 height 8
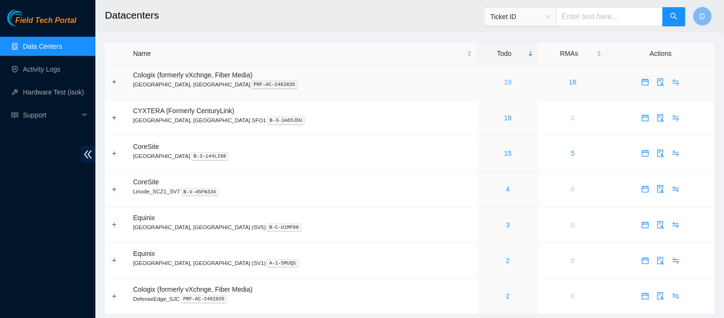
click at [504, 81] on link "19" at bounding box center [508, 82] width 8 height 8
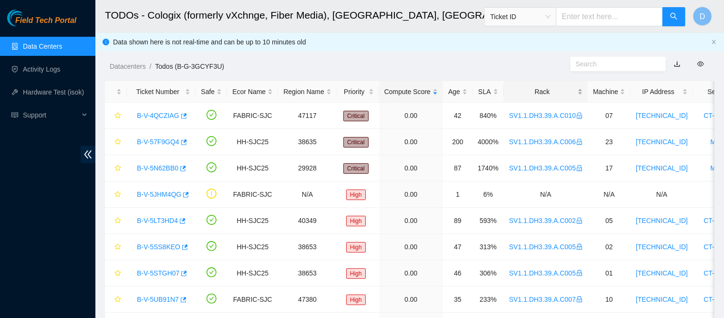
click at [532, 91] on div "Rack" at bounding box center [545, 91] width 73 height 10
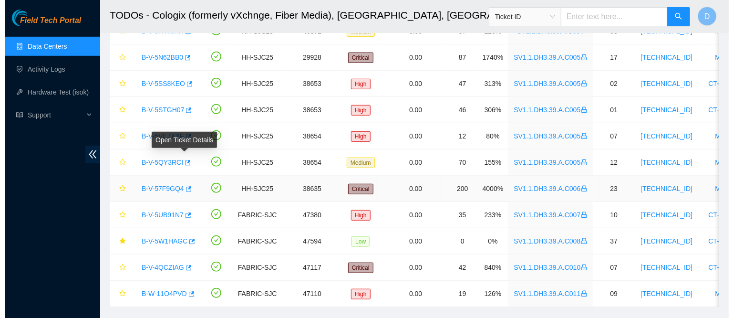
scroll to position [294, 0]
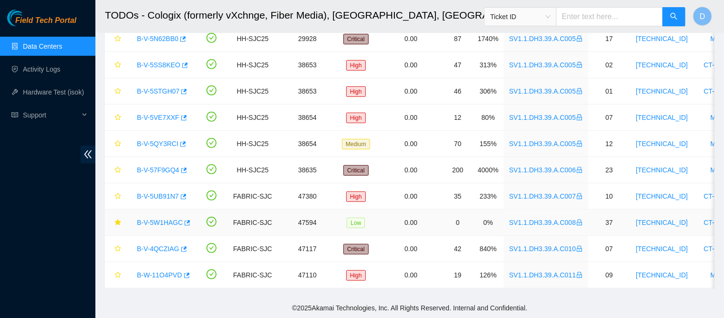
click at [157, 218] on link "B-V-5W1HAGC" at bounding box center [160, 222] width 46 height 8
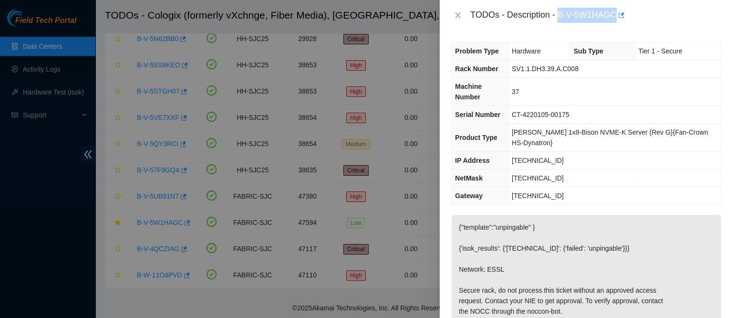
drag, startPoint x: 586, startPoint y: 15, endPoint x: 664, endPoint y: 9, distance: 78.4
click at [664, 9] on div "TODOs - Description - B-V-5W1HAGC" at bounding box center [595, 15] width 251 height 15
click at [608, 73] on td "SV1.1.DH3.39.A.C008" at bounding box center [614, 69] width 213 height 18
